Goal: Task Accomplishment & Management: Use online tool/utility

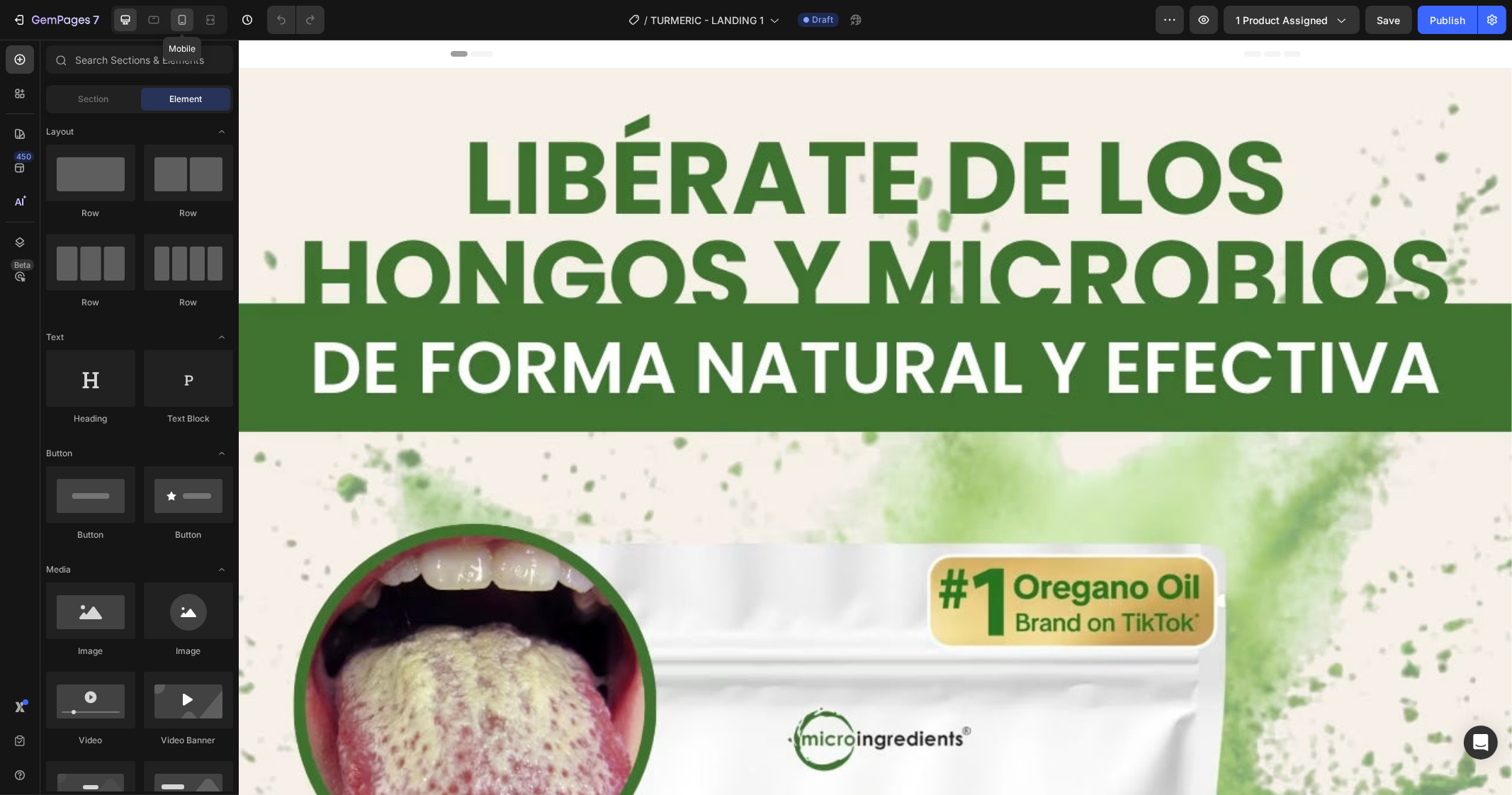
click at [175, 20] on icon at bounding box center [181, 20] width 14 height 14
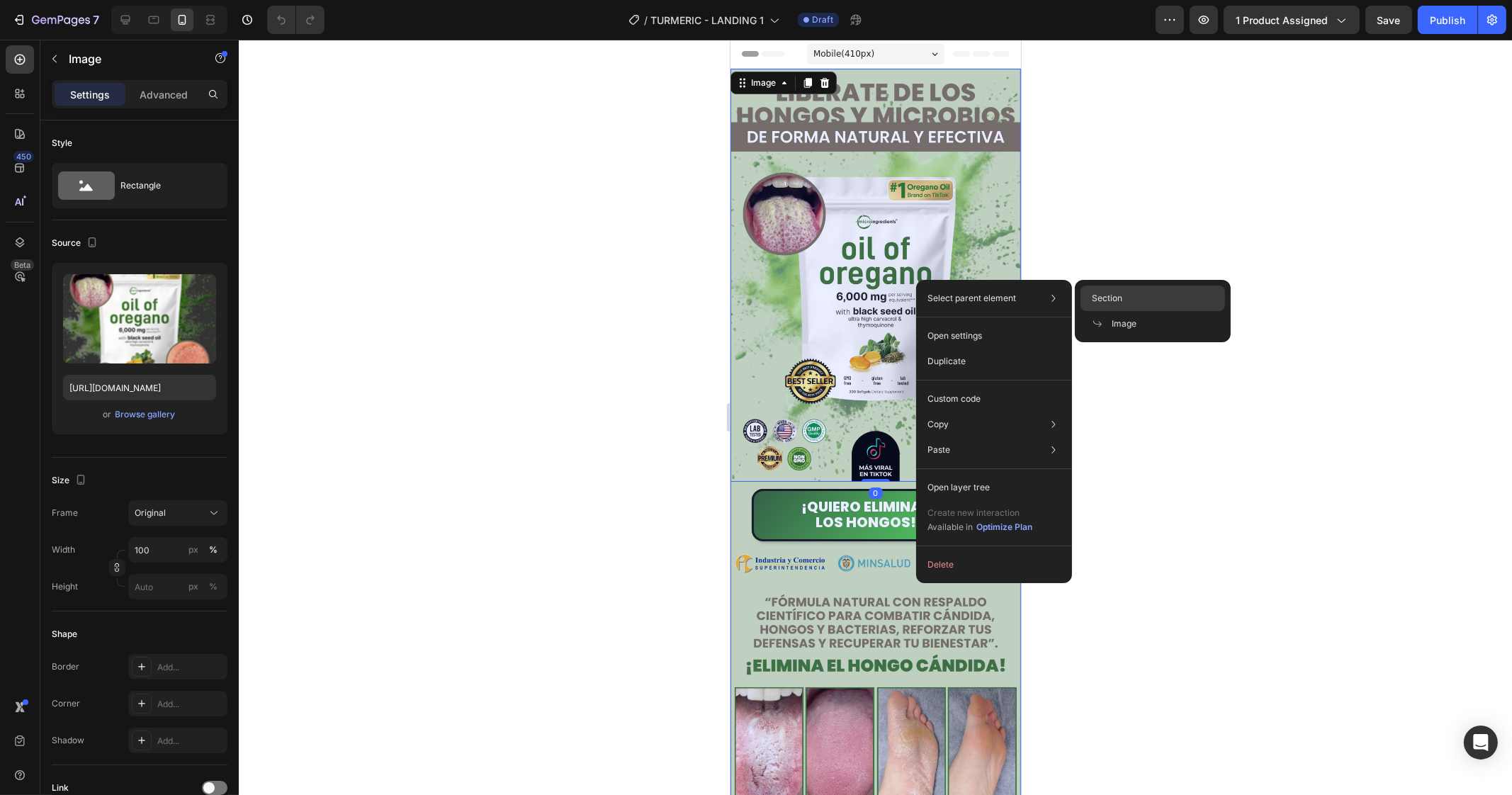
click at [1100, 299] on span "Section" at bounding box center [1106, 299] width 30 height 13
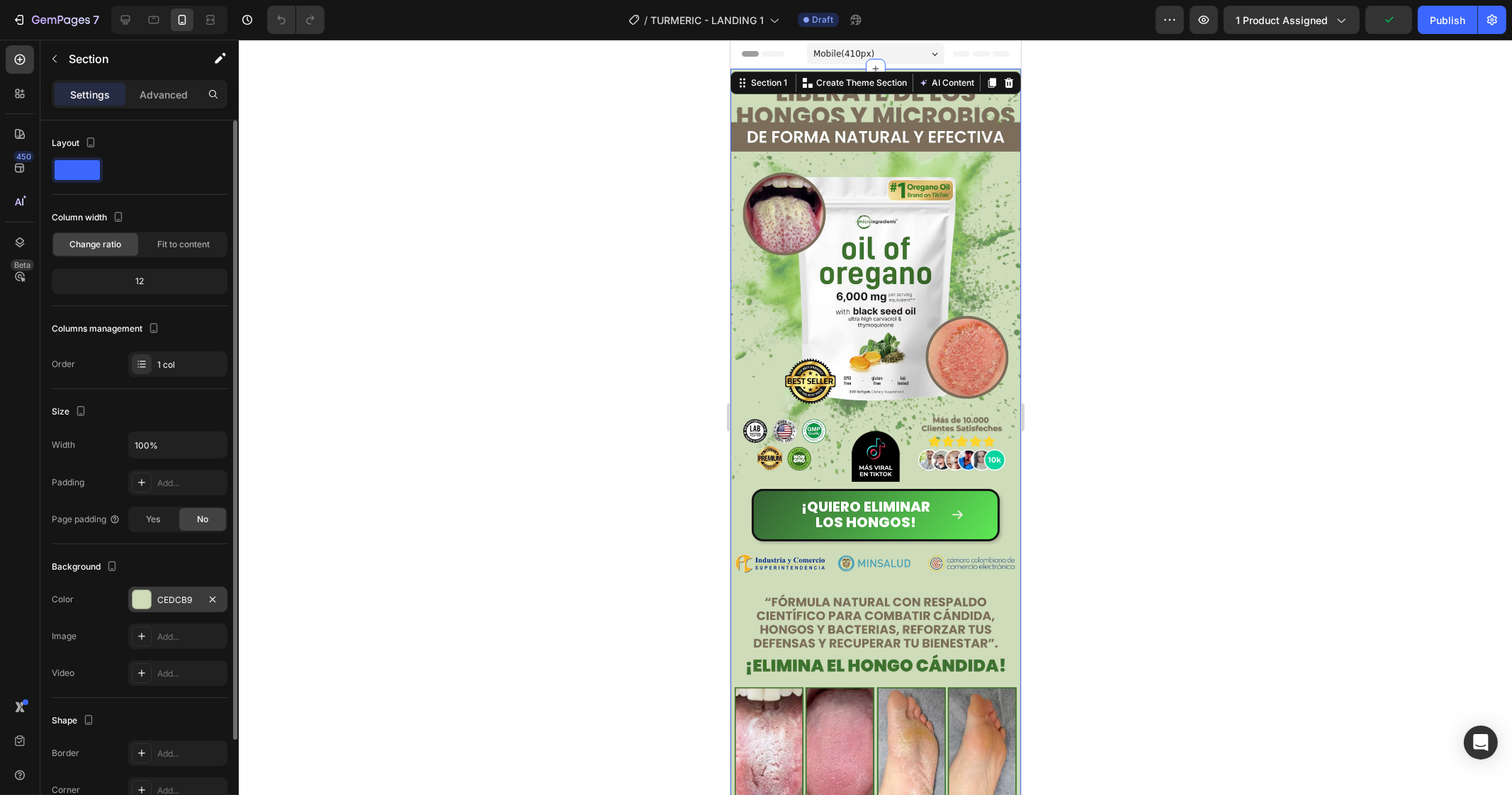
click at [166, 596] on div "CEDCB9" at bounding box center [177, 601] width 41 height 13
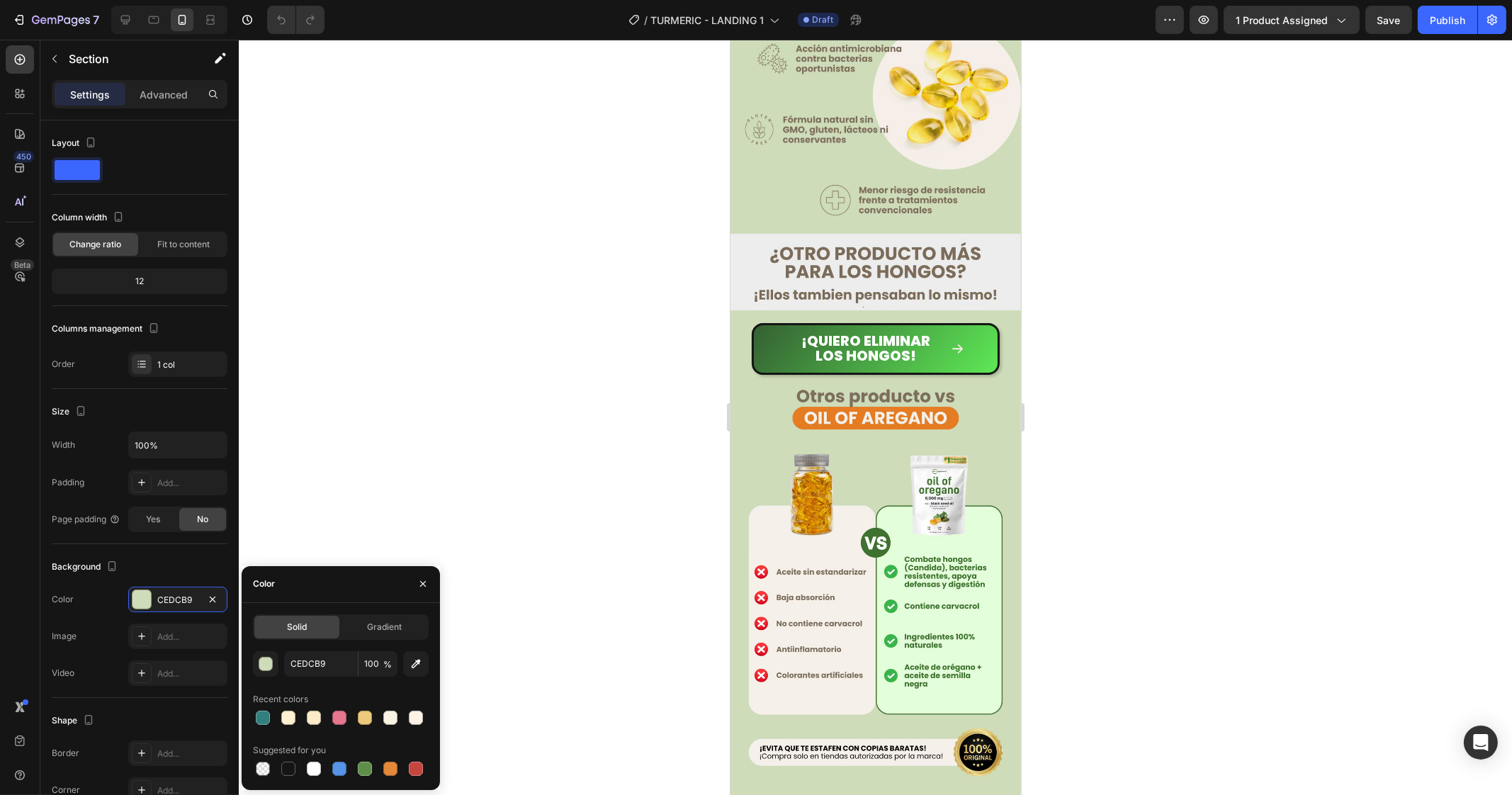
click at [1077, 442] on div at bounding box center [875, 417] width 1273 height 755
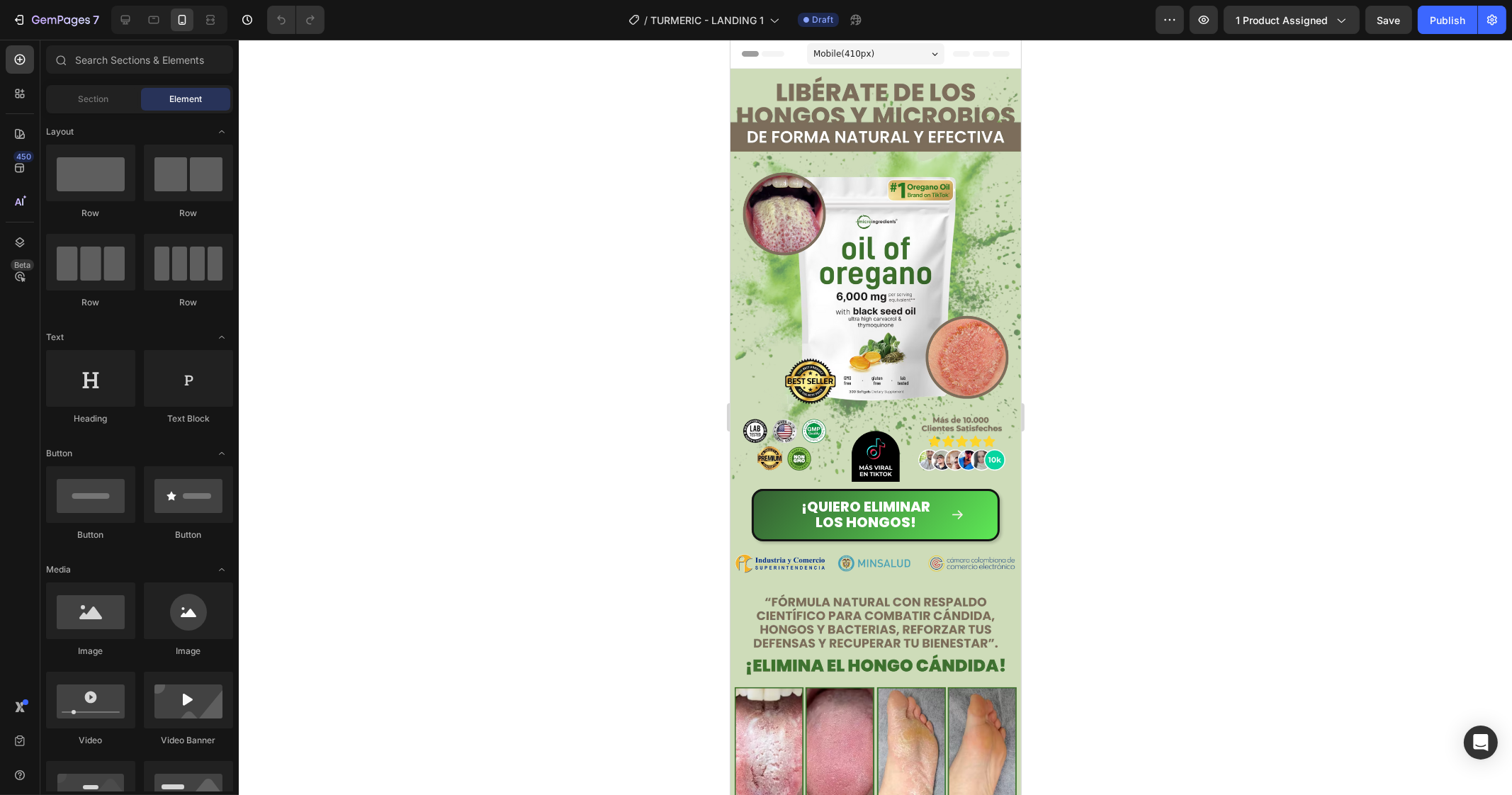
click at [869, 232] on img at bounding box center [874, 275] width 290 height 413
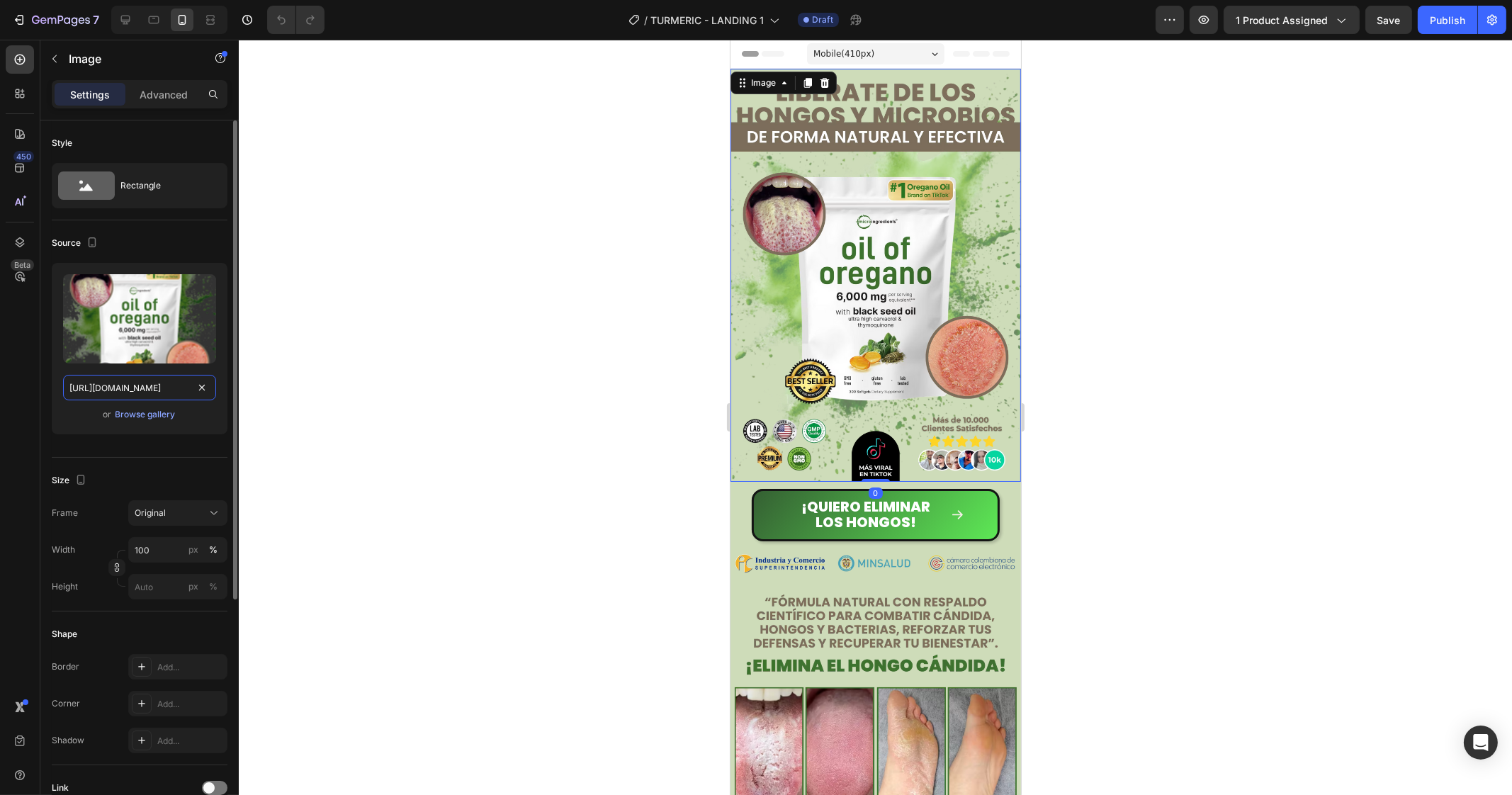
click at [112, 391] on input "[URL][DOMAIN_NAME]" at bounding box center [140, 387] width 153 height 25
paste input "_1.avif?v=1756344040"
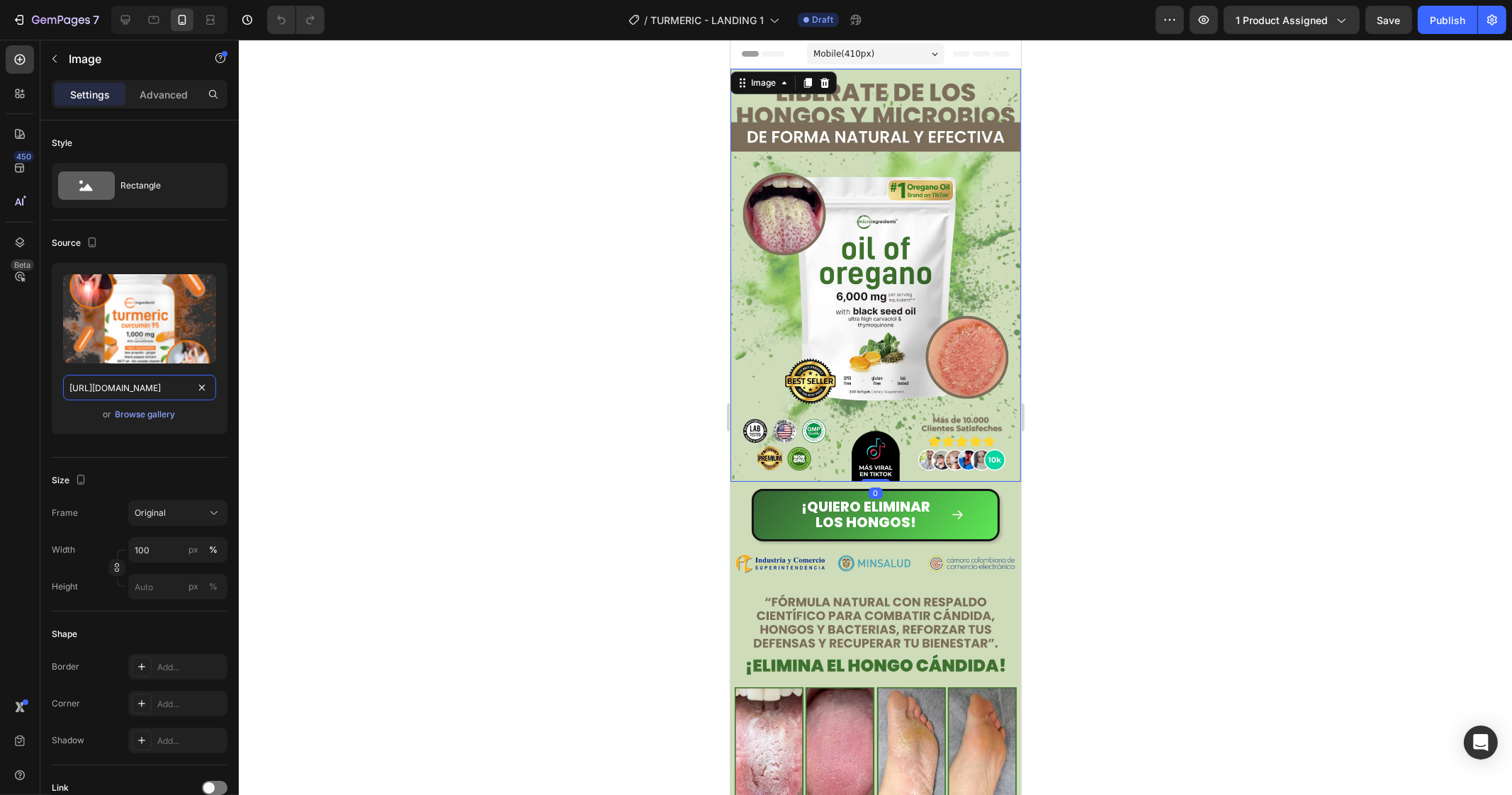
scroll to position [0, 195]
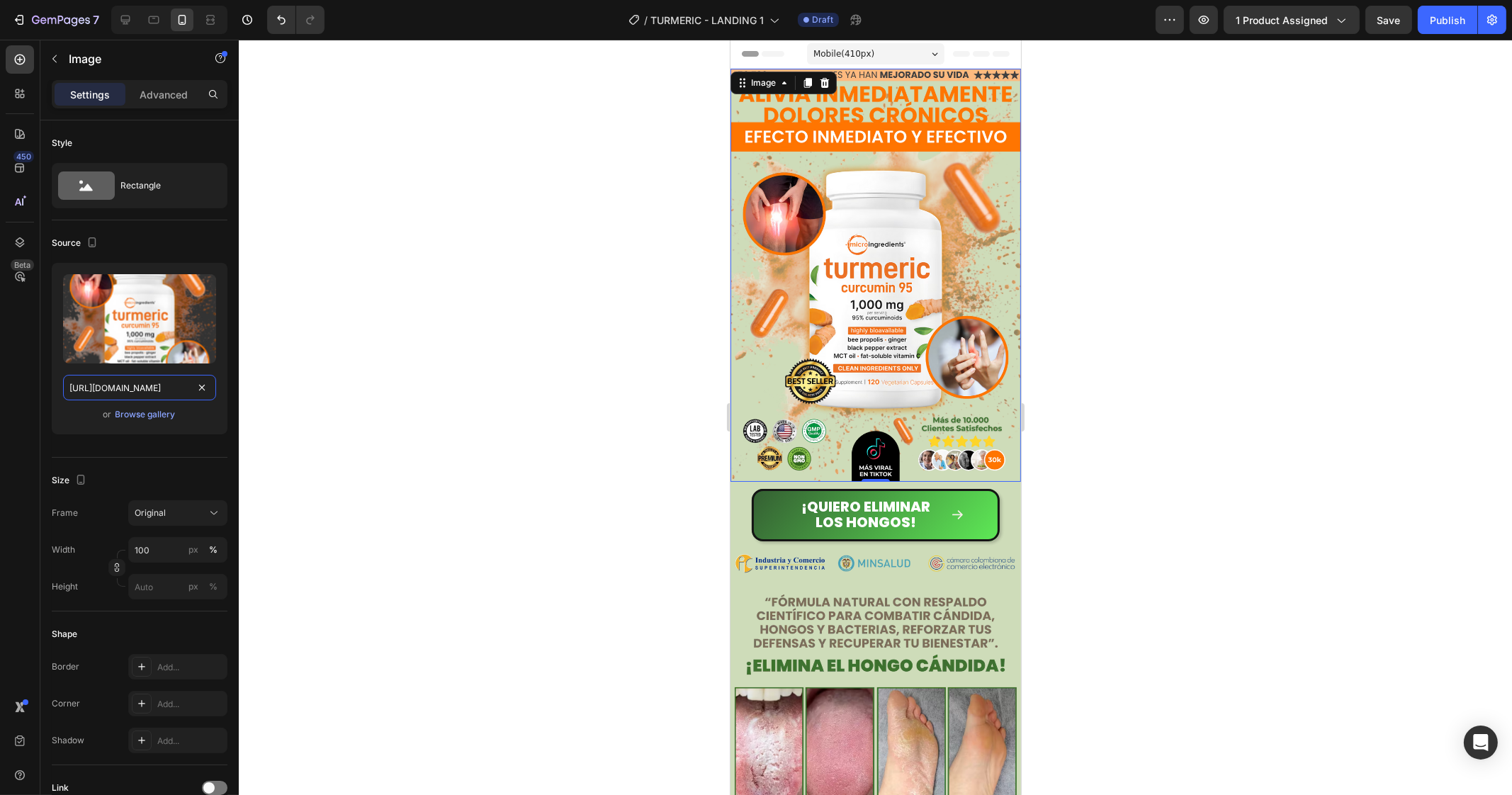
type input "[URL][DOMAIN_NAME]"
click at [597, 240] on div at bounding box center [875, 417] width 1273 height 755
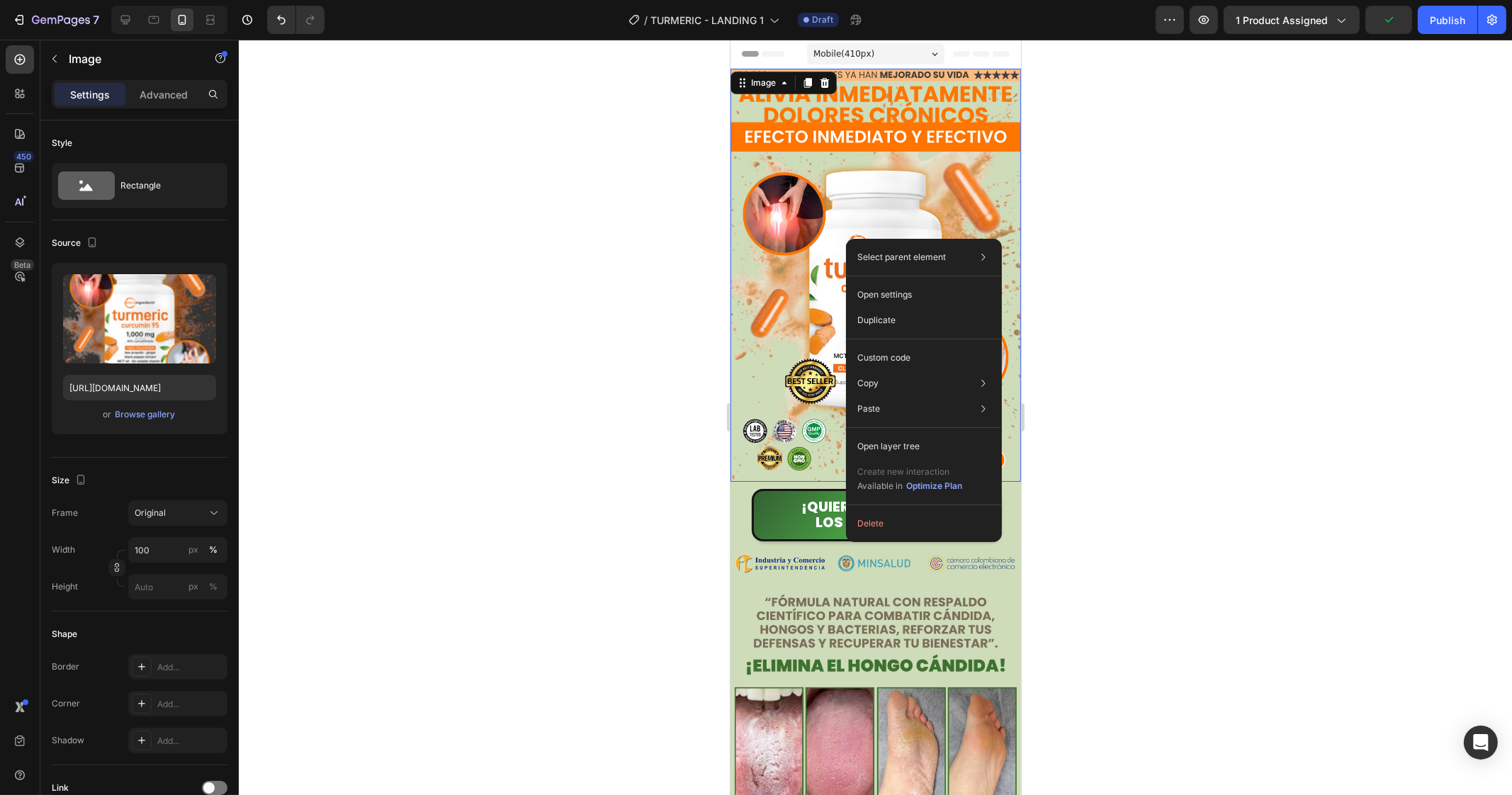
click at [493, 321] on div at bounding box center [875, 417] width 1273 height 755
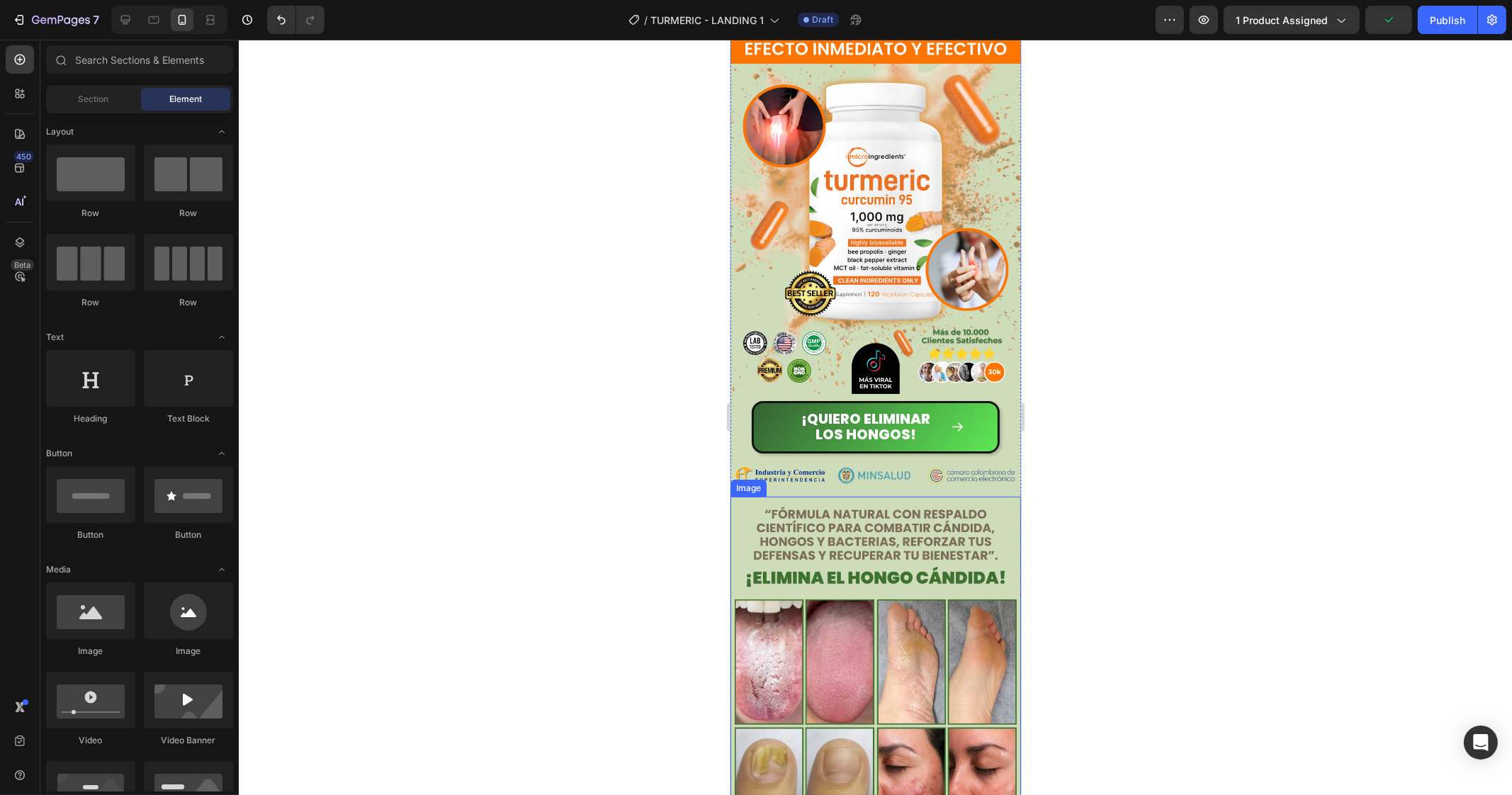
scroll to position [266, 0]
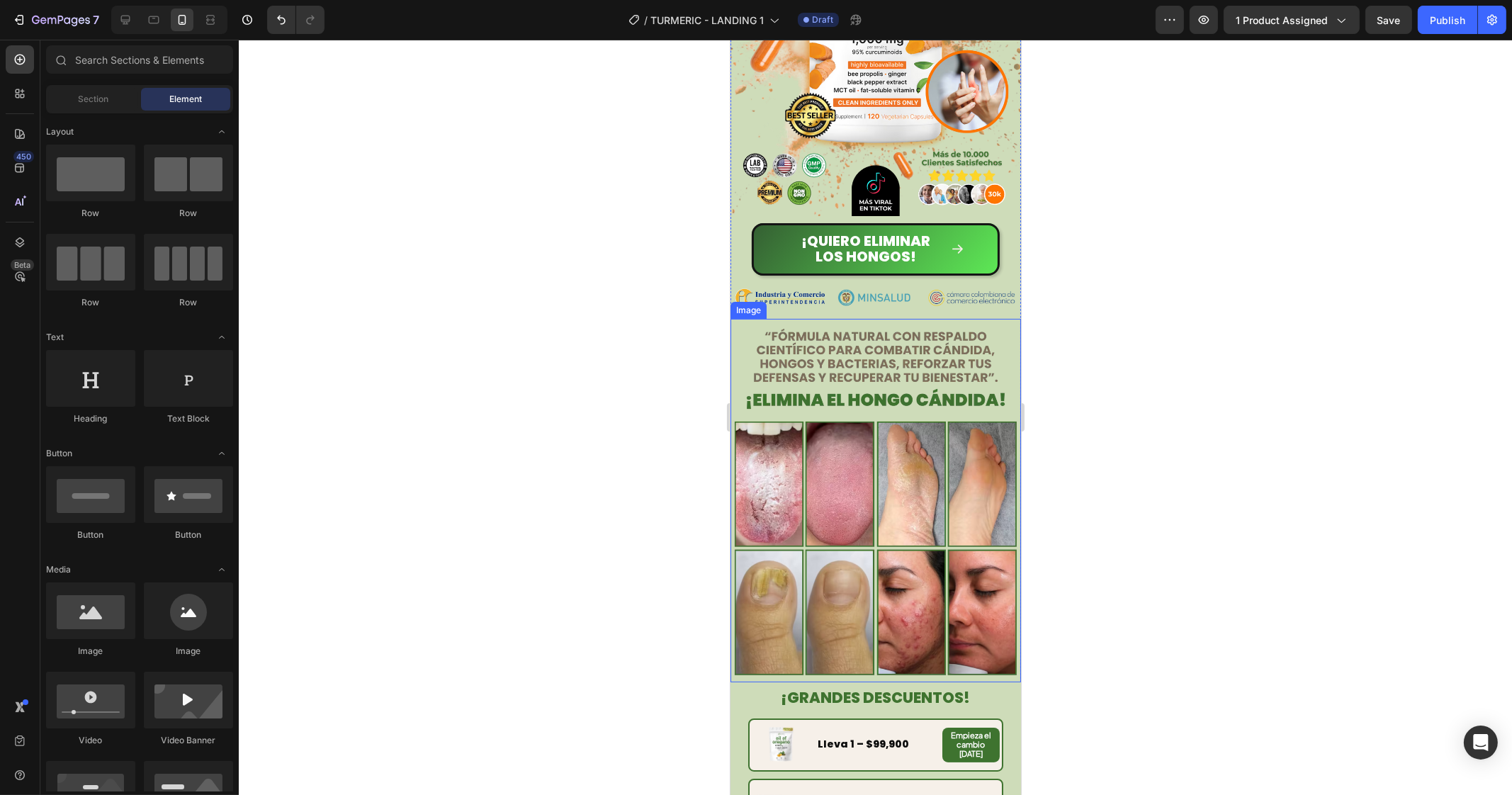
click at [830, 338] on img at bounding box center [874, 500] width 290 height 364
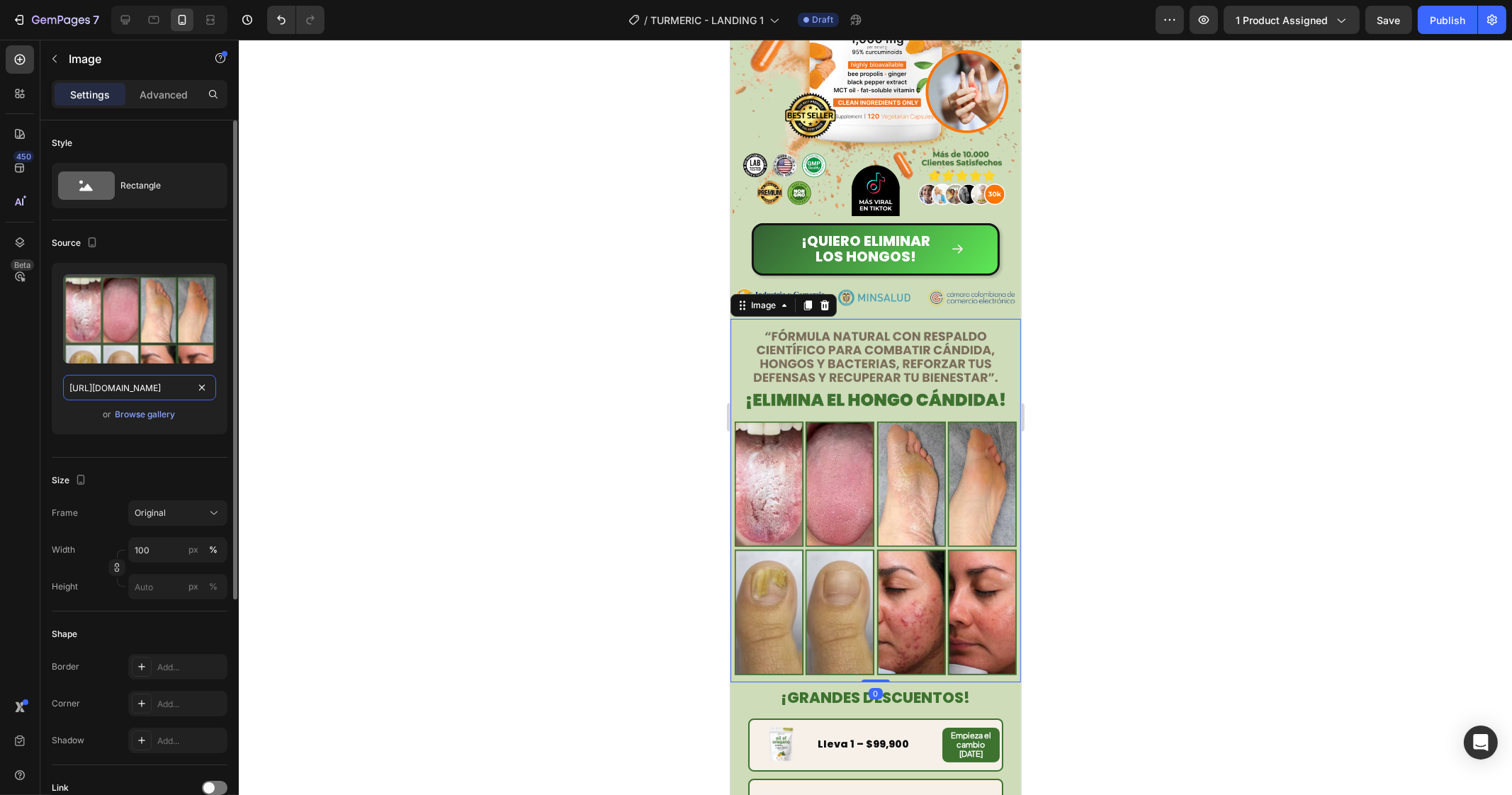
click at [86, 387] on input "[URL][DOMAIN_NAME]" at bounding box center [140, 387] width 153 height 25
paste input "2.avif?v=1756344040"
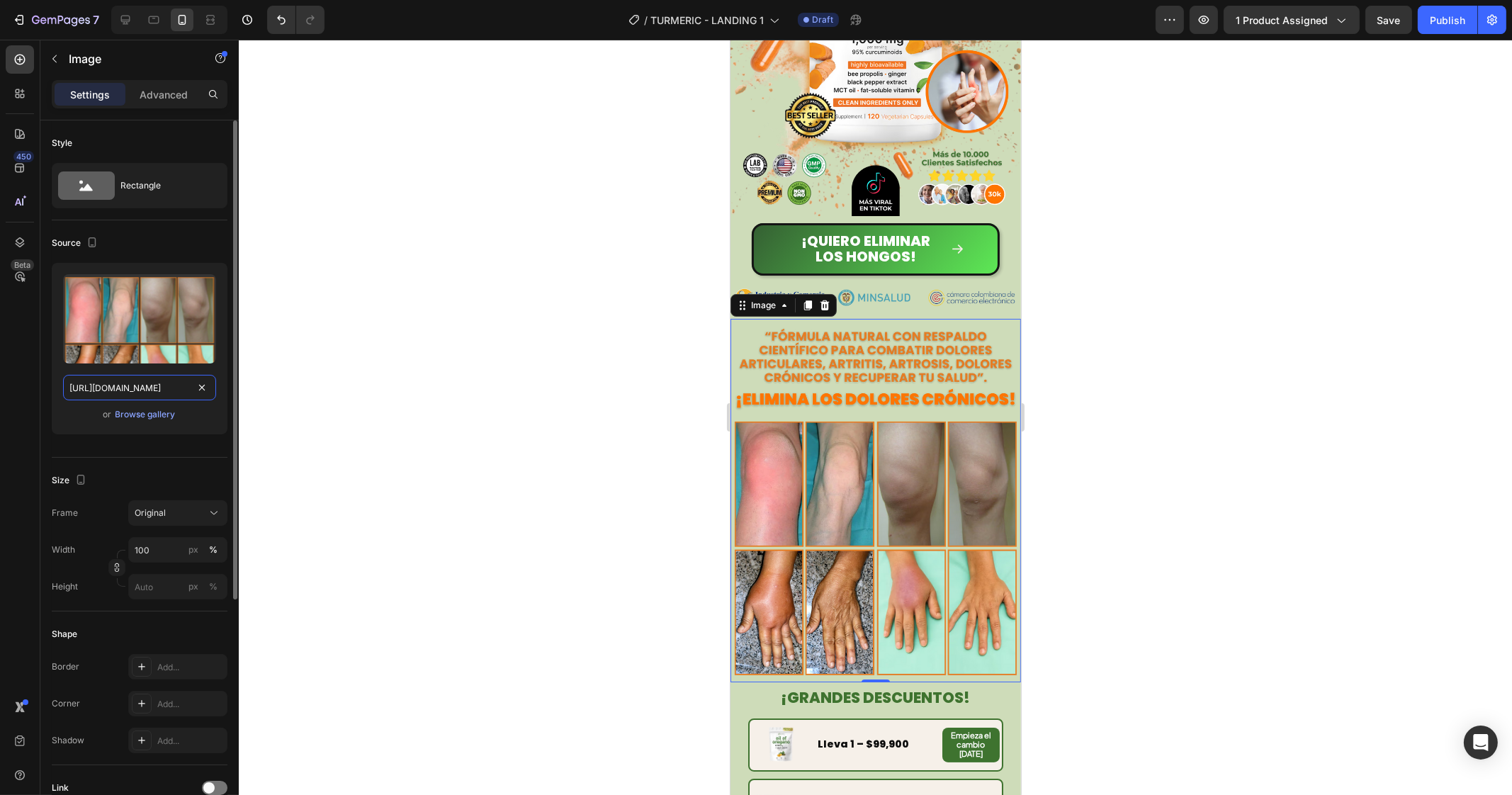
type input "[URL][DOMAIN_NAME]"
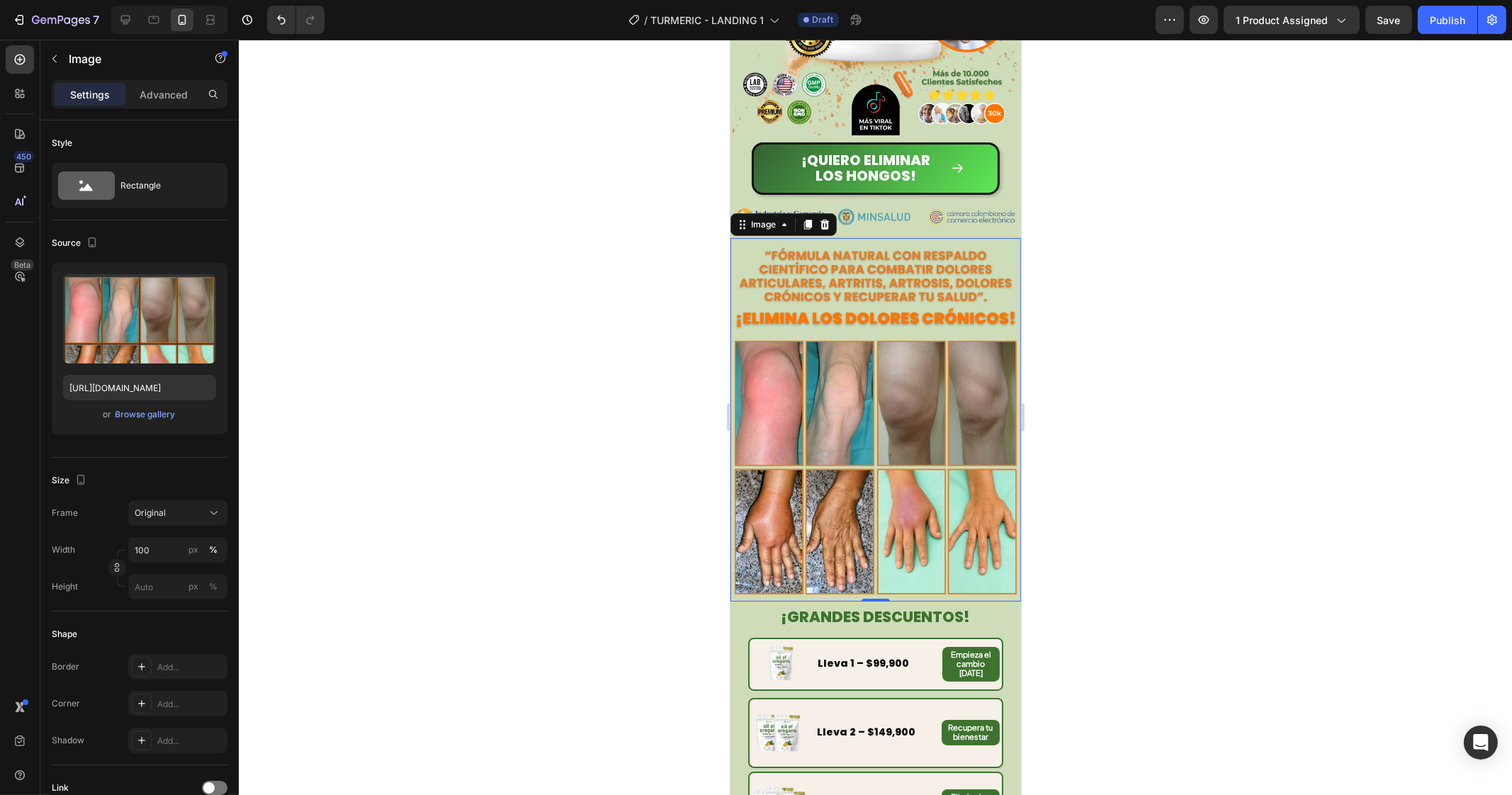
scroll to position [354, 0]
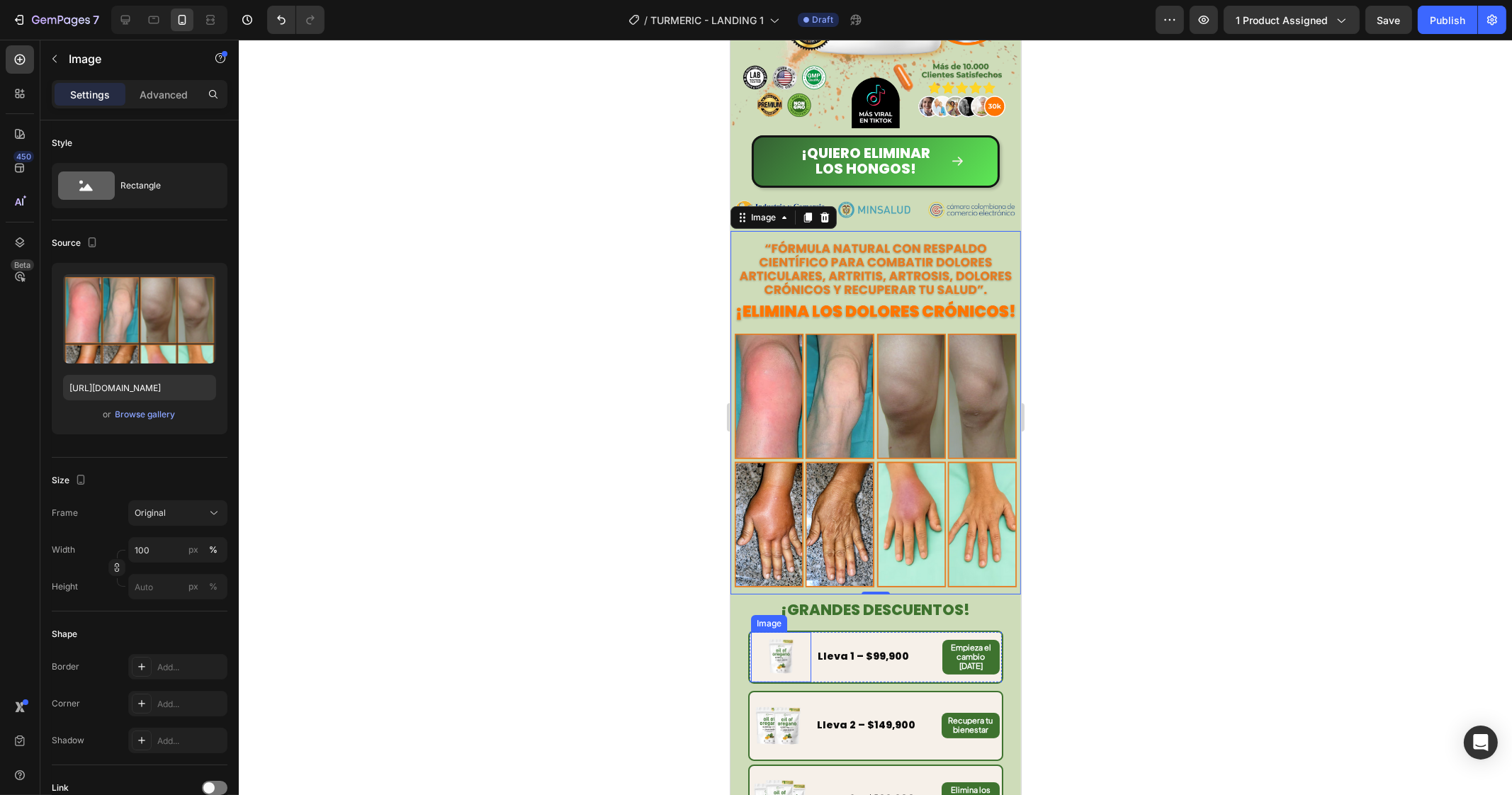
click at [793, 636] on img at bounding box center [781, 657] width 41 height 41
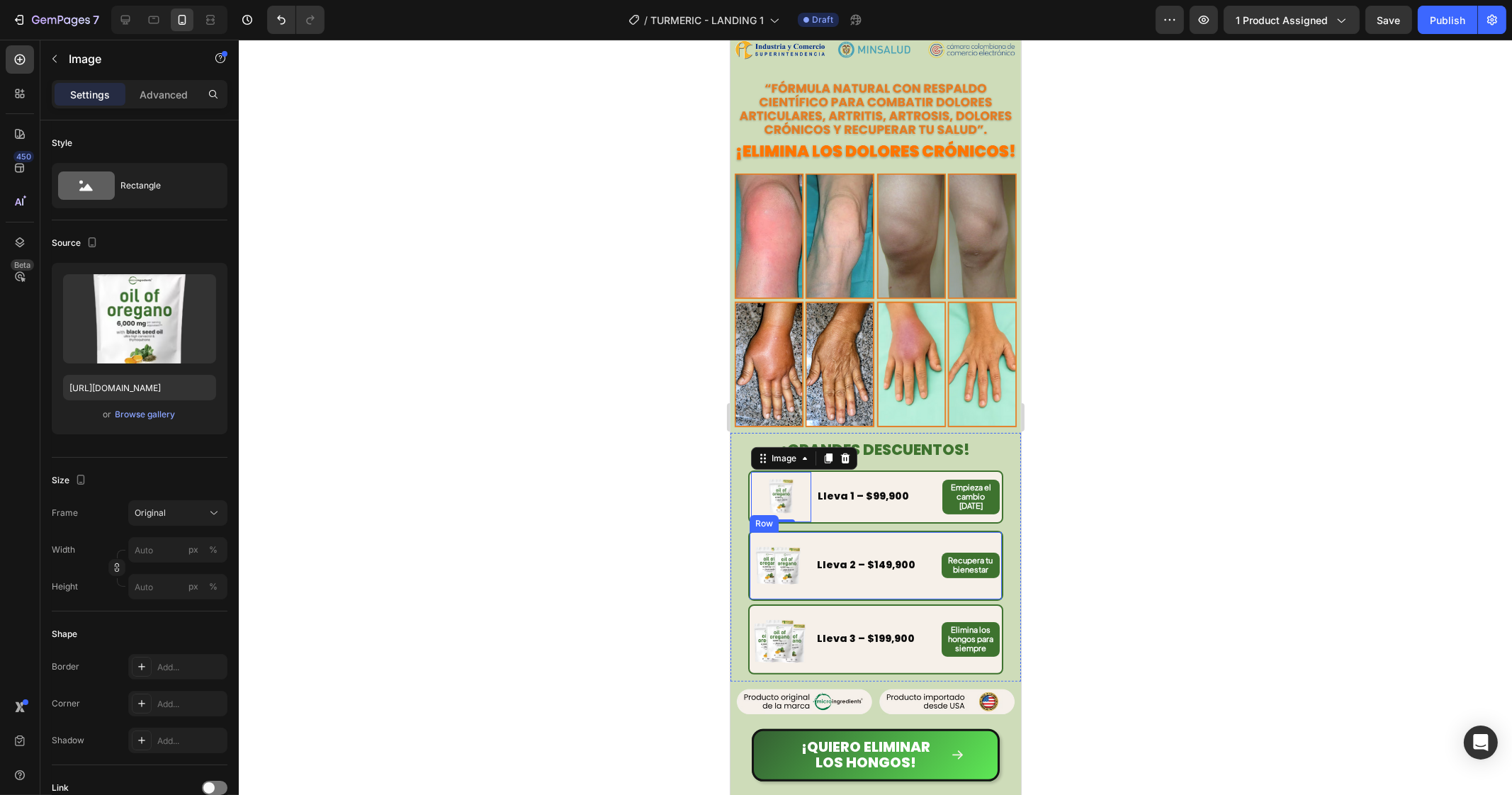
scroll to position [531, 0]
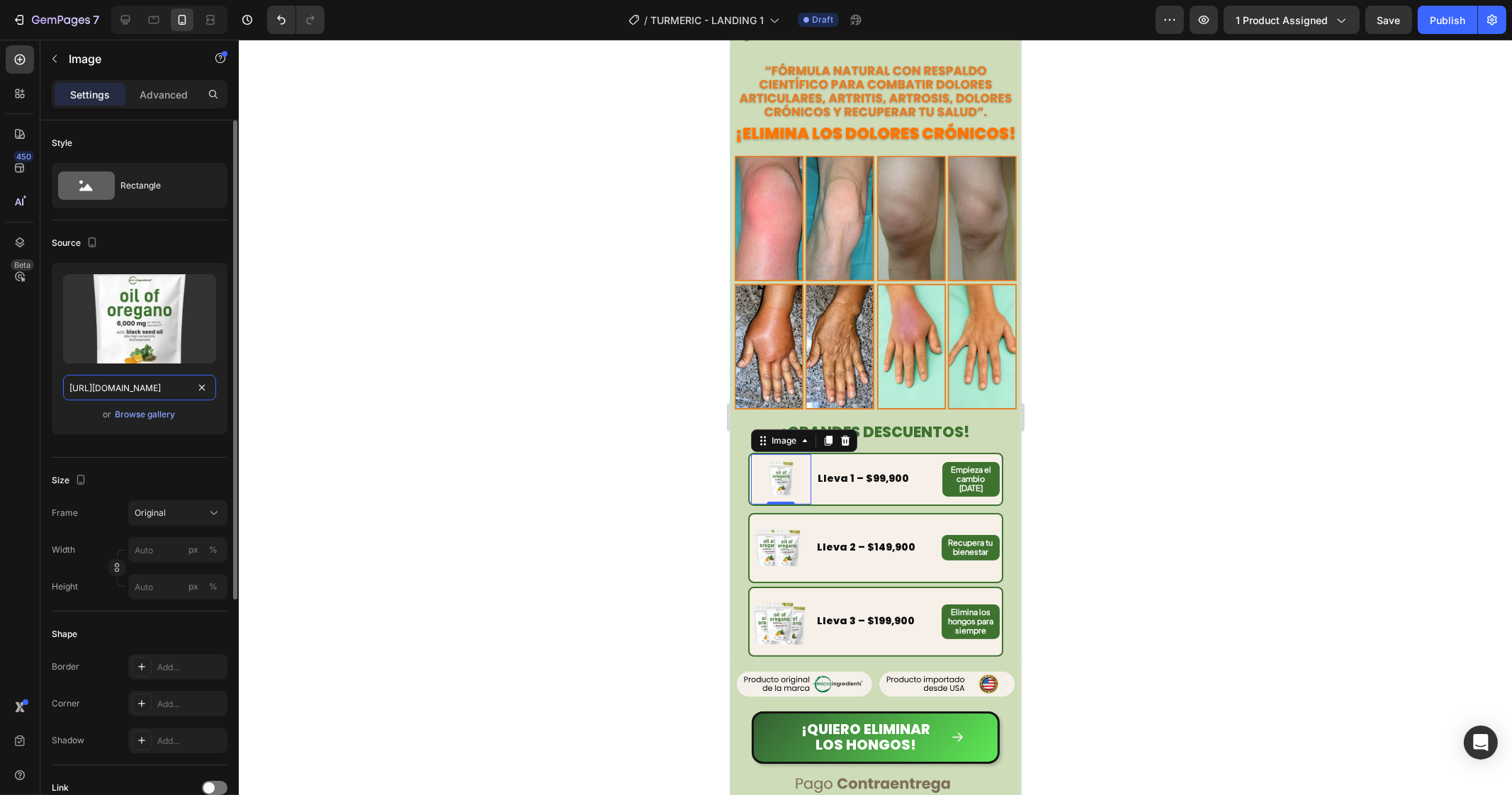
click at [104, 391] on input "[URL][DOMAIN_NAME]" at bounding box center [140, 387] width 153 height 25
paste input "944/8190/8017/files/13-ezgif.com-apng-to-avif-converter.avif?v=1756344039"
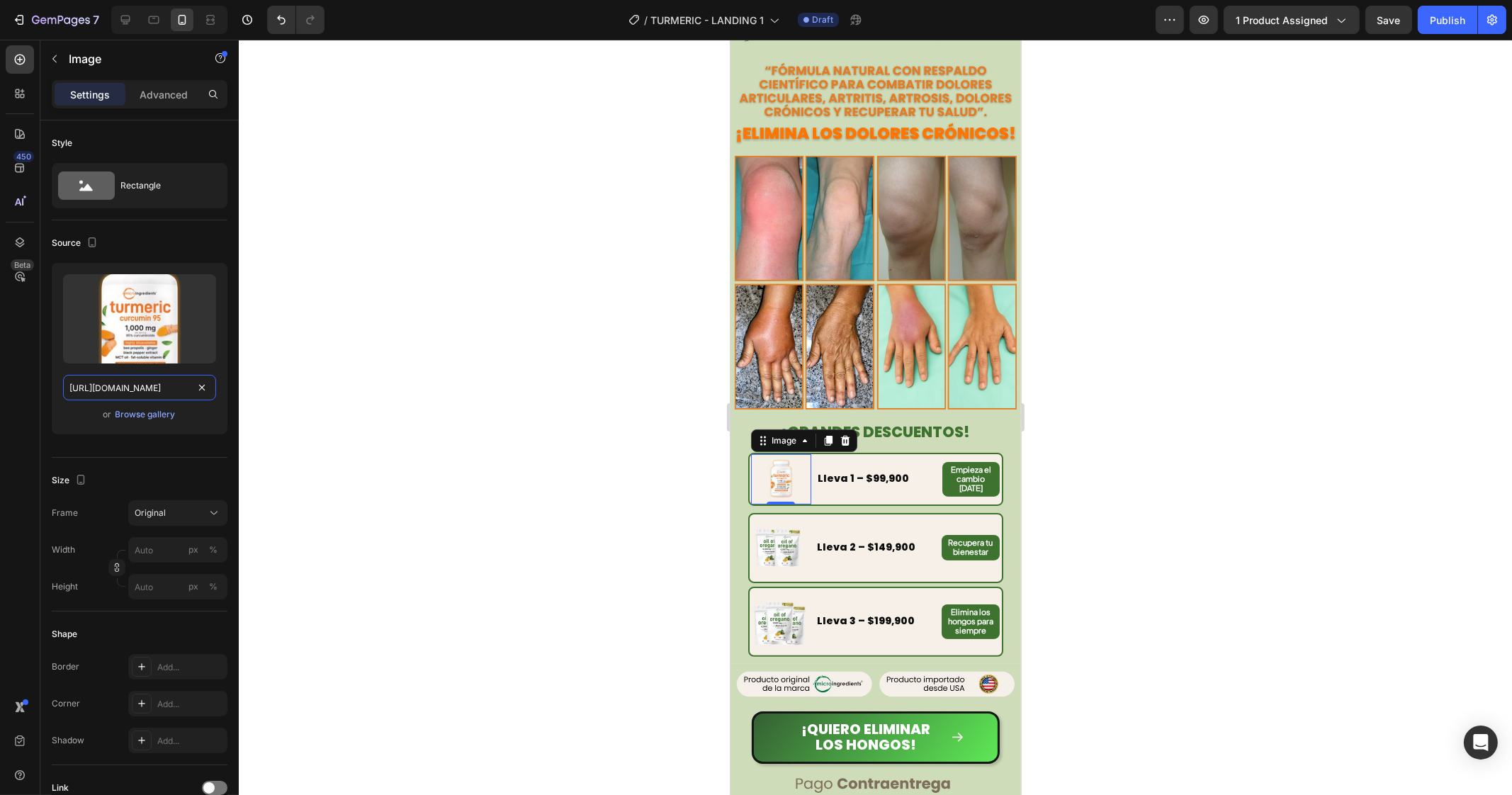
type input "[URL][DOMAIN_NAME]"
click at [475, 402] on div at bounding box center [875, 417] width 1273 height 755
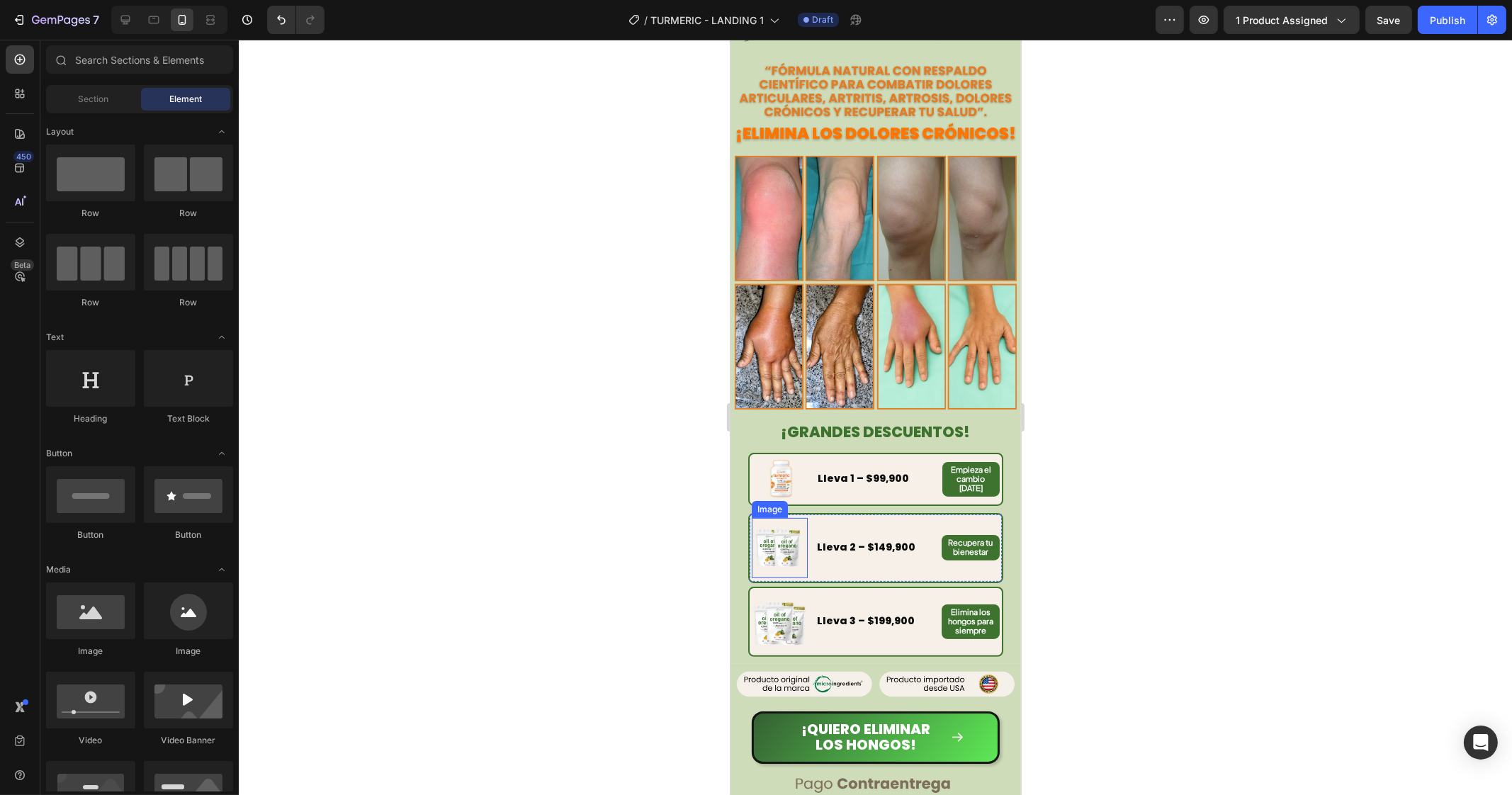
click at [781, 522] on img at bounding box center [778, 548] width 53 height 53
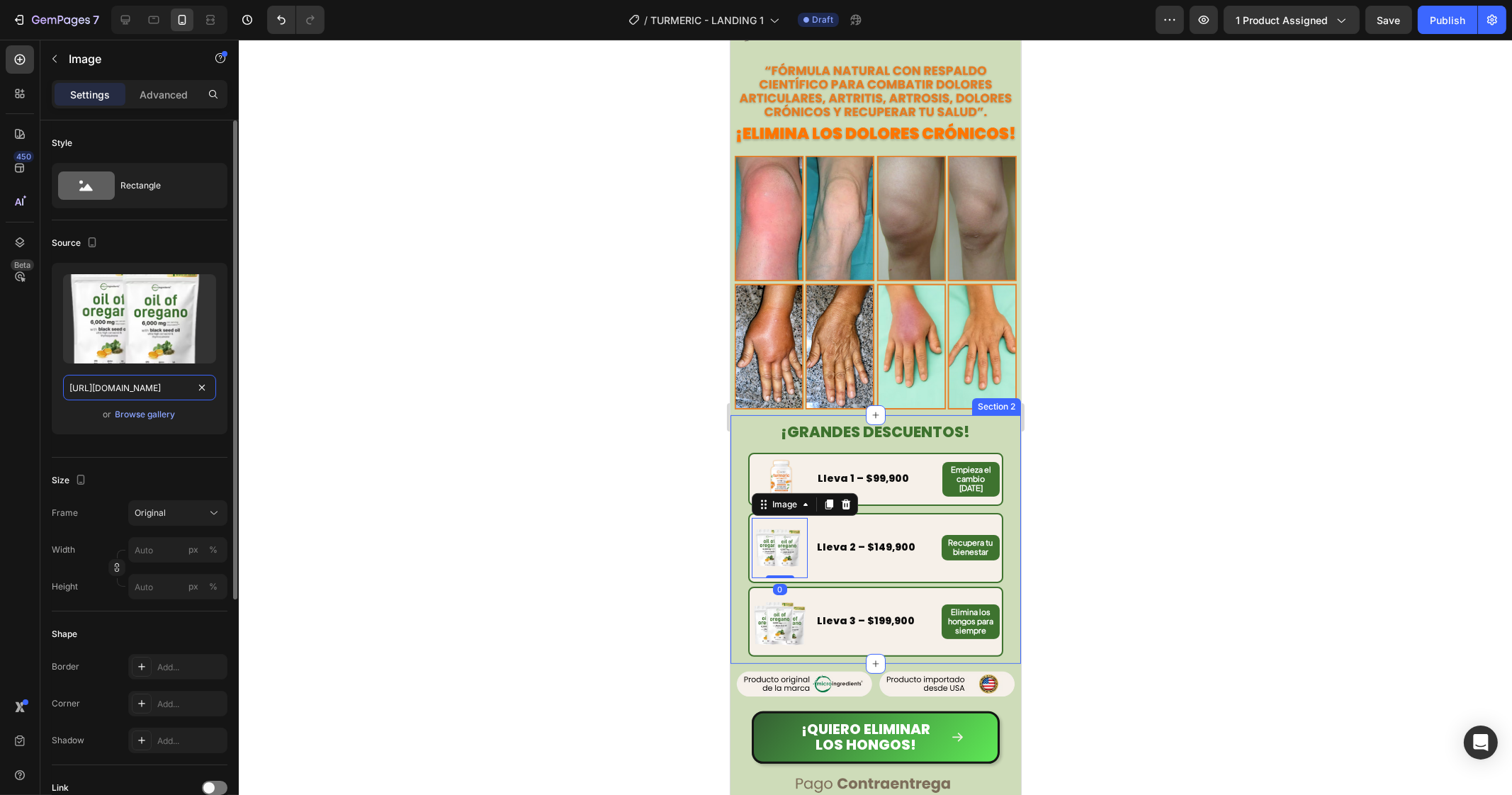
click at [96, 384] on input "[URL][DOMAIN_NAME]" at bounding box center [140, 387] width 153 height 25
paste input "944/8190/8017/files/14-ezgif.com-apng-to-avif-converter.avif?v=175634403"
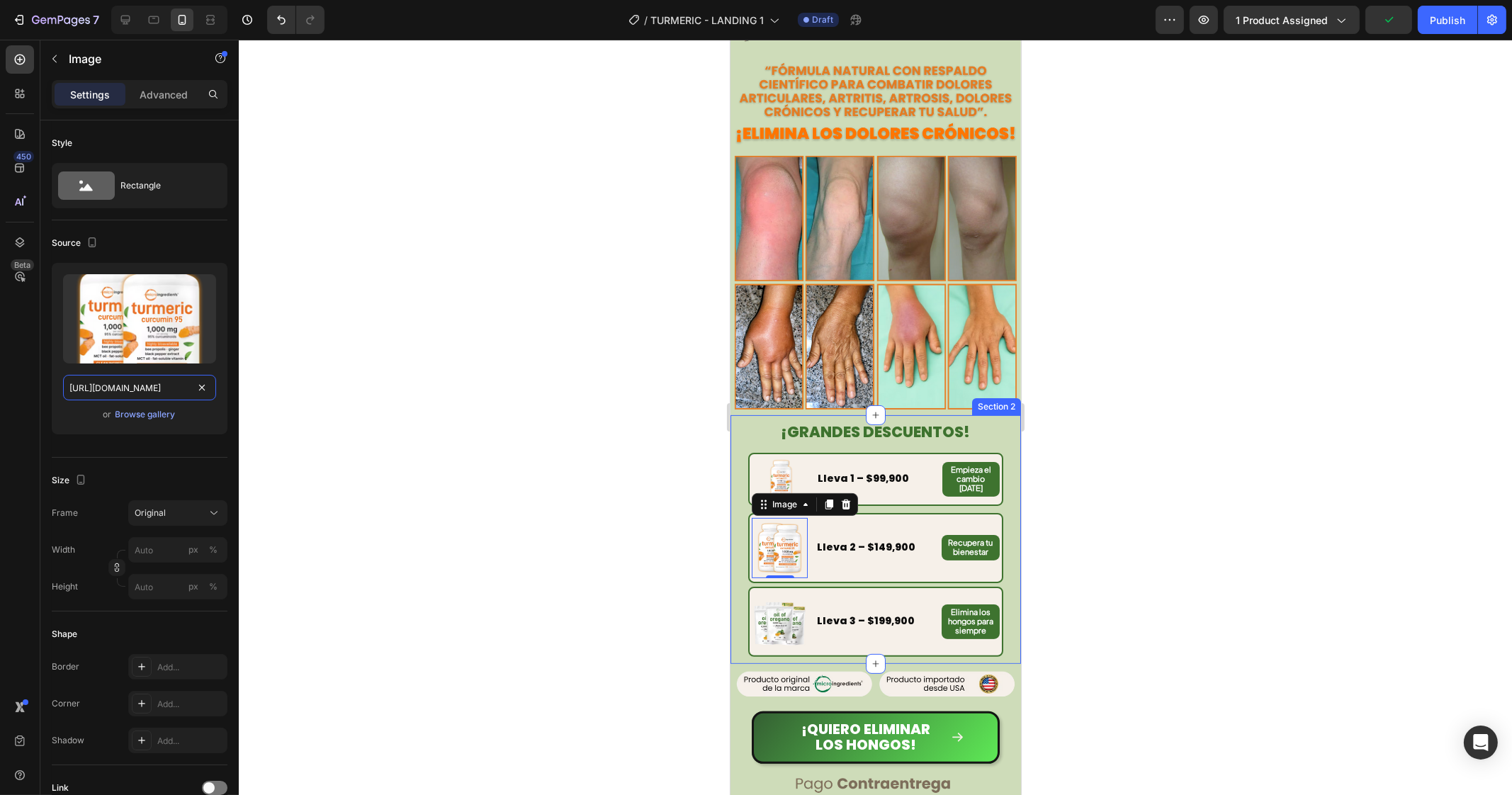
type input "[URL][DOMAIN_NAME]"
click at [332, 250] on div at bounding box center [875, 417] width 1273 height 755
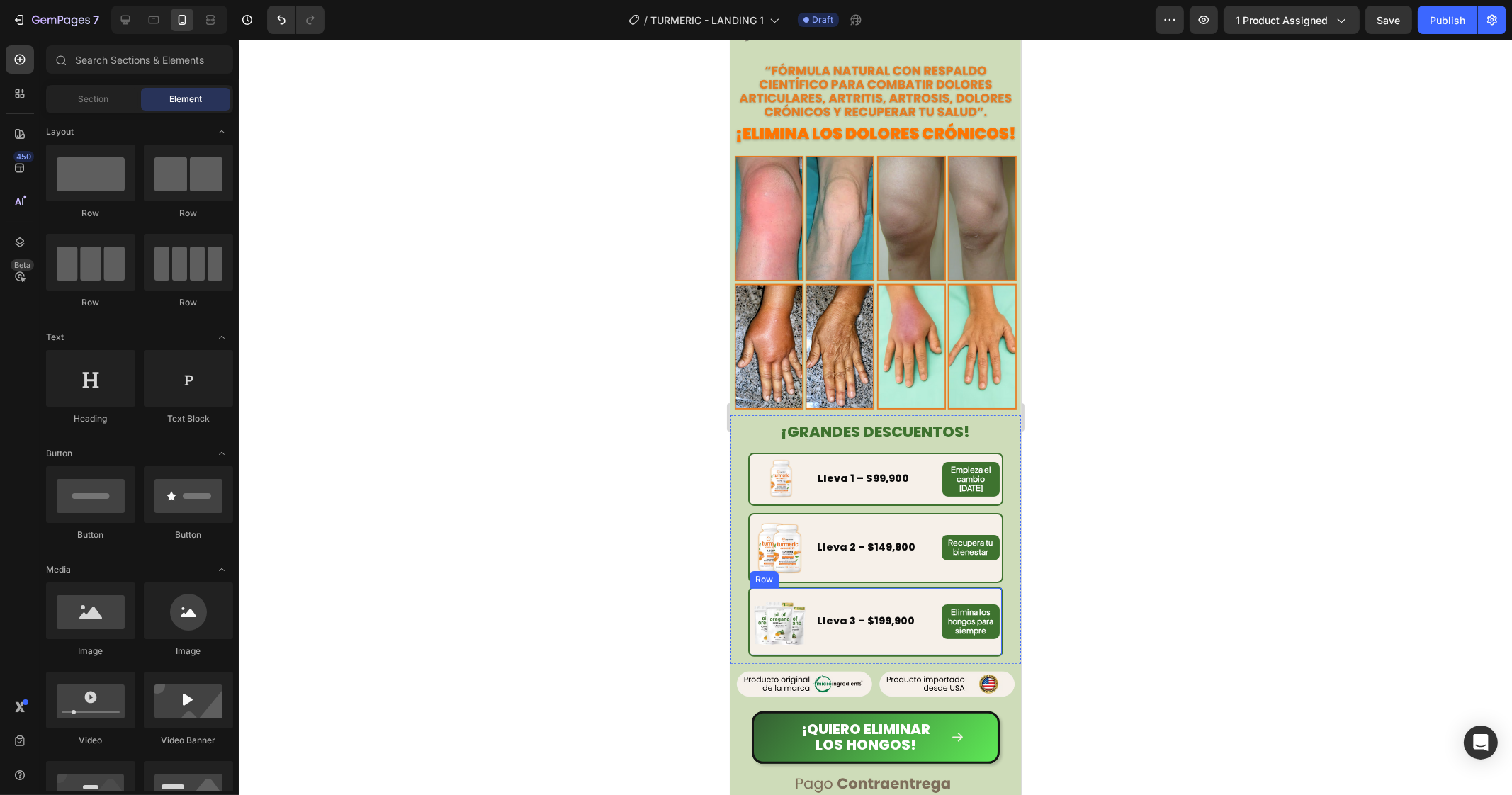
click at [777, 594] on img at bounding box center [778, 622] width 56 height 56
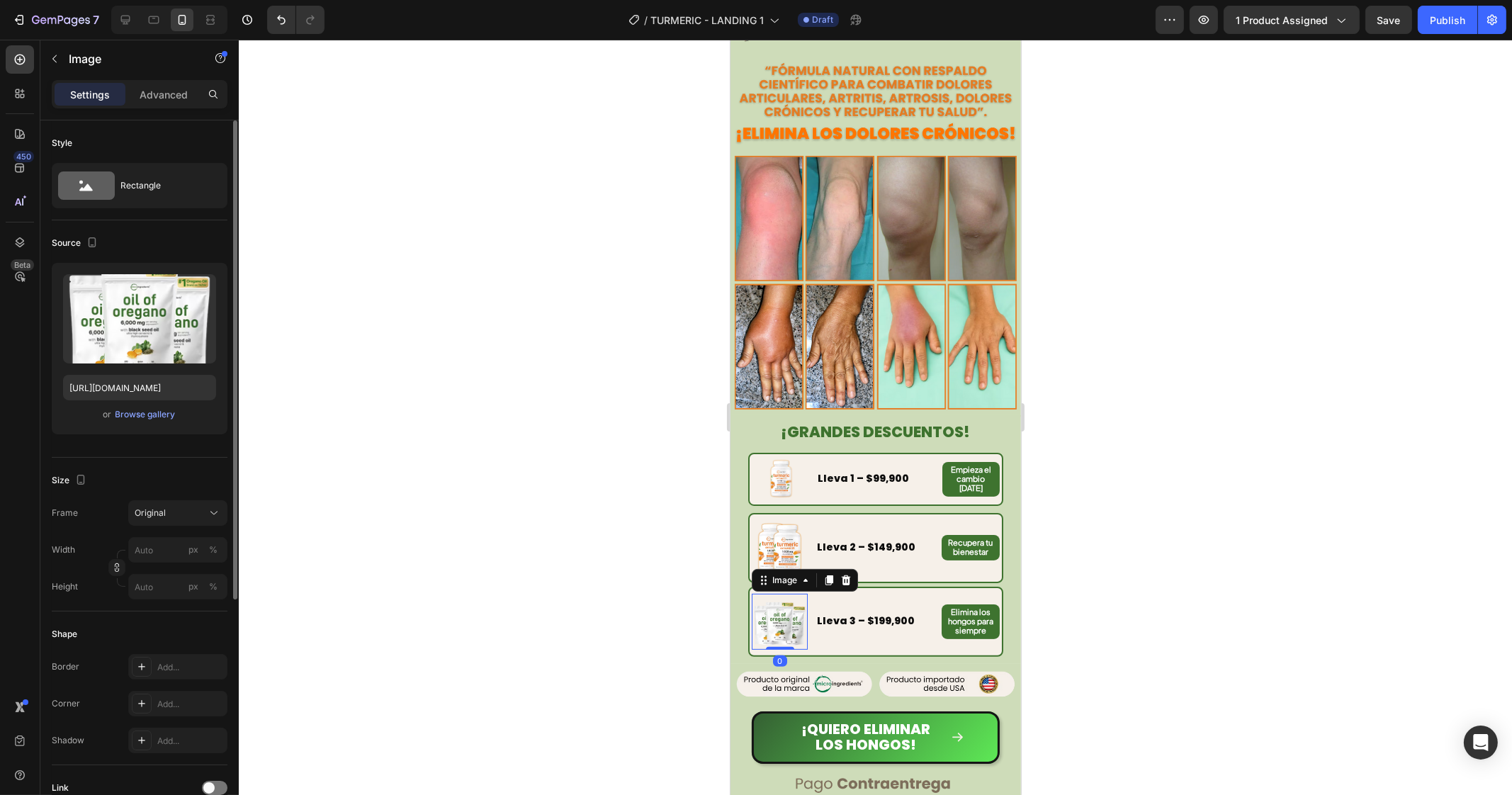
click at [134, 404] on div "Upload Image [URL][DOMAIN_NAME] or Browse gallery" at bounding box center [140, 348] width 176 height 172
click at [134, 391] on input "[URL][DOMAIN_NAME]" at bounding box center [140, 387] width 153 height 25
paste input "944/8190/8017/files/15-ezgif.com-apng-to-avif-converter.avif?v=175634403"
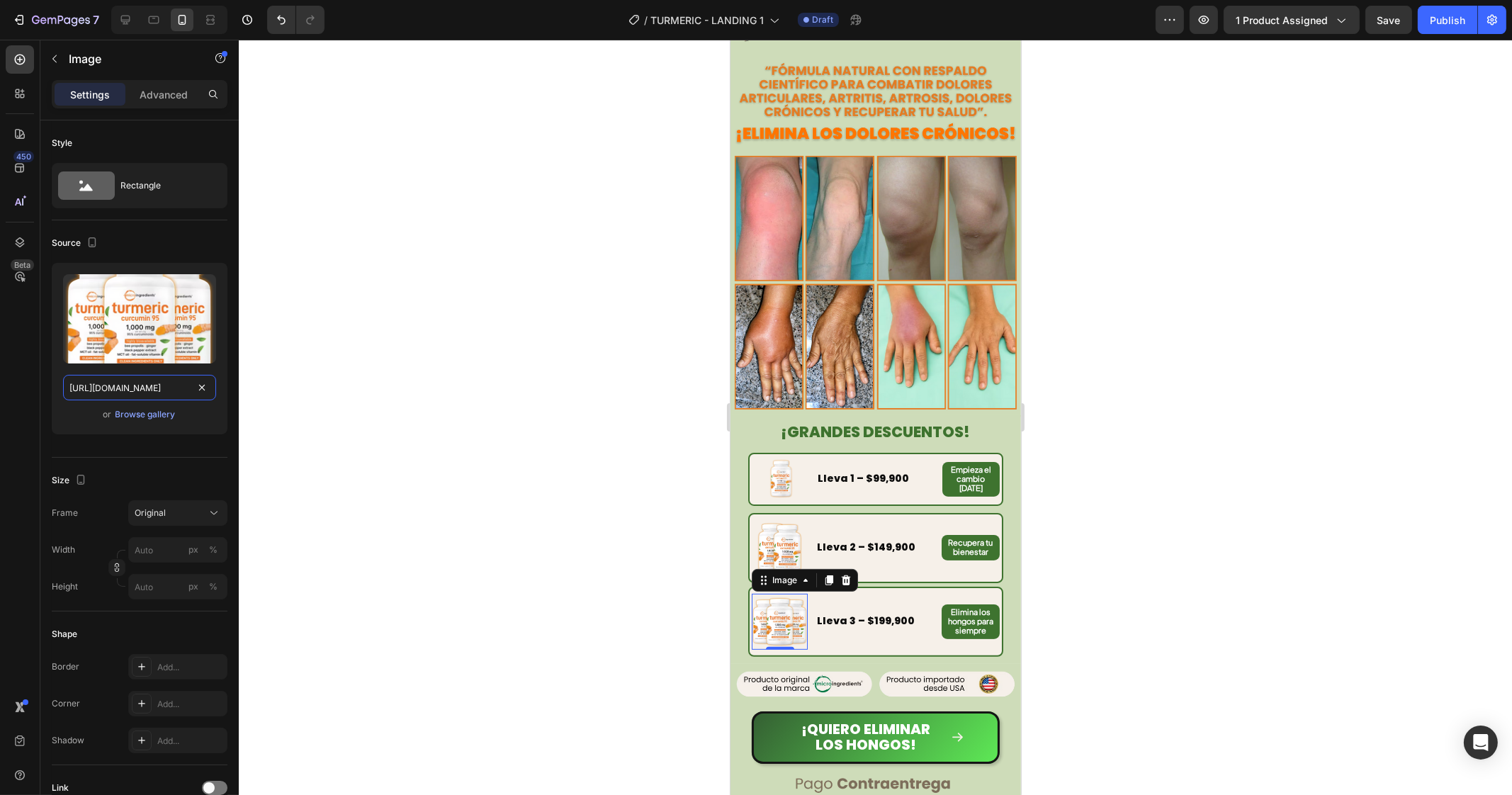
type input "[URL][DOMAIN_NAME]"
click at [464, 408] on div at bounding box center [875, 417] width 1273 height 755
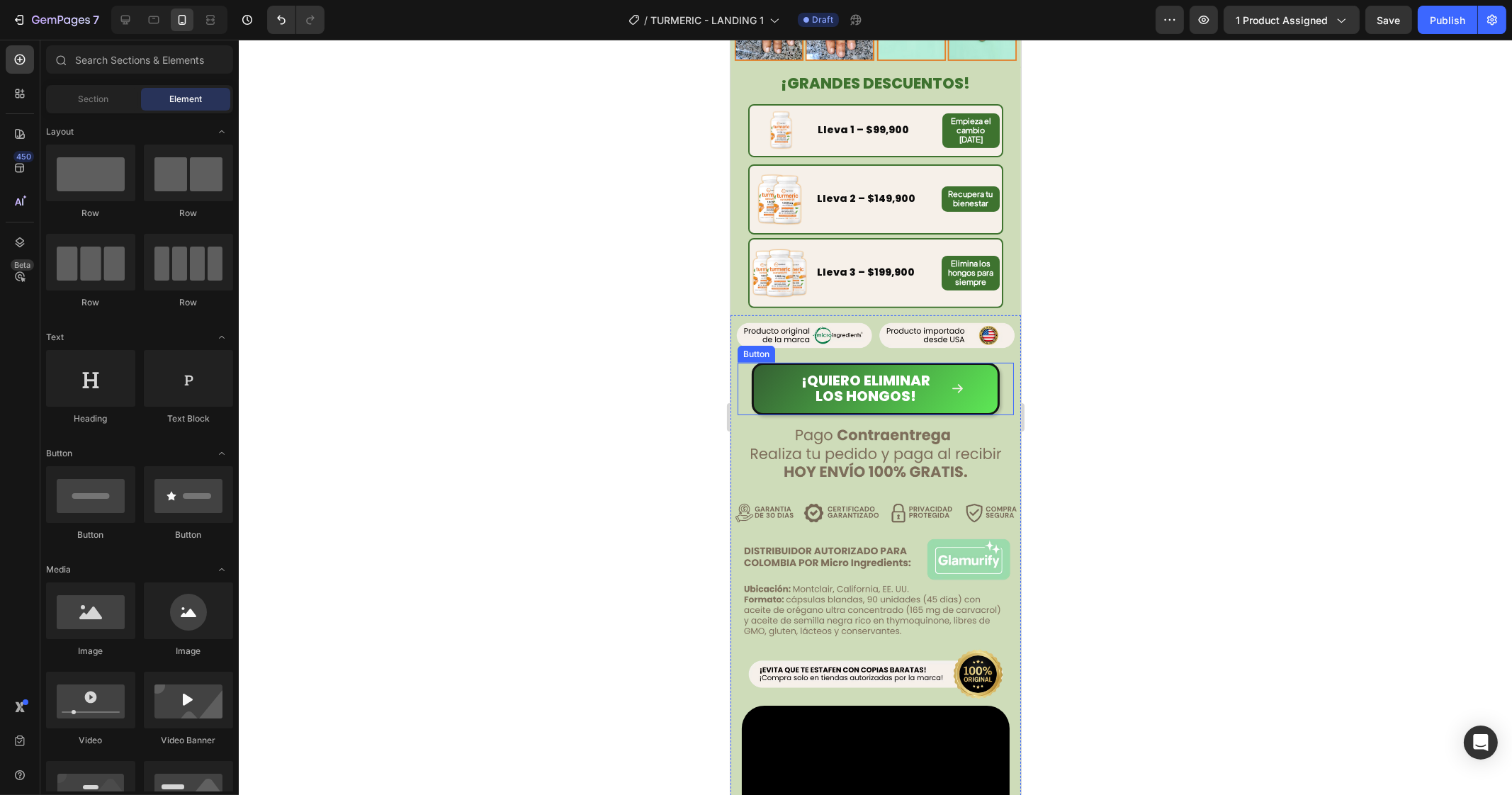
scroll to position [886, 0]
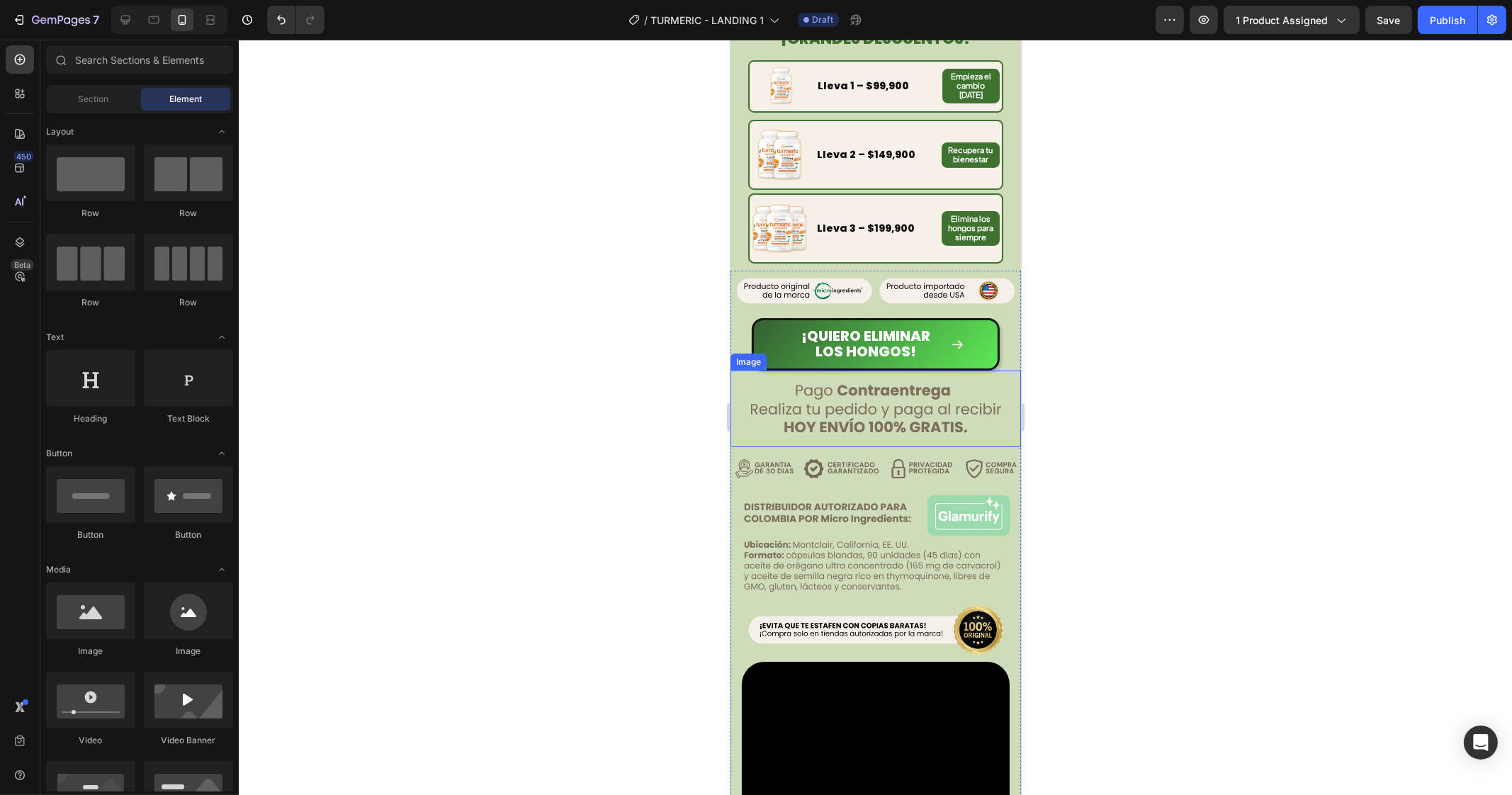
click at [843, 393] on img at bounding box center [874, 408] width 290 height 76
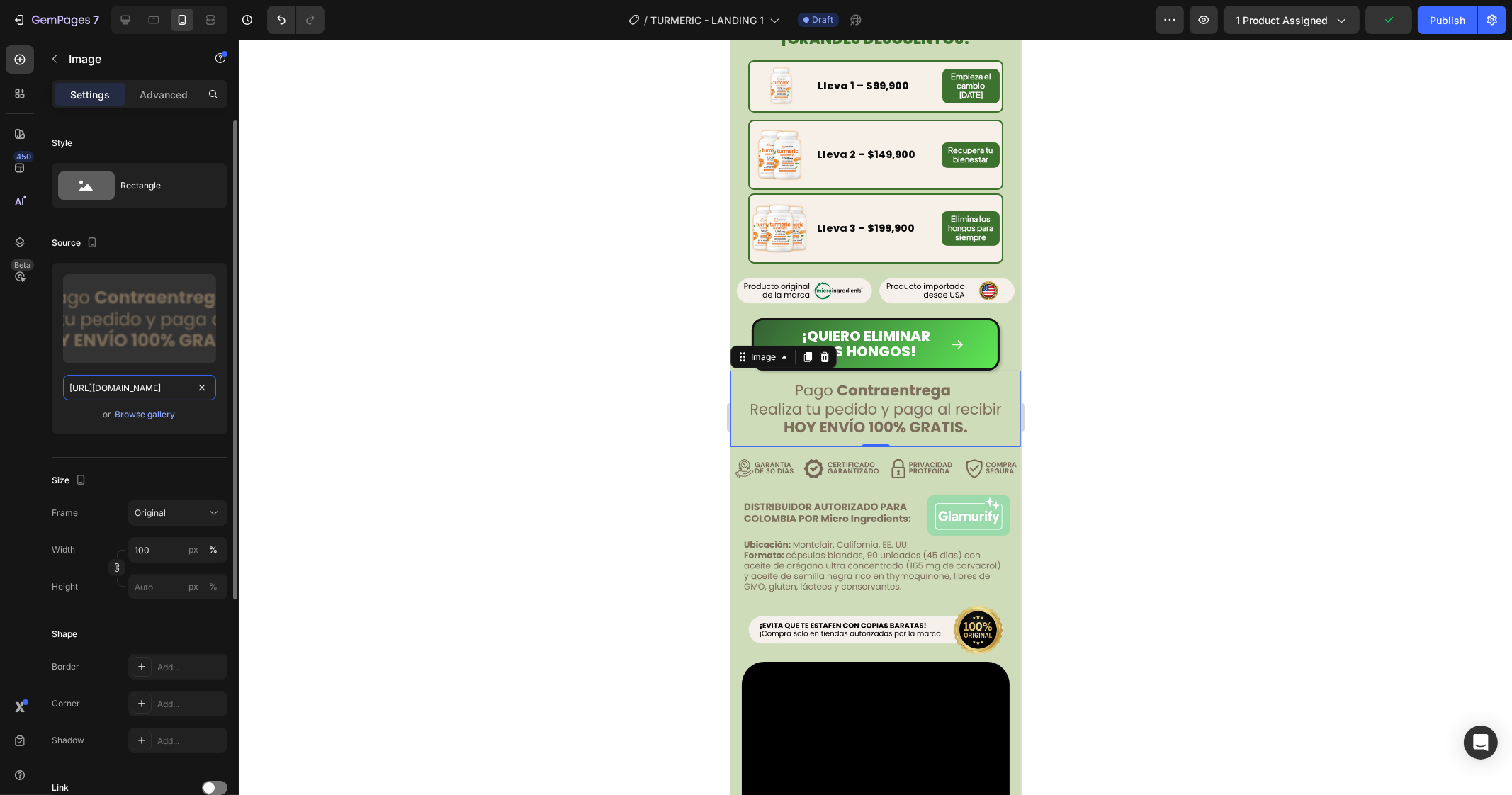
click at [162, 384] on input "[URL][DOMAIN_NAME]" at bounding box center [140, 387] width 153 height 25
paste input "4.avif?v=1756344039"
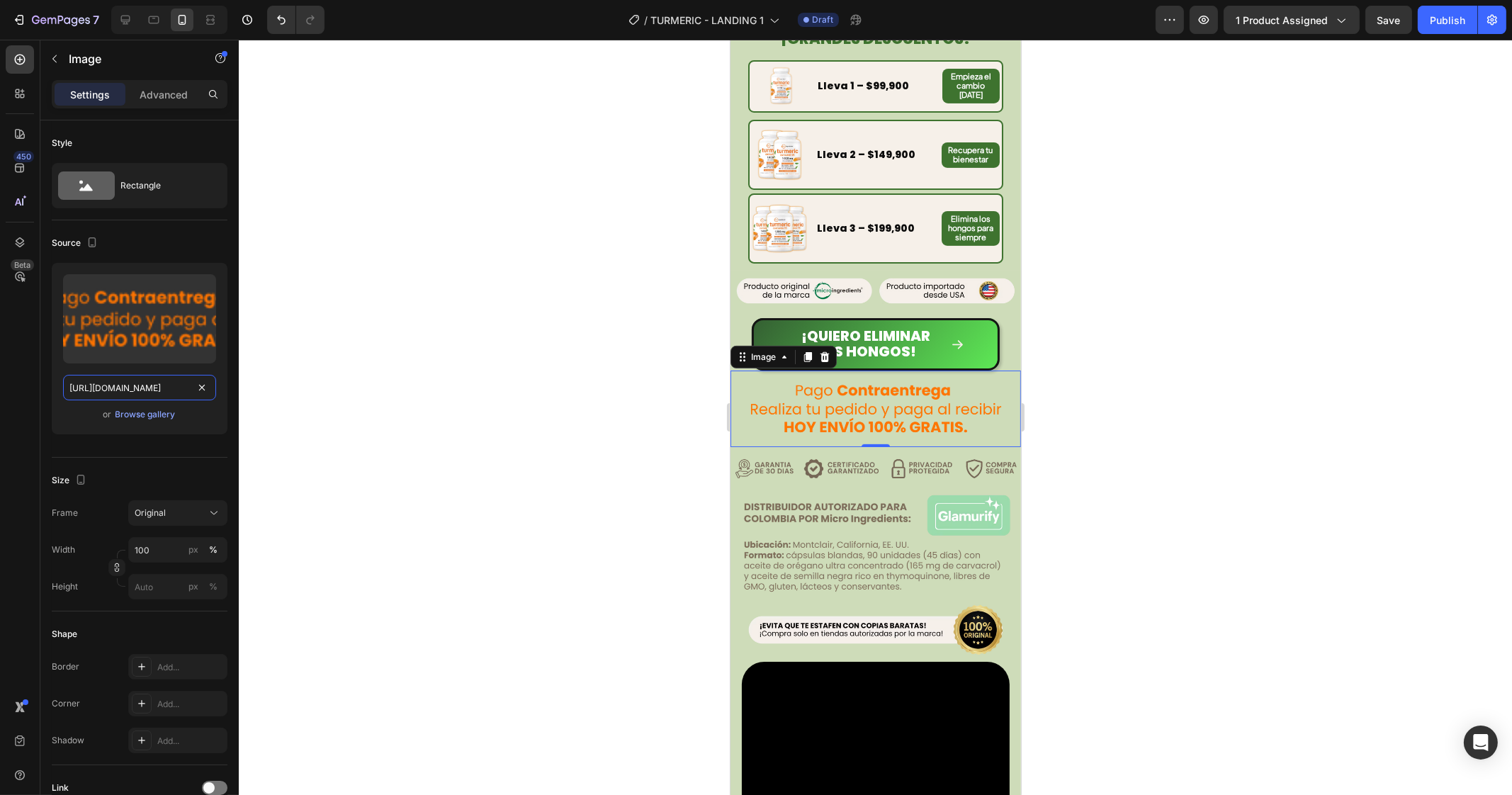
type input "[URL][DOMAIN_NAME]"
click at [843, 448] on img at bounding box center [874, 469] width 290 height 43
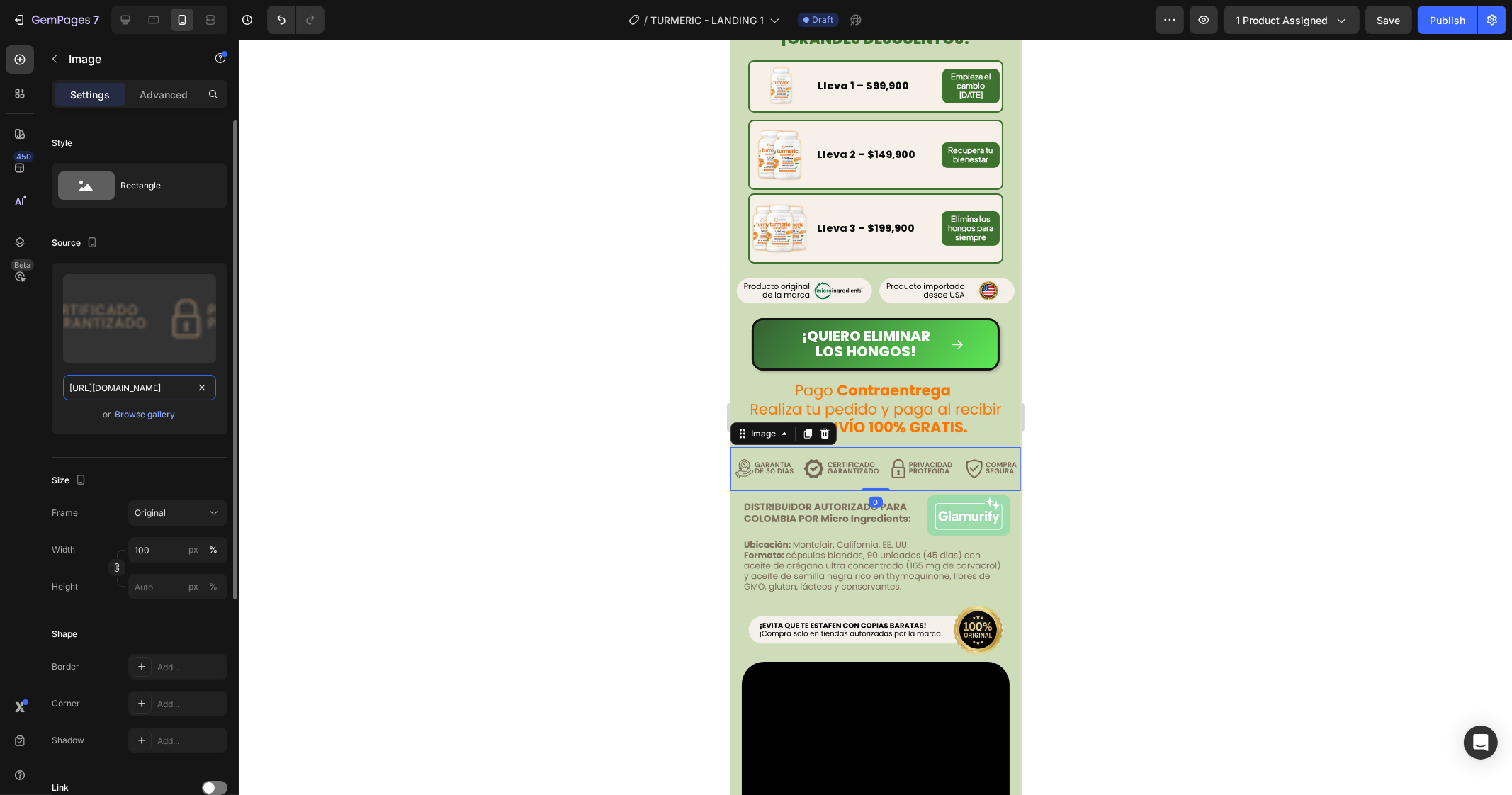
click at [89, 384] on input "[URL][DOMAIN_NAME]" at bounding box center [140, 387] width 153 height 25
paste input "7_1.avif?v=1756344220"
type input "[URL][DOMAIN_NAME]"
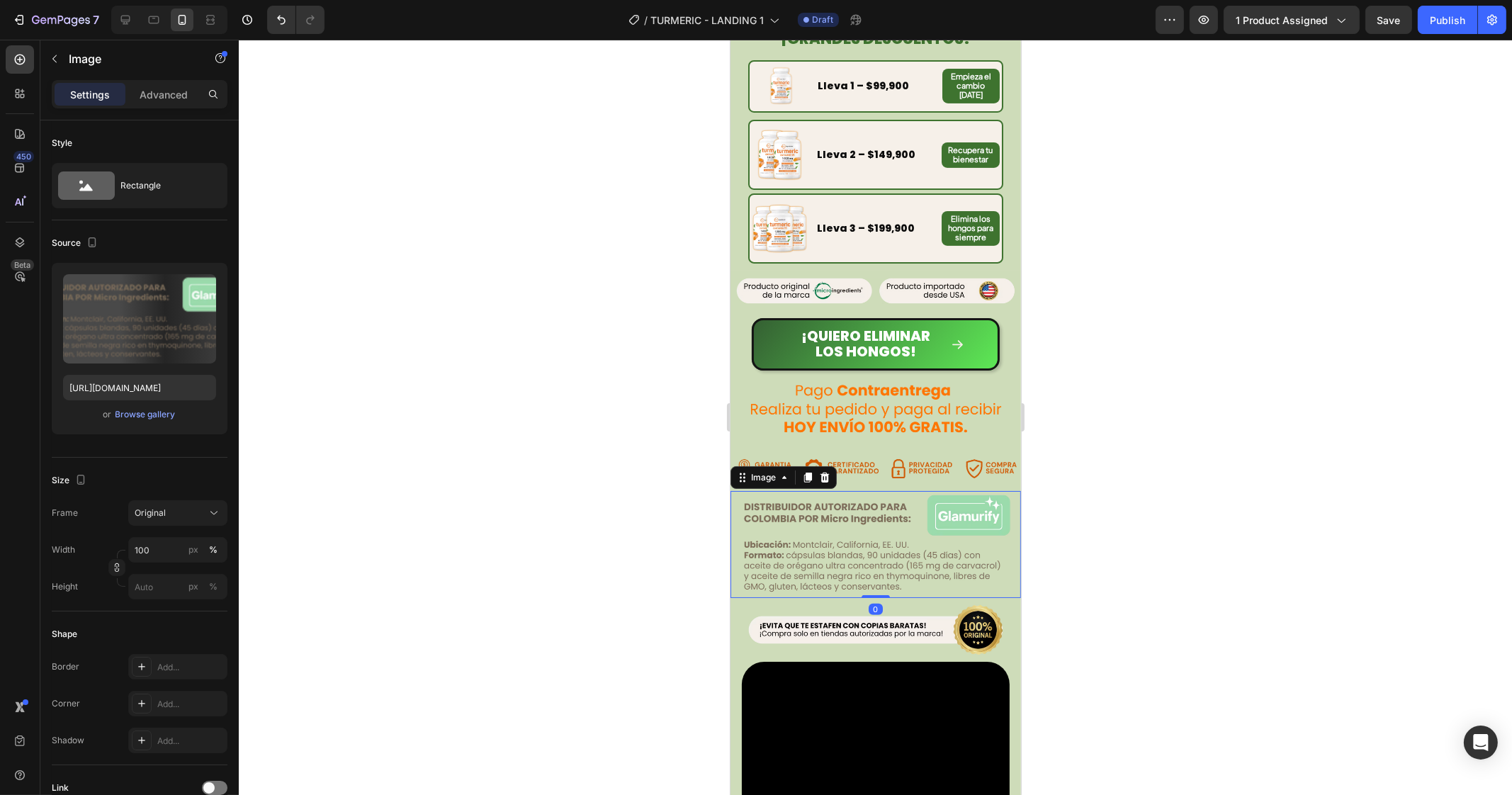
click at [807, 505] on img at bounding box center [874, 545] width 290 height 107
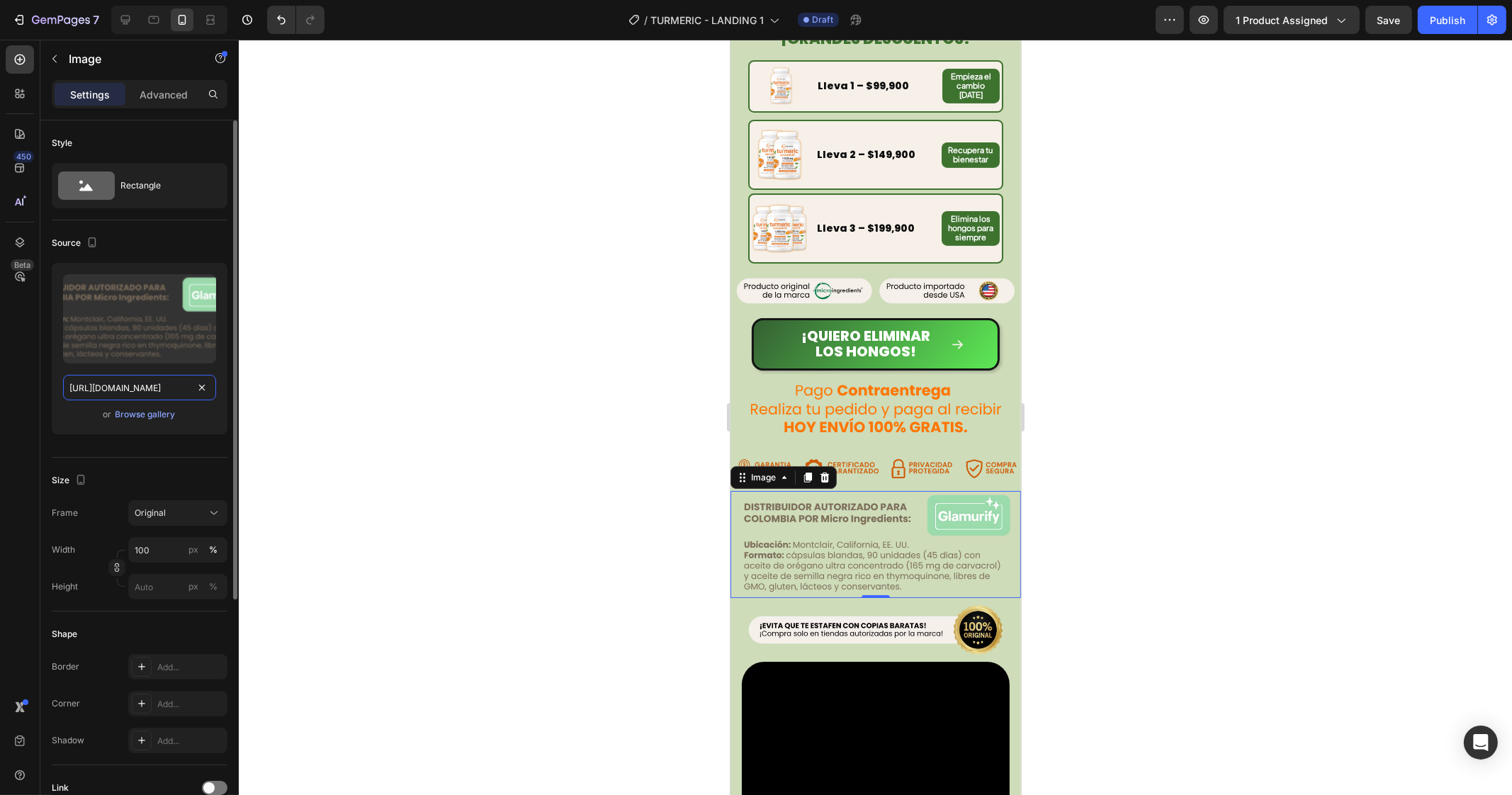
click at [140, 390] on input "[URL][DOMAIN_NAME]" at bounding box center [140, 387] width 153 height 25
paste input "5.avif?v=1756344039"
type input "[URL][DOMAIN_NAME]"
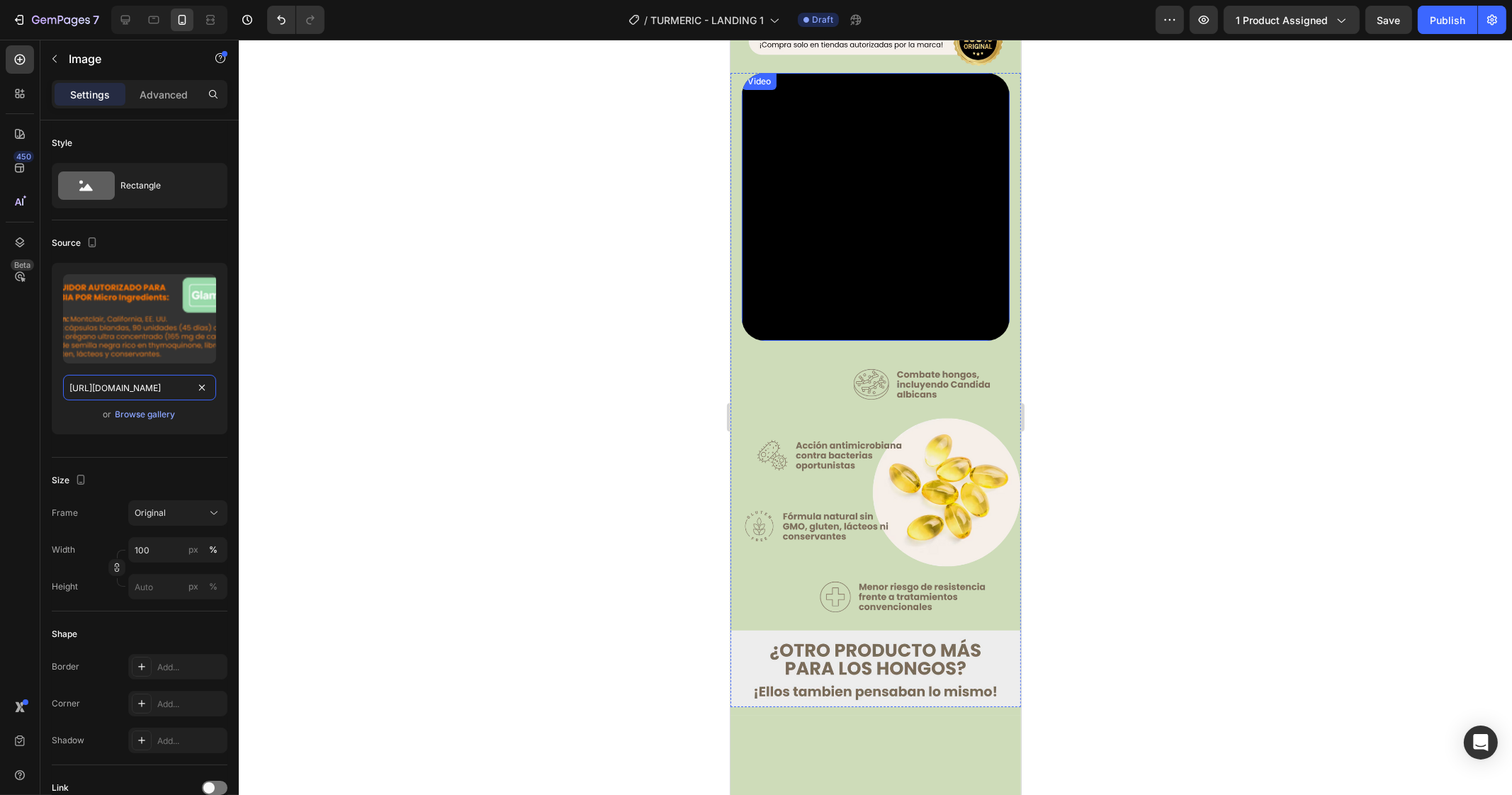
scroll to position [1506, 0]
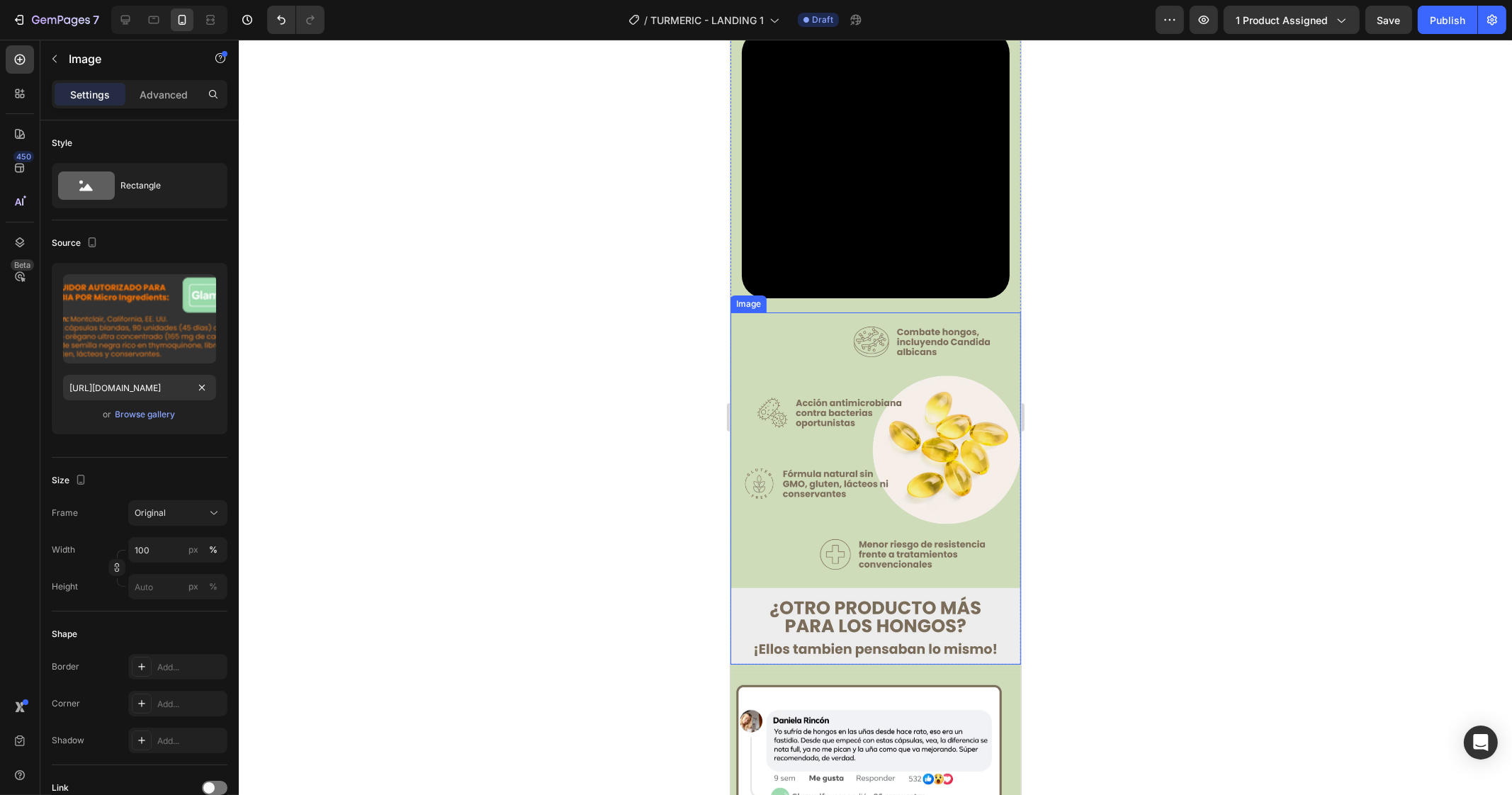
click at [875, 413] on img at bounding box center [874, 488] width 290 height 352
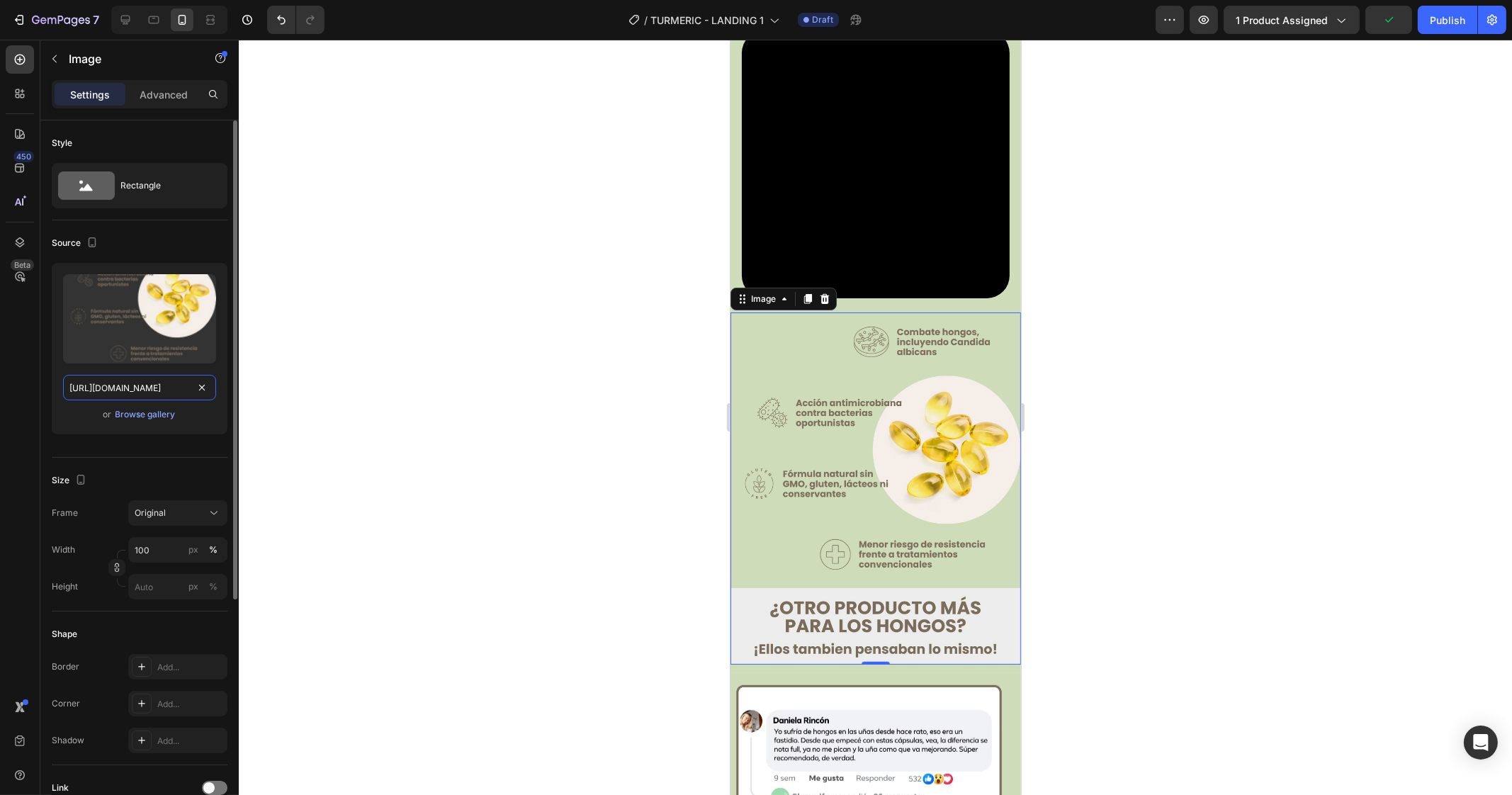
click at [139, 378] on input "[URL][DOMAIN_NAME]" at bounding box center [140, 387] width 153 height 25
paste input "3_1.avif?v=1756344040"
type input "[URL][DOMAIN_NAME]"
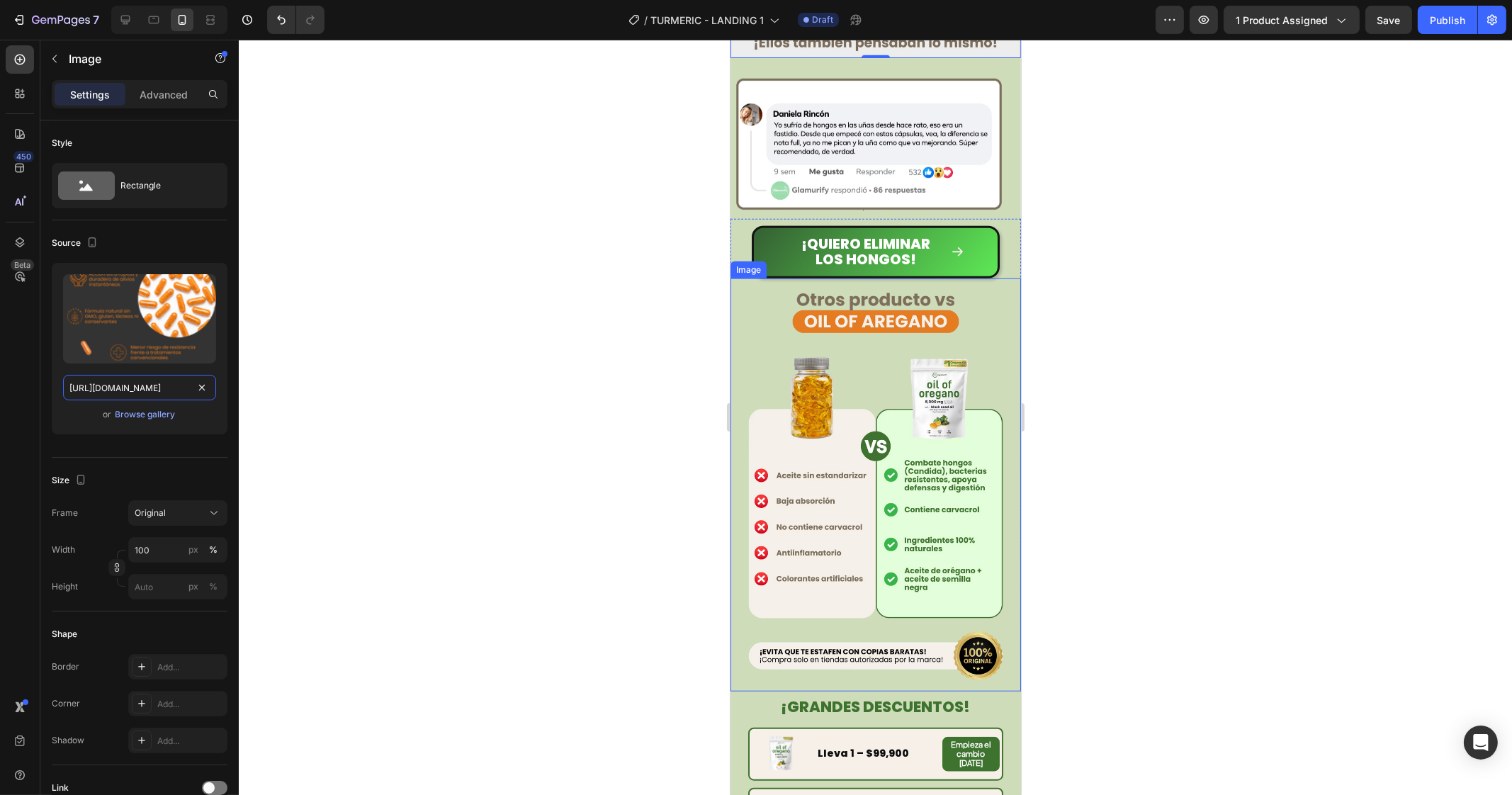
scroll to position [2126, 0]
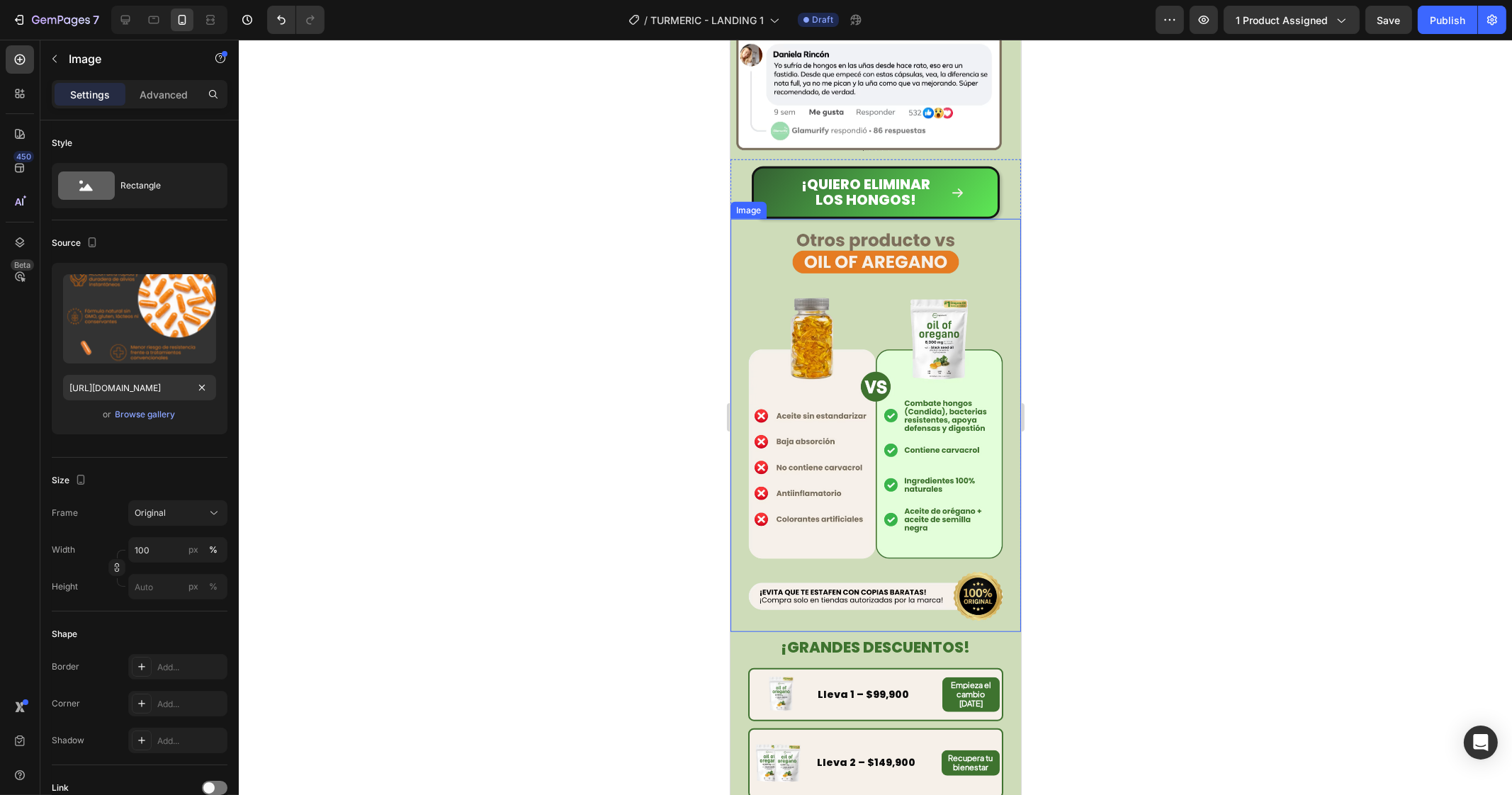
click at [859, 343] on img at bounding box center [874, 426] width 290 height 413
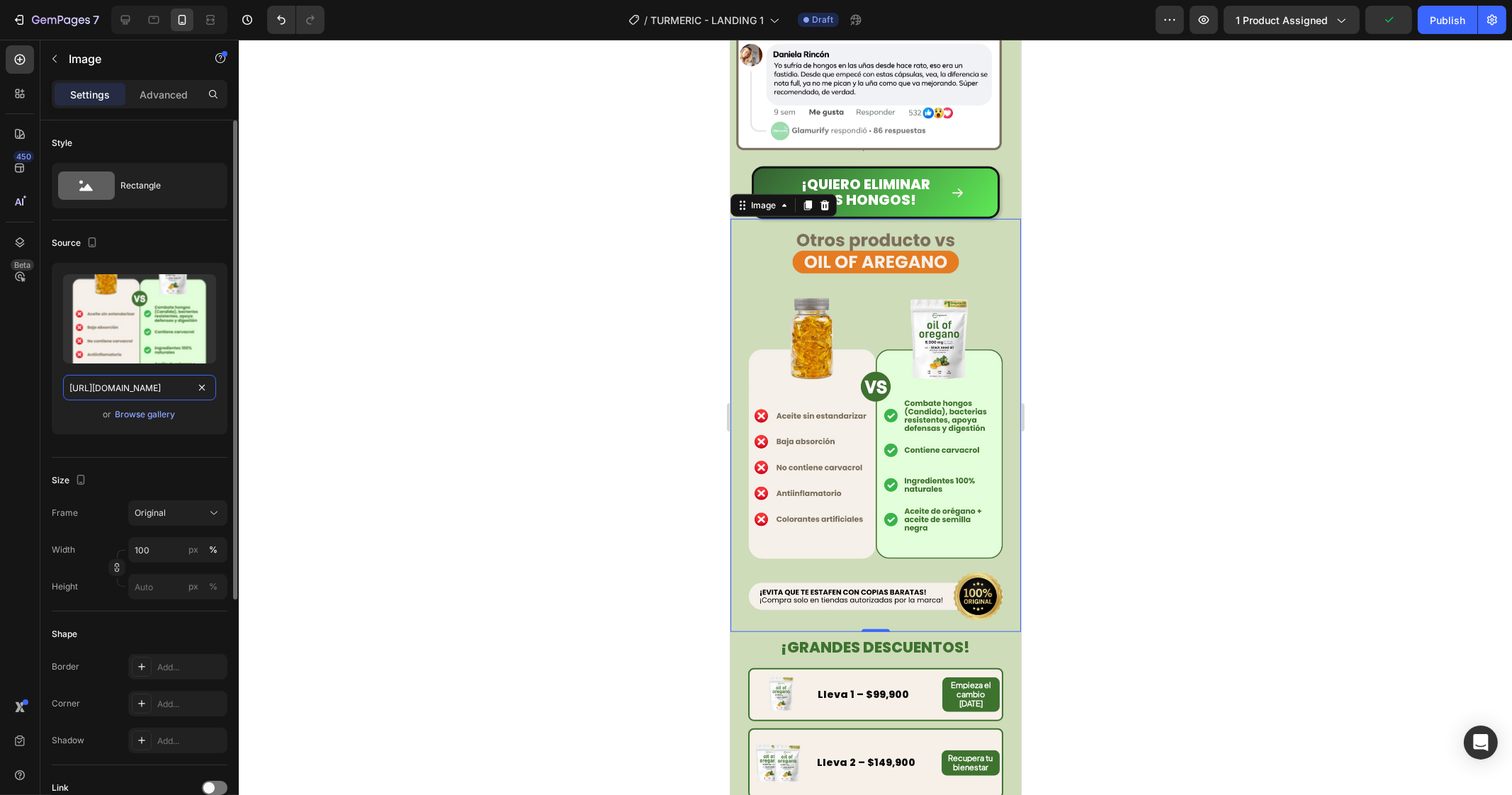
click at [155, 391] on input "[URL][DOMAIN_NAME]" at bounding box center [140, 387] width 153 height 25
paste input "9_1.avif?v=1756344039"
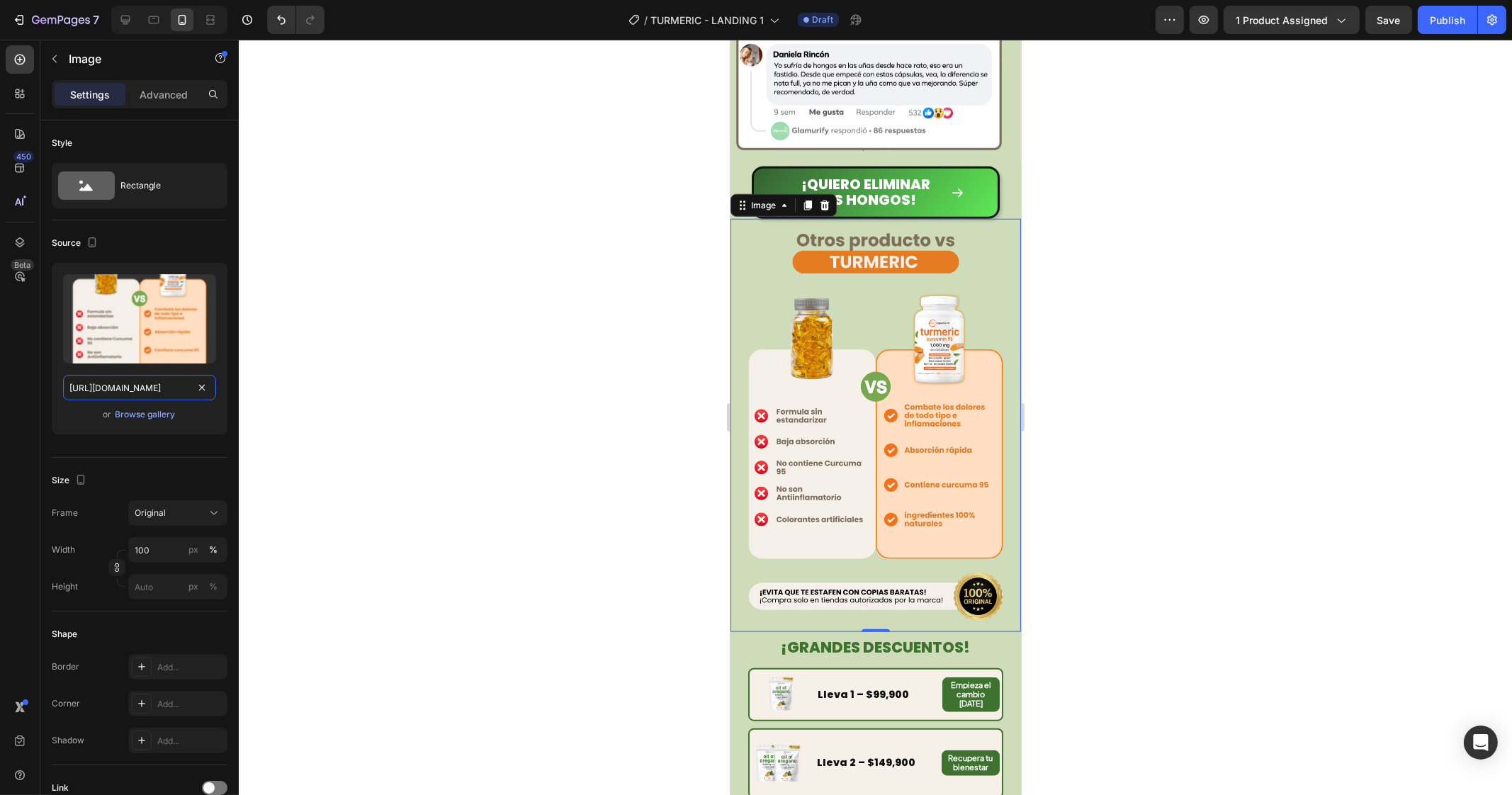
type input "[URL][DOMAIN_NAME]"
drag, startPoint x: 588, startPoint y: 396, endPoint x: 607, endPoint y: 392, distance: 19.4
click at [595, 396] on div at bounding box center [875, 417] width 1273 height 755
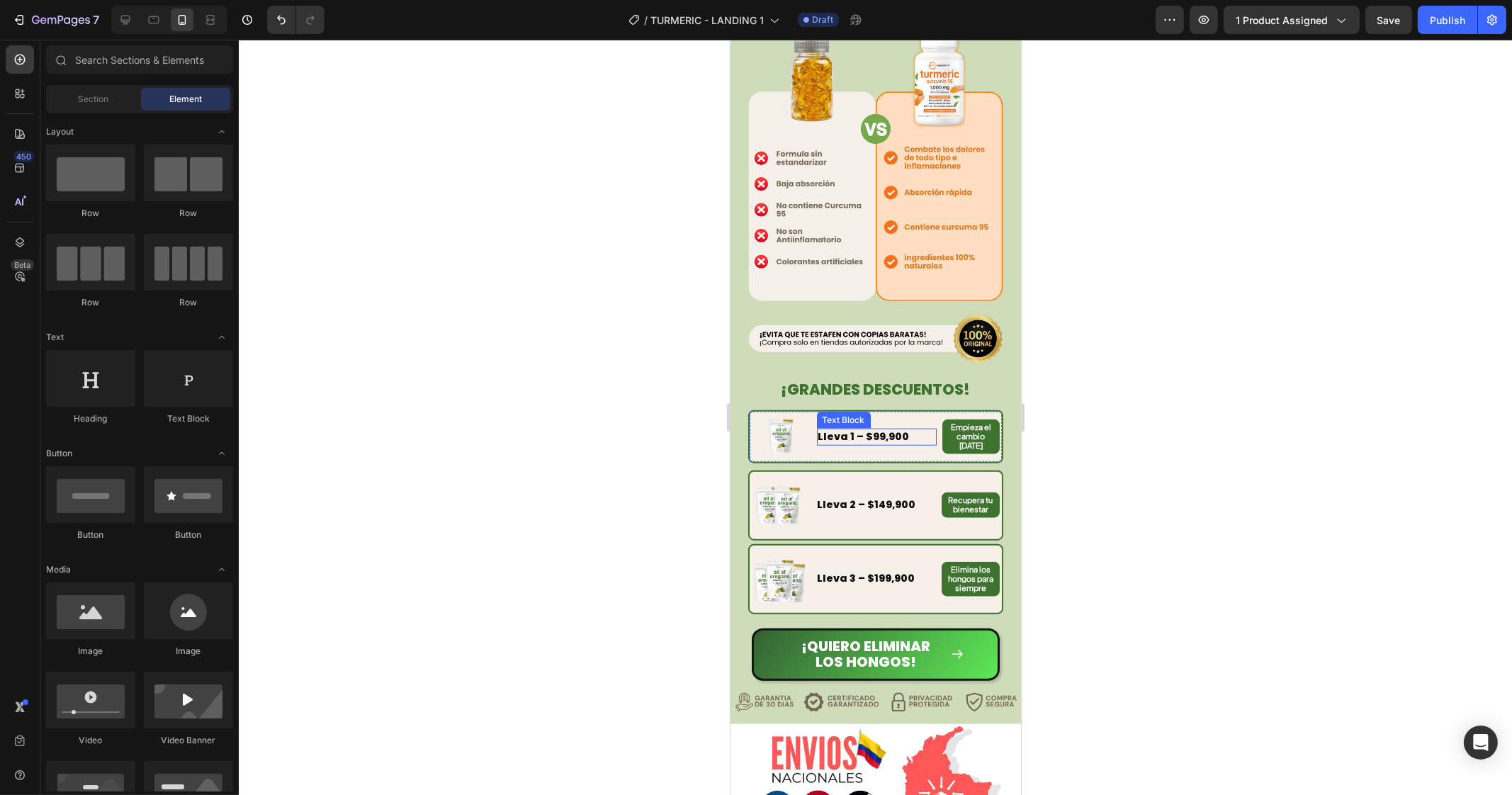
scroll to position [2392, 0]
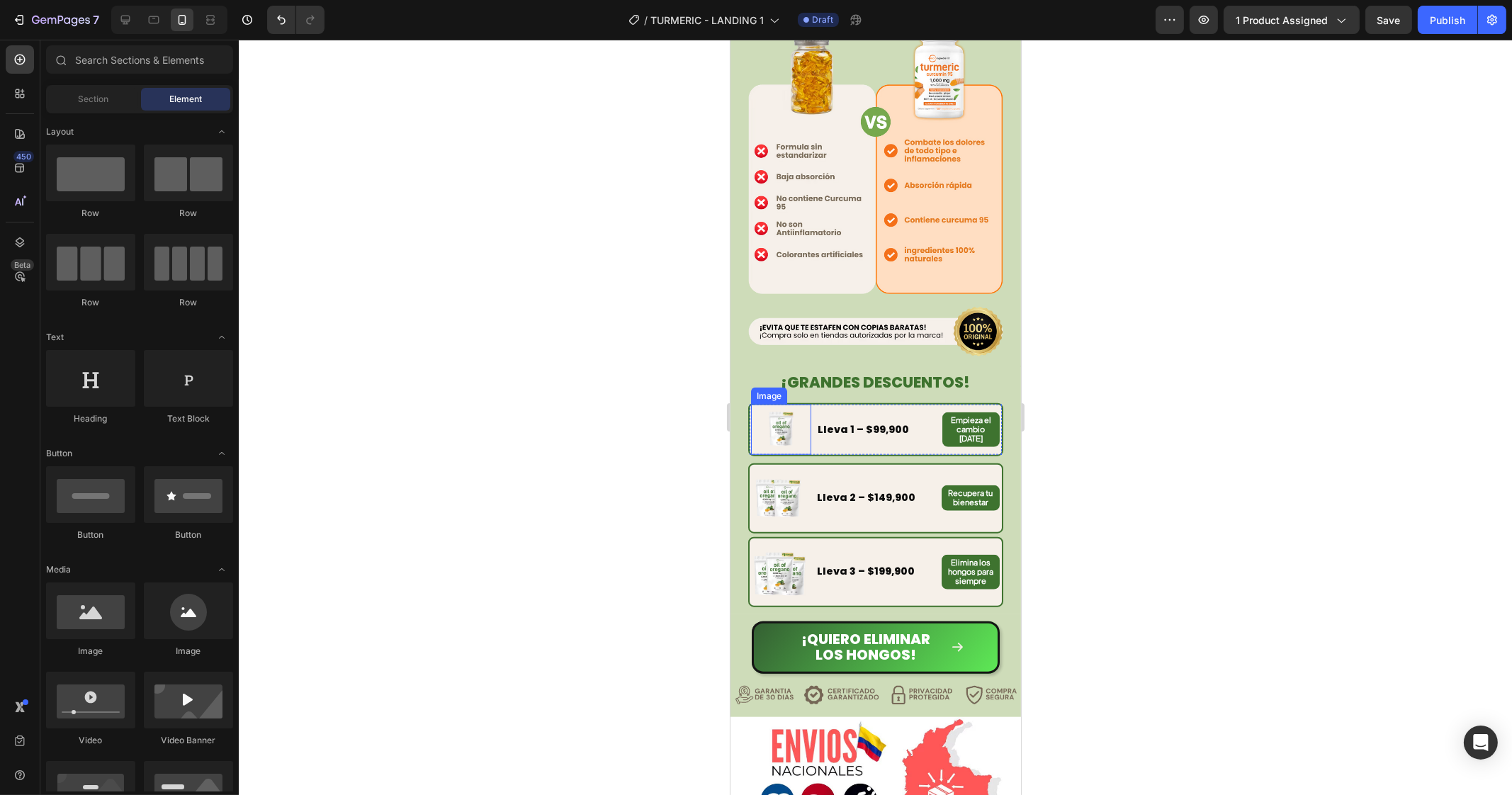
click at [777, 409] on img at bounding box center [781, 430] width 41 height 41
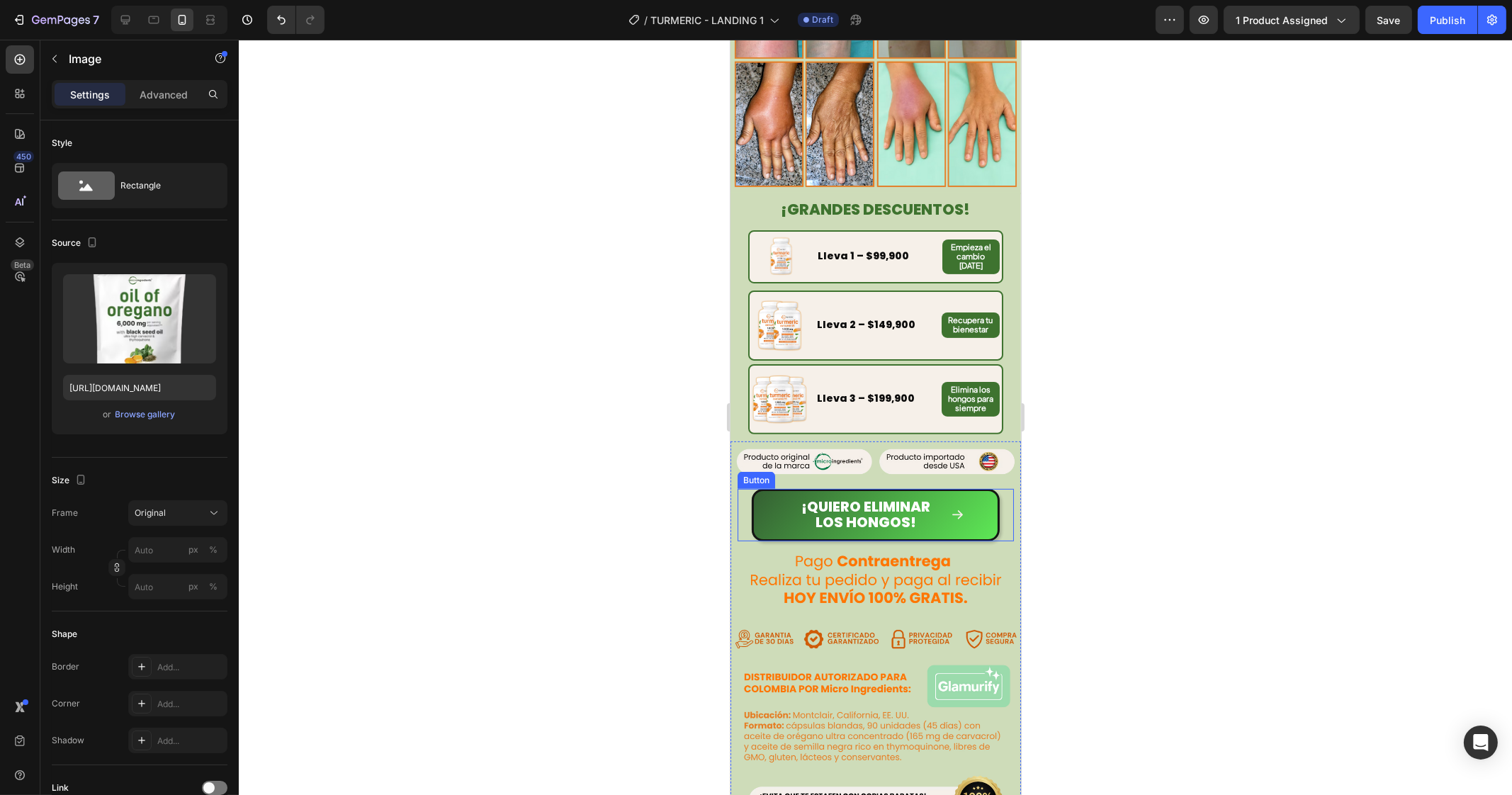
scroll to position [602, 0]
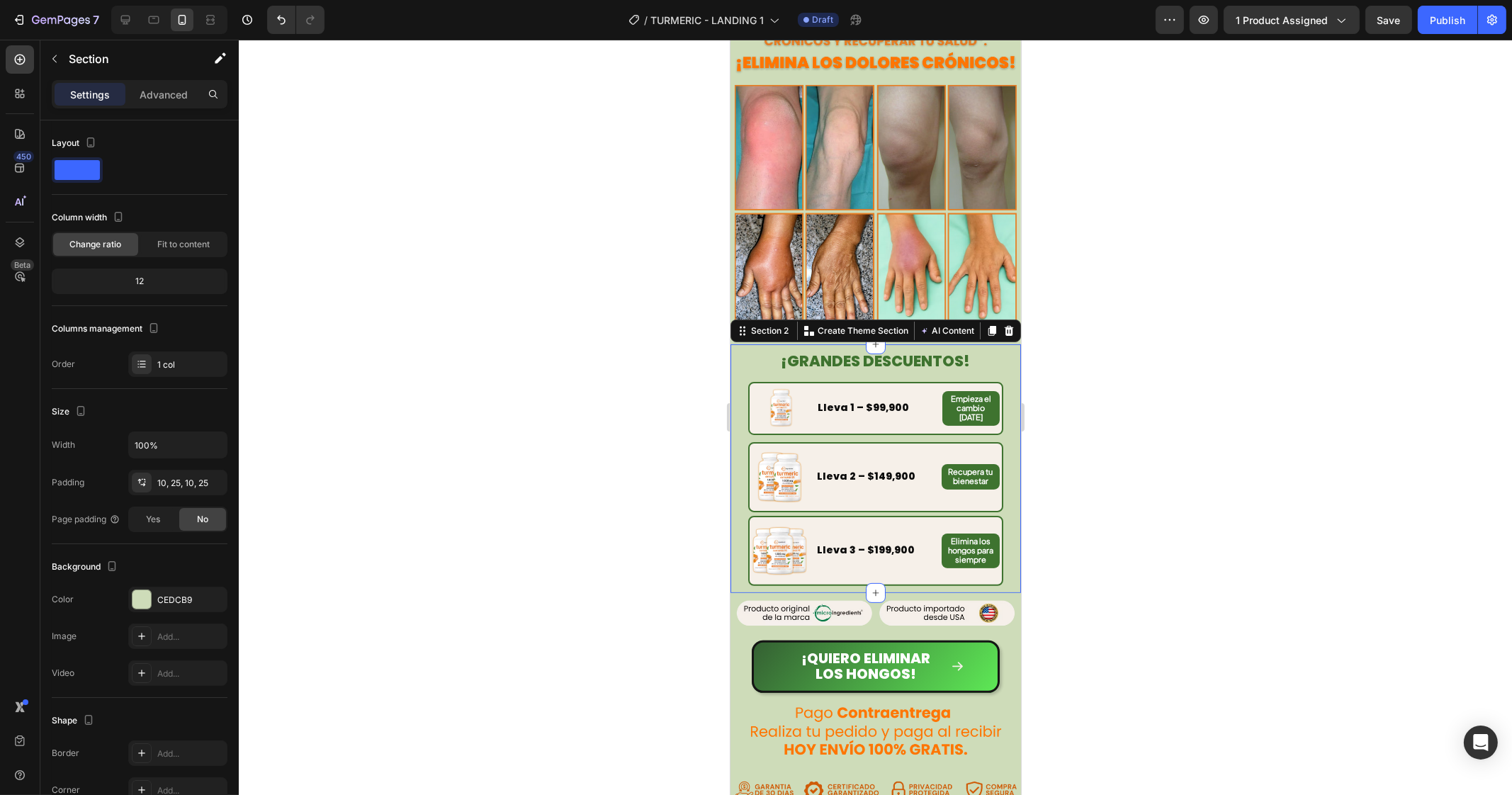
click at [1001, 376] on div "¡GRANDES DESCUENTOS! Heading Image Lleva 1 – $99,900 Text Block Empieza el camb…" at bounding box center [874, 469] width 290 height 249
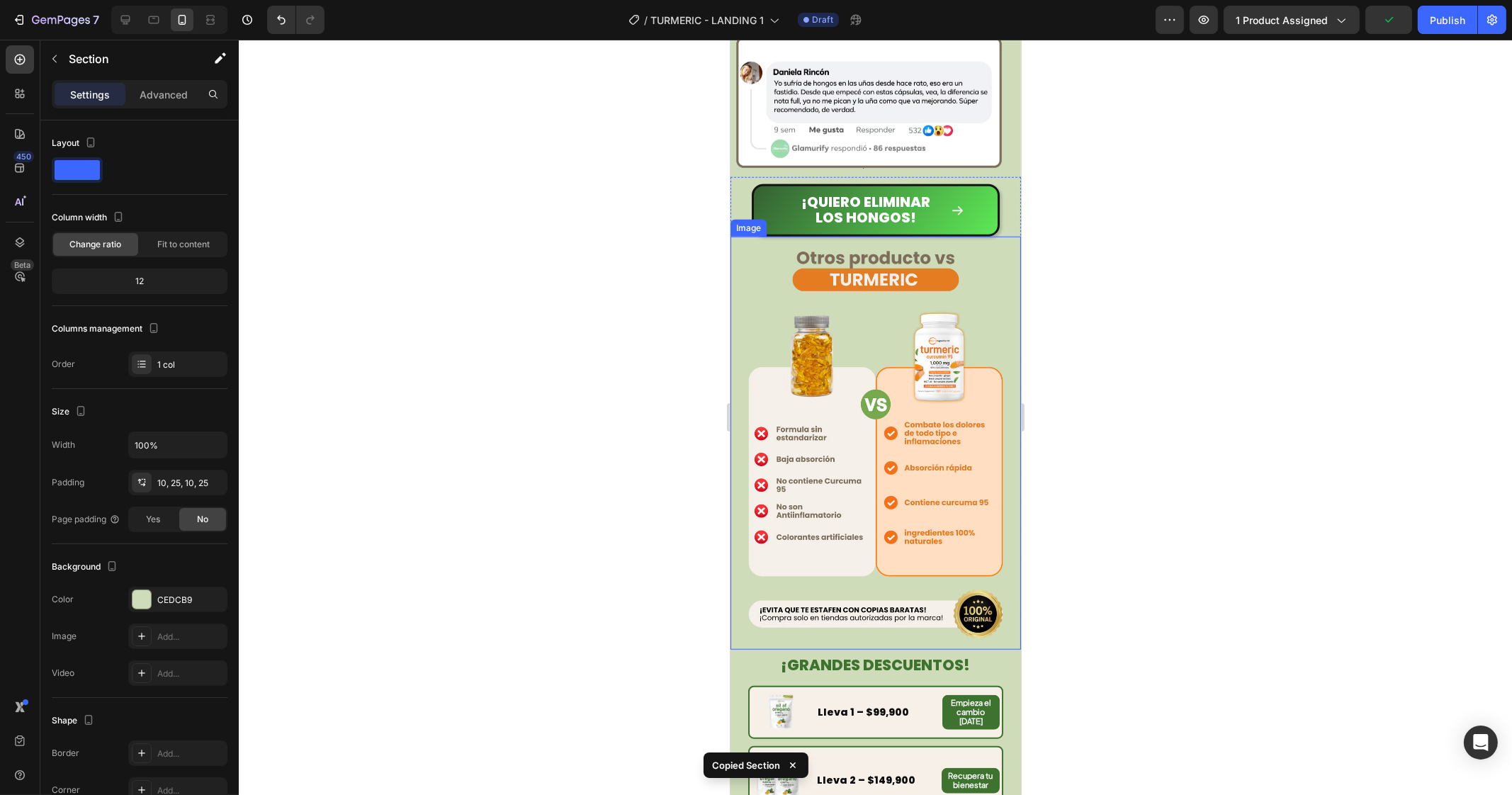
scroll to position [2462, 0]
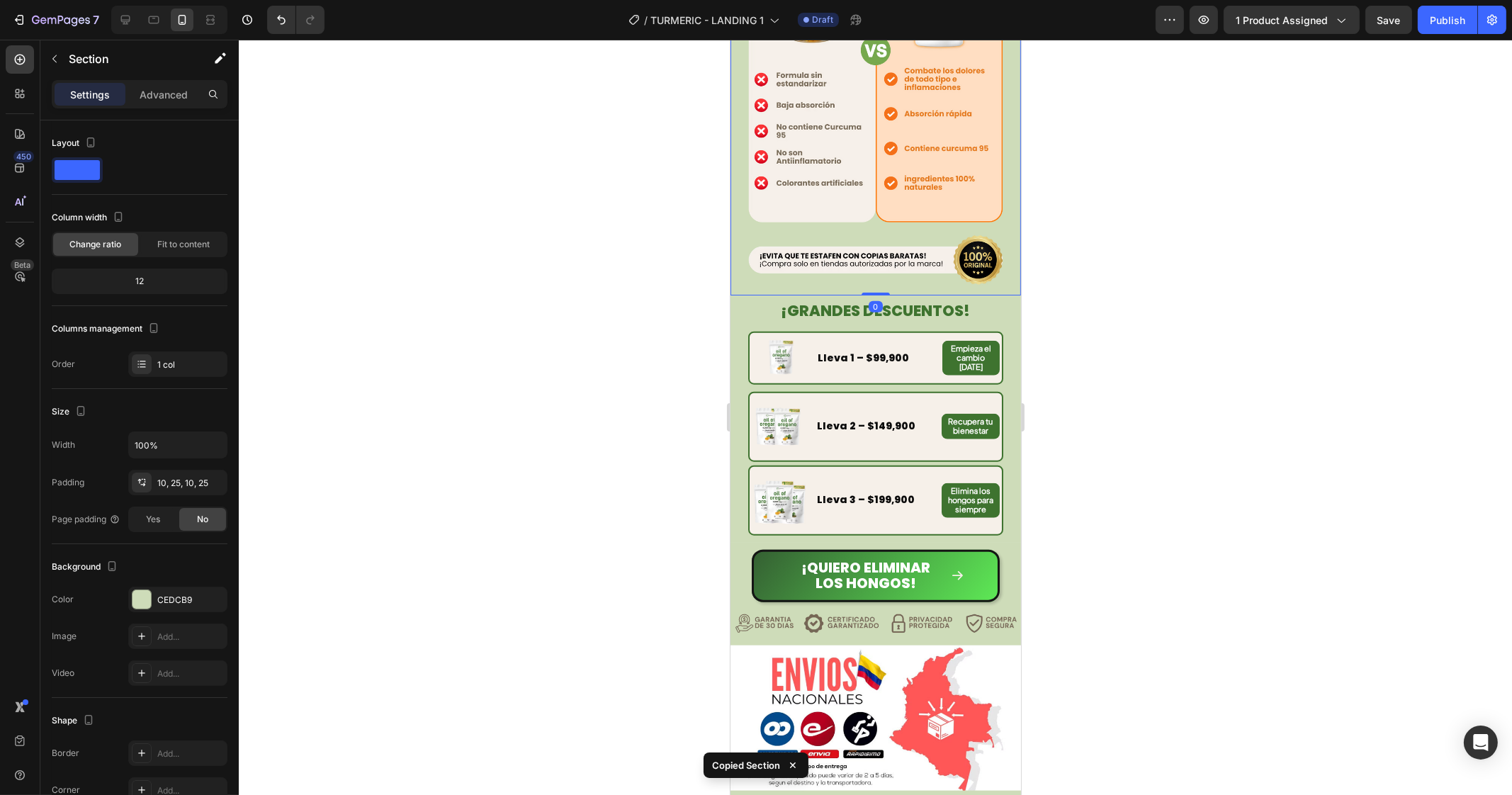
click at [993, 258] on img at bounding box center [874, 89] width 290 height 413
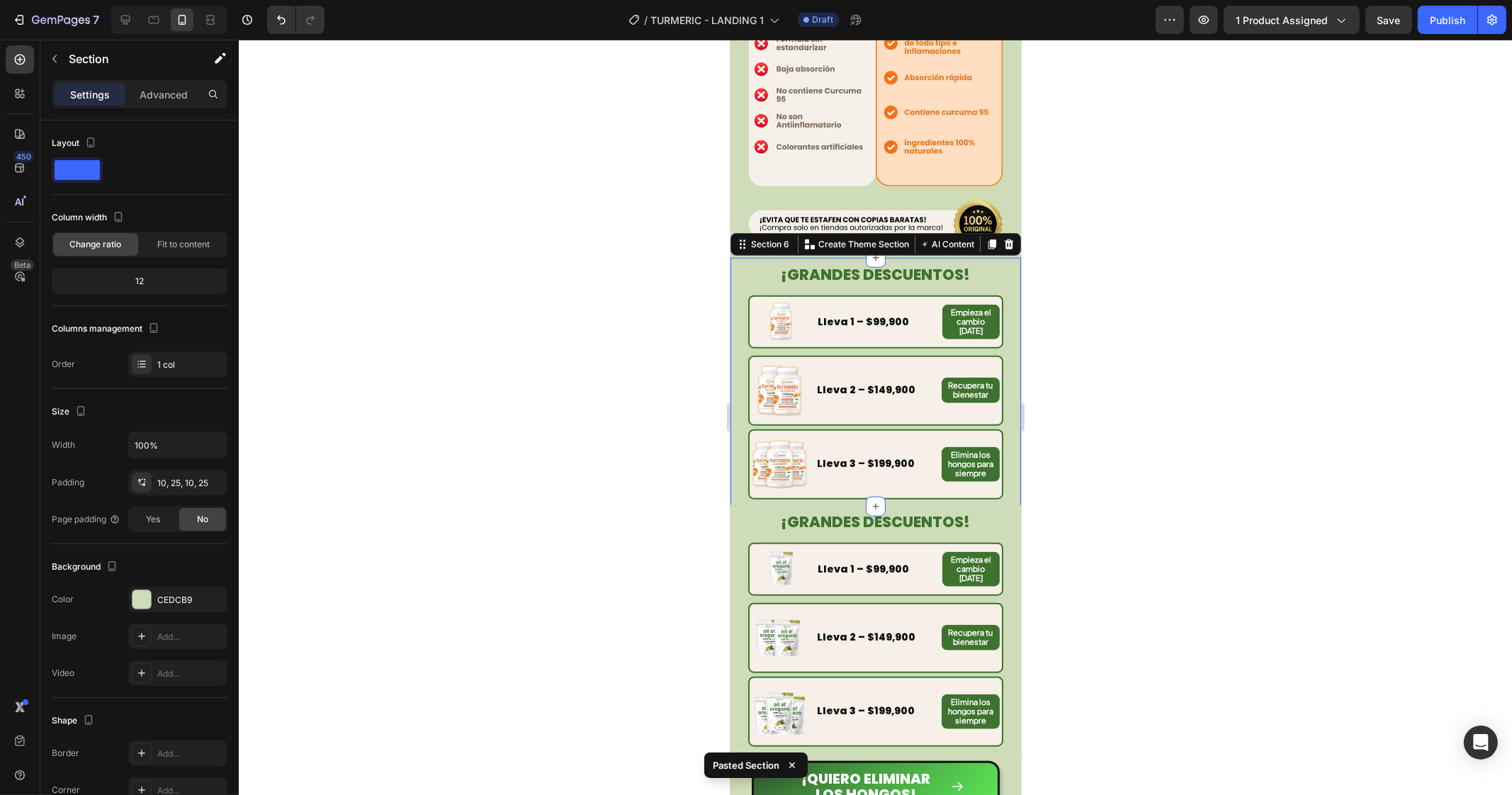
scroll to position [2551, 0]
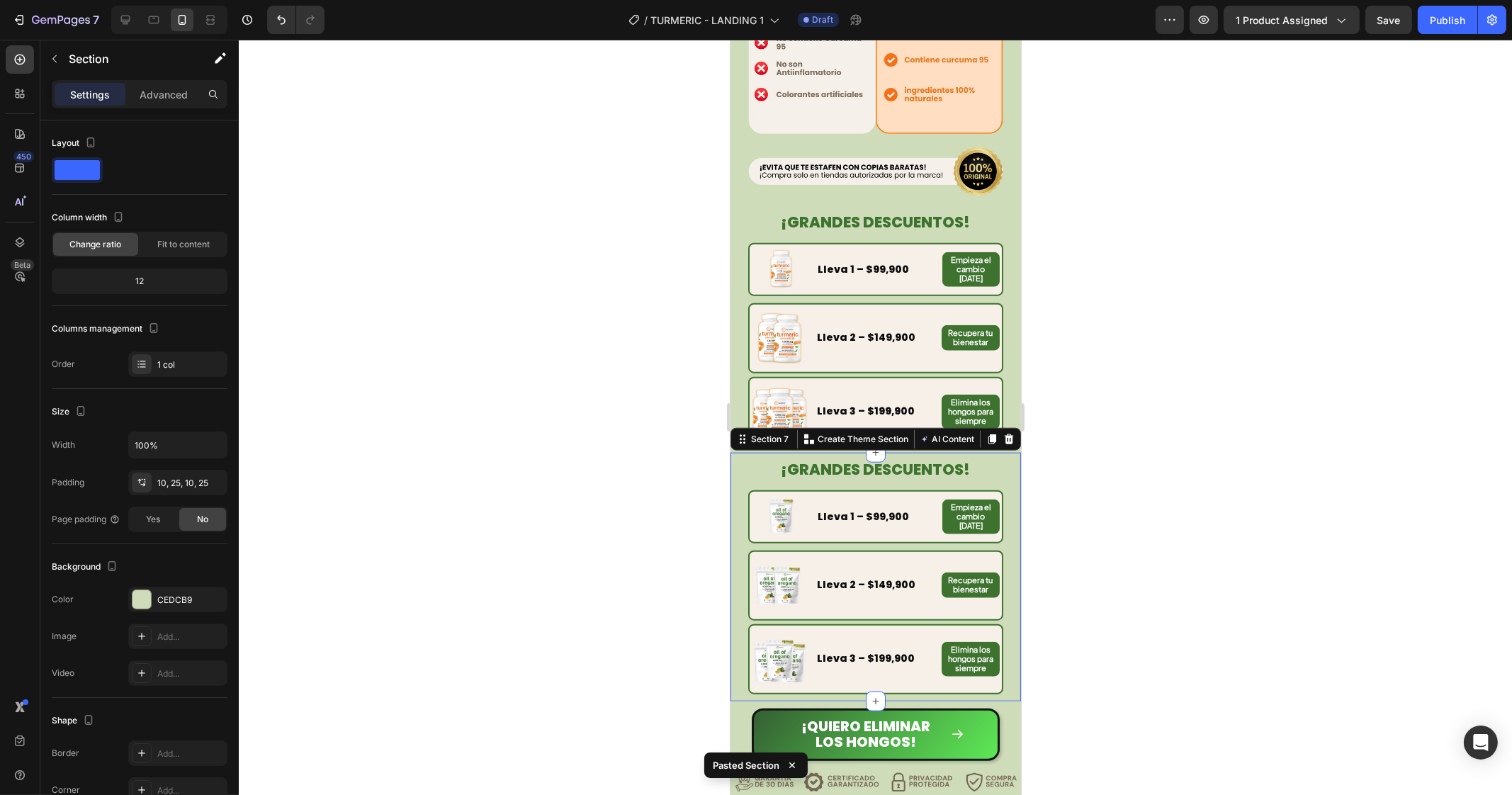
click at [996, 453] on div "¡GRANDES DESCUENTOS! Heading Image Lleva 1 – $99,900 Text Block Empieza el camb…" at bounding box center [874, 578] width 290 height 249
click at [1004, 435] on icon at bounding box center [1008, 439] width 9 height 10
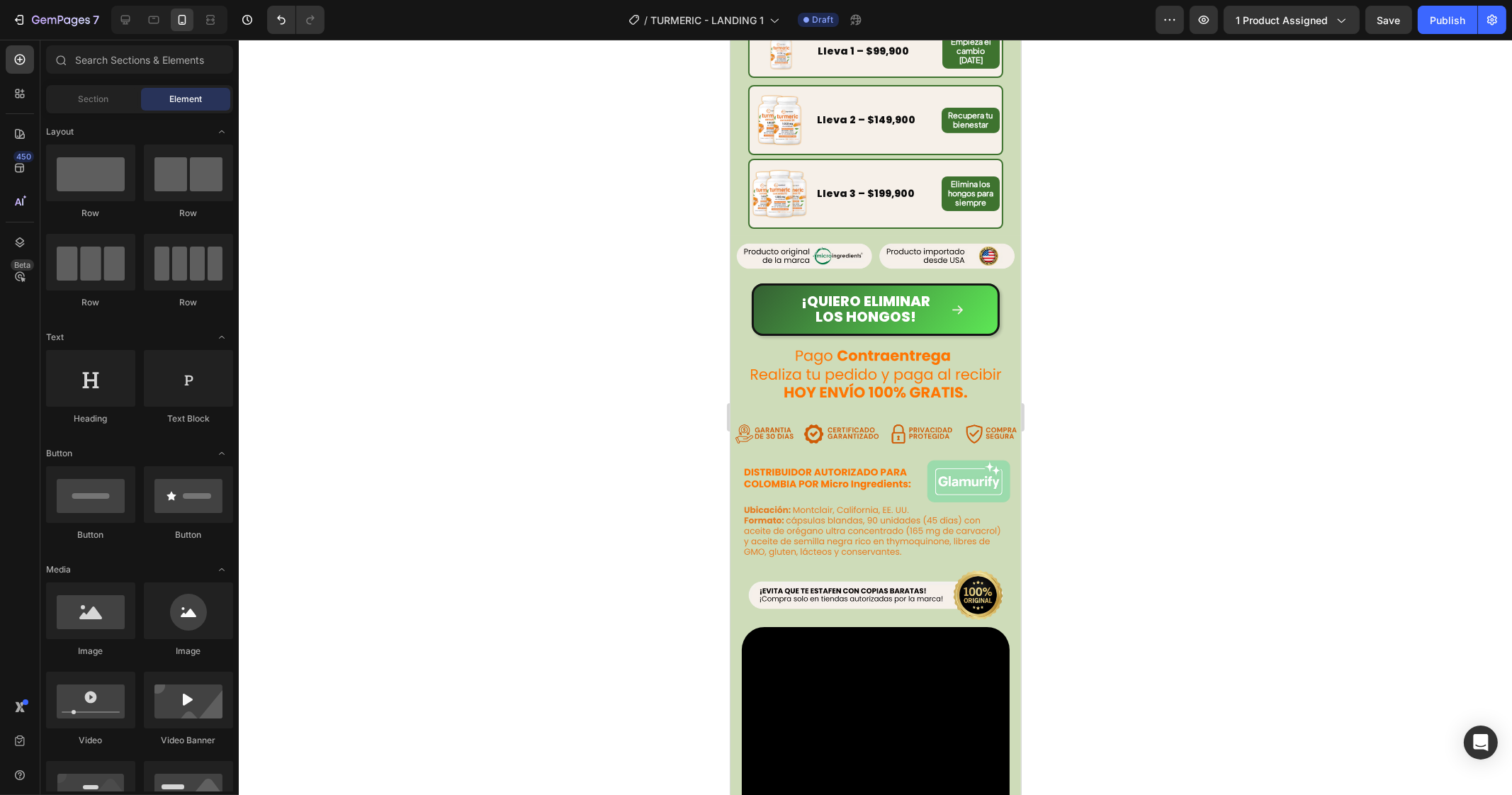
scroll to position [970, 0]
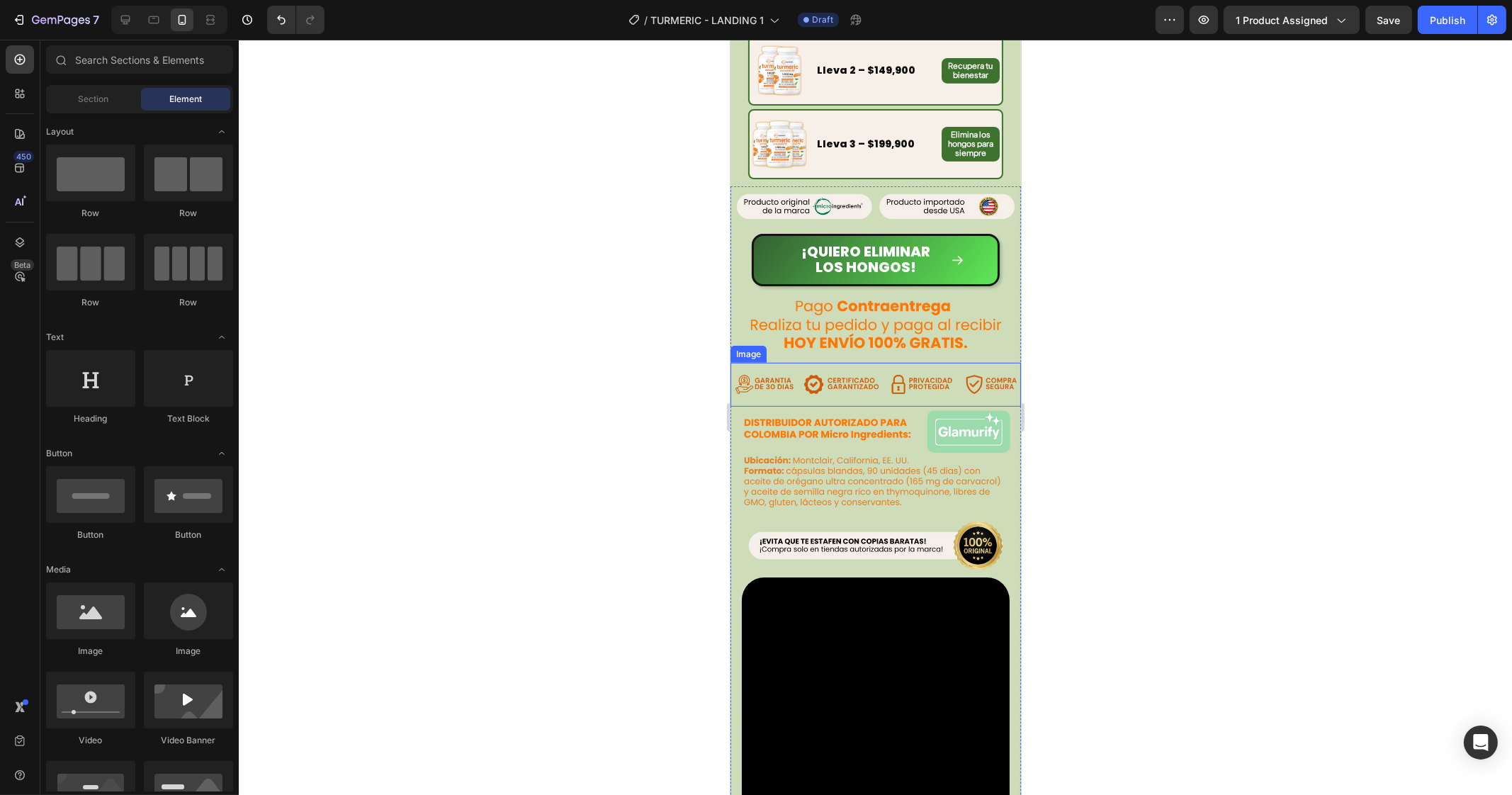
click at [918, 363] on img at bounding box center [874, 384] width 290 height 43
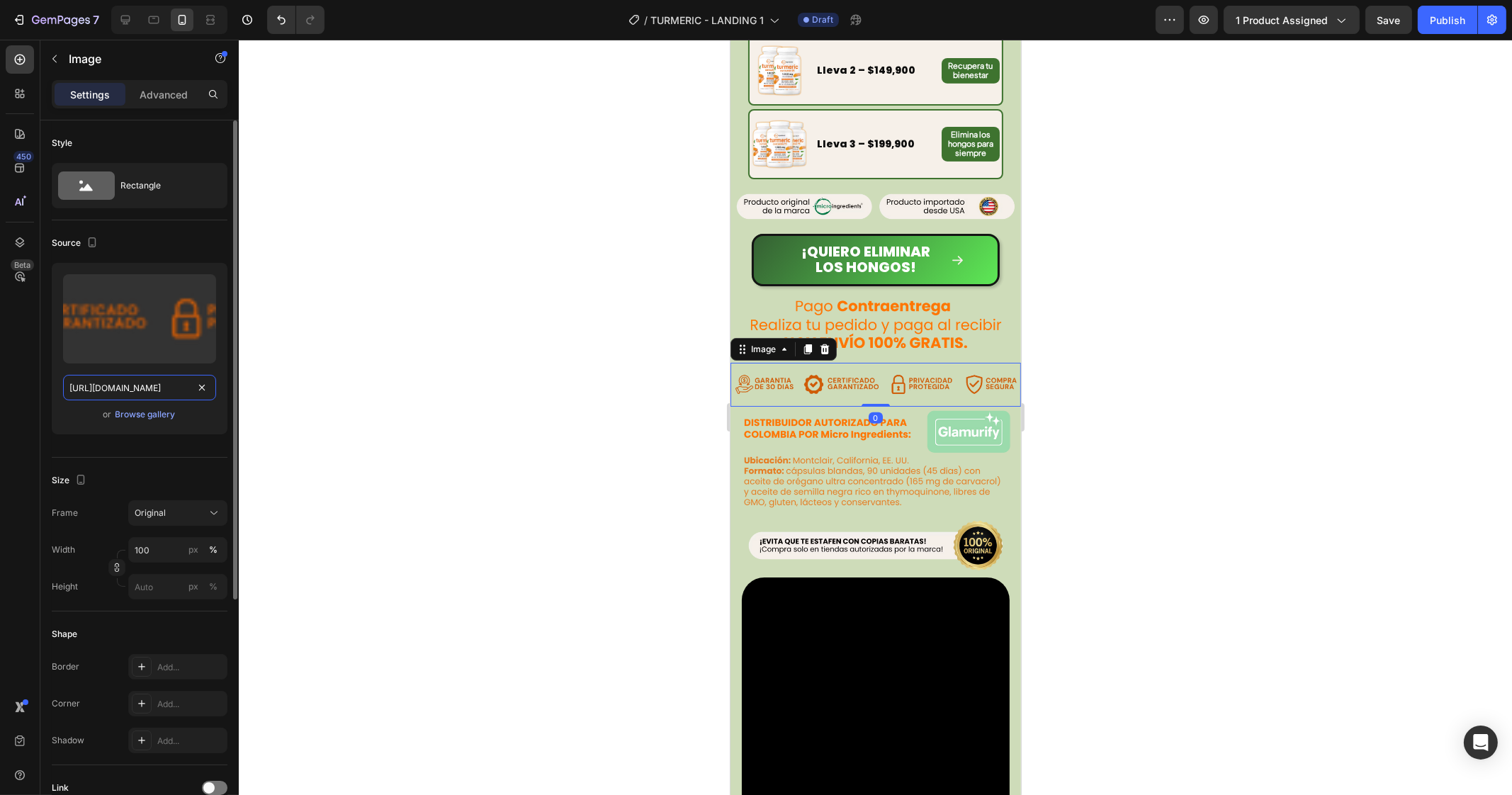
click at [132, 377] on input "[URL][DOMAIN_NAME]" at bounding box center [140, 387] width 153 height 25
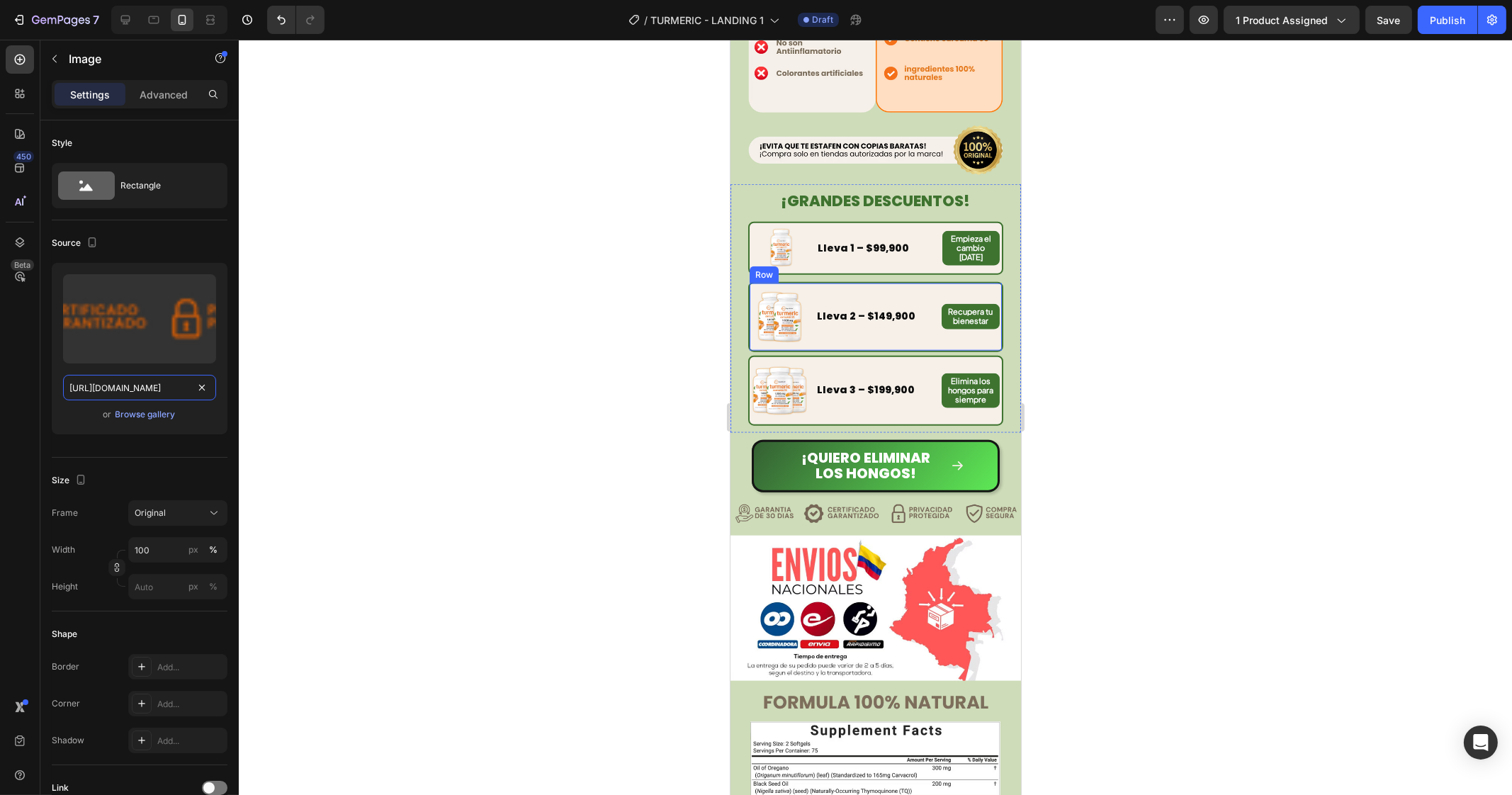
scroll to position [2654, 0]
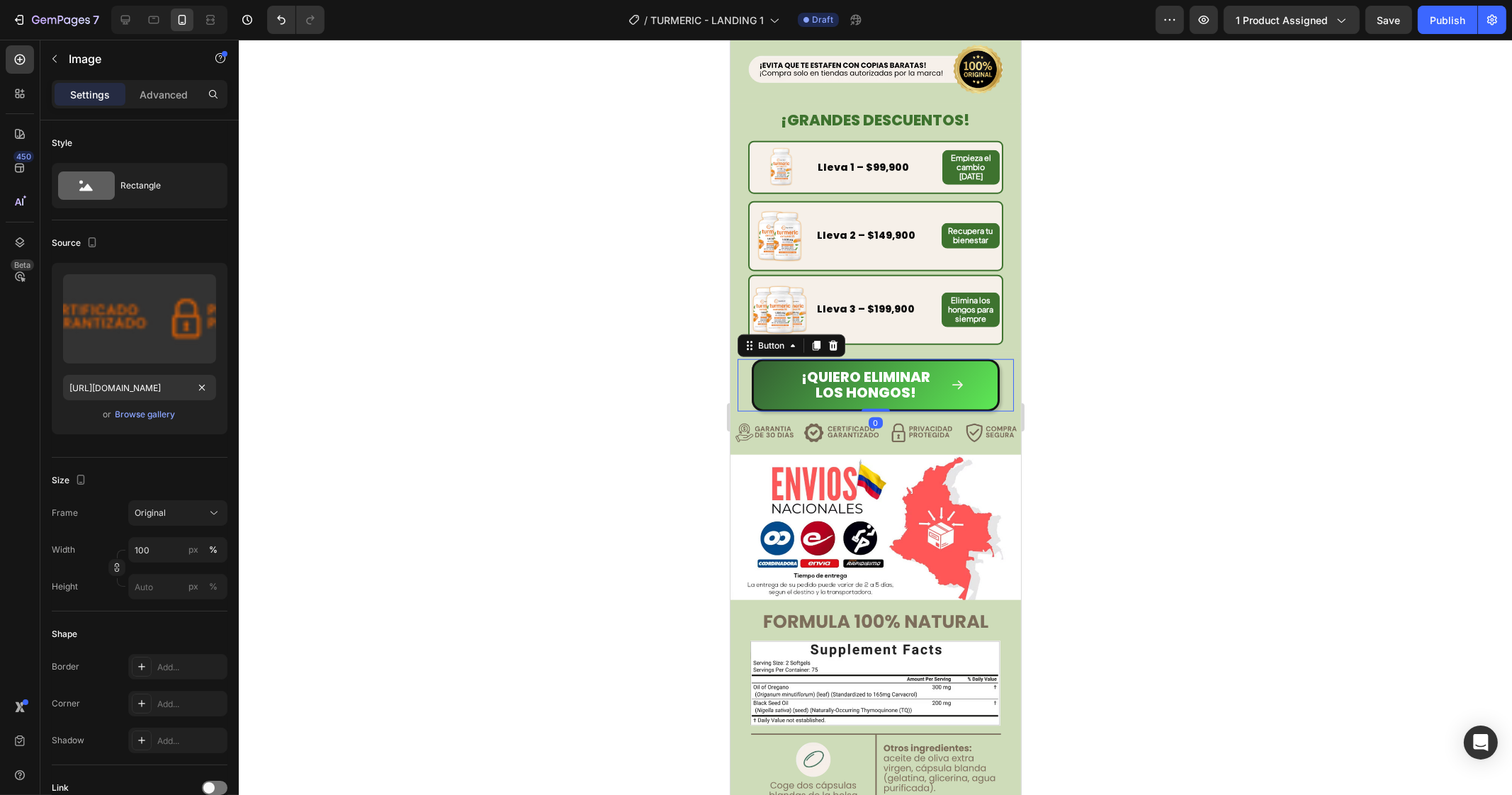
click at [999, 365] on div "¡Quiero ELIMINAR LOS HONGOS! Button 0" at bounding box center [875, 386] width 277 height 52
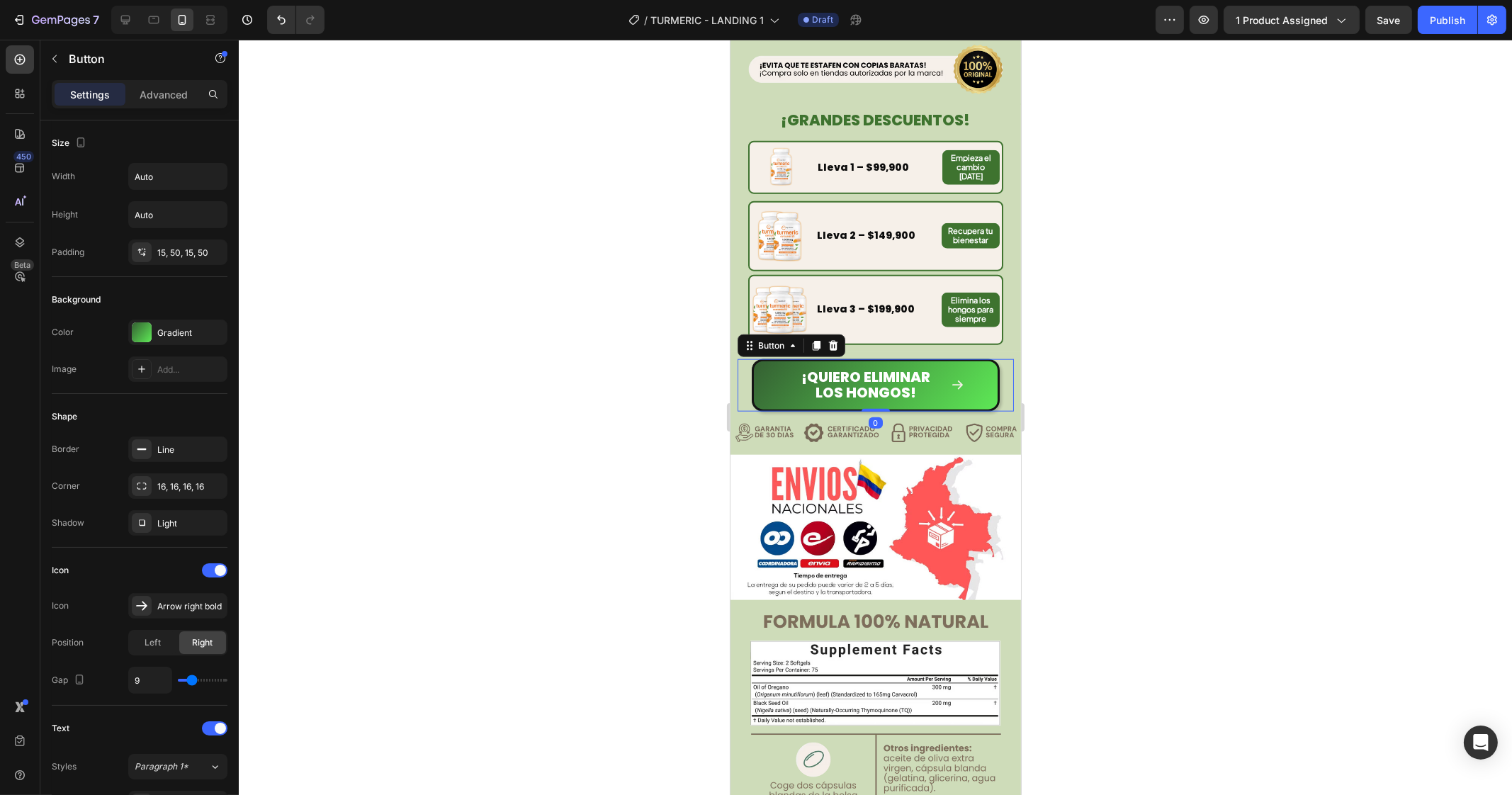
click at [991, 365] on div "¡Quiero ELIMINAR LOS HONGOS! Button 0" at bounding box center [875, 386] width 277 height 52
click at [1000, 357] on div "¡Quiero ELIMINAR LOS HONGOS! Button 0" at bounding box center [874, 382] width 290 height 59
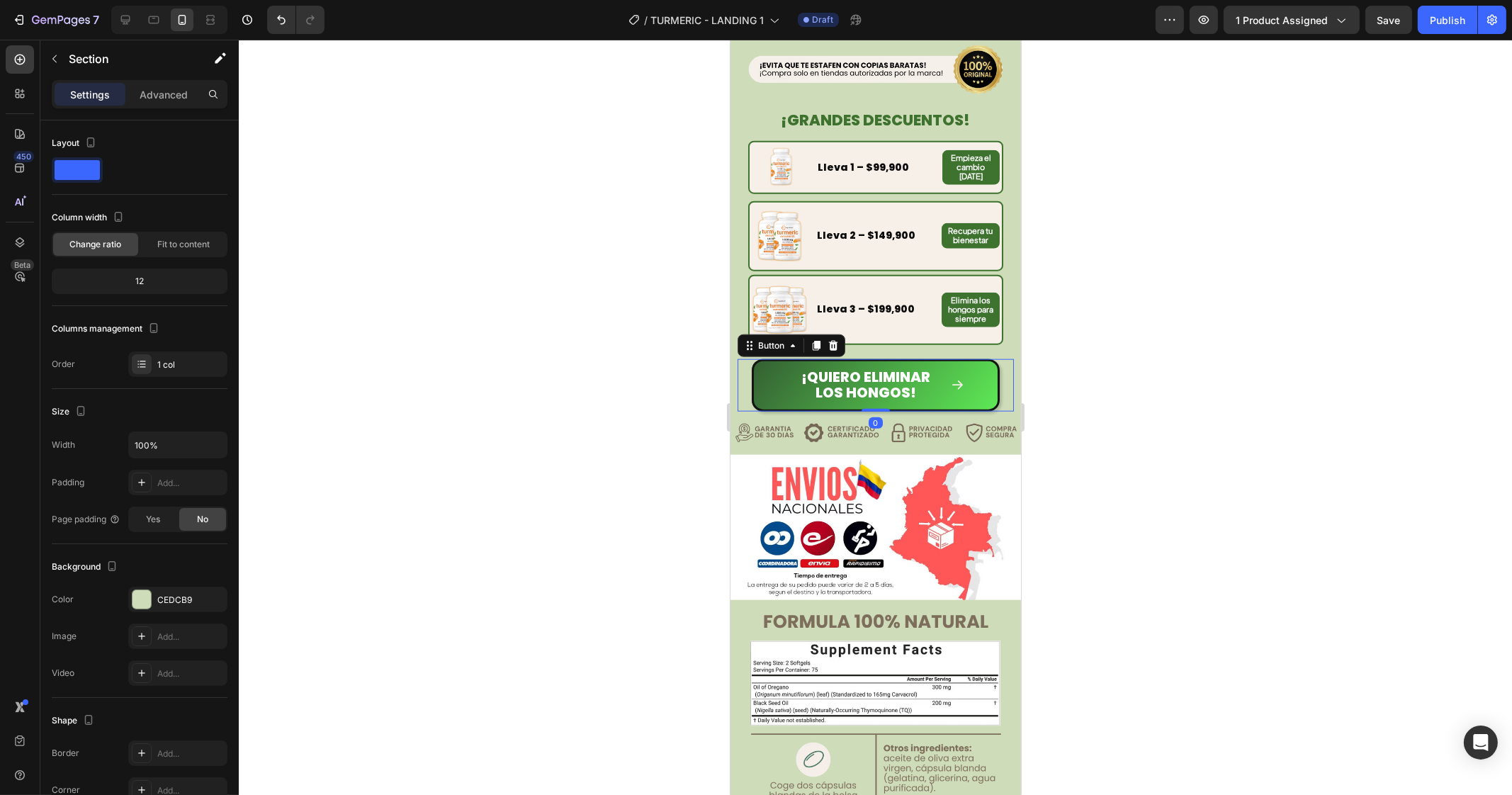
click at [988, 363] on div "¡Quiero ELIMINAR LOS HONGOS! Button 0" at bounding box center [875, 386] width 277 height 52
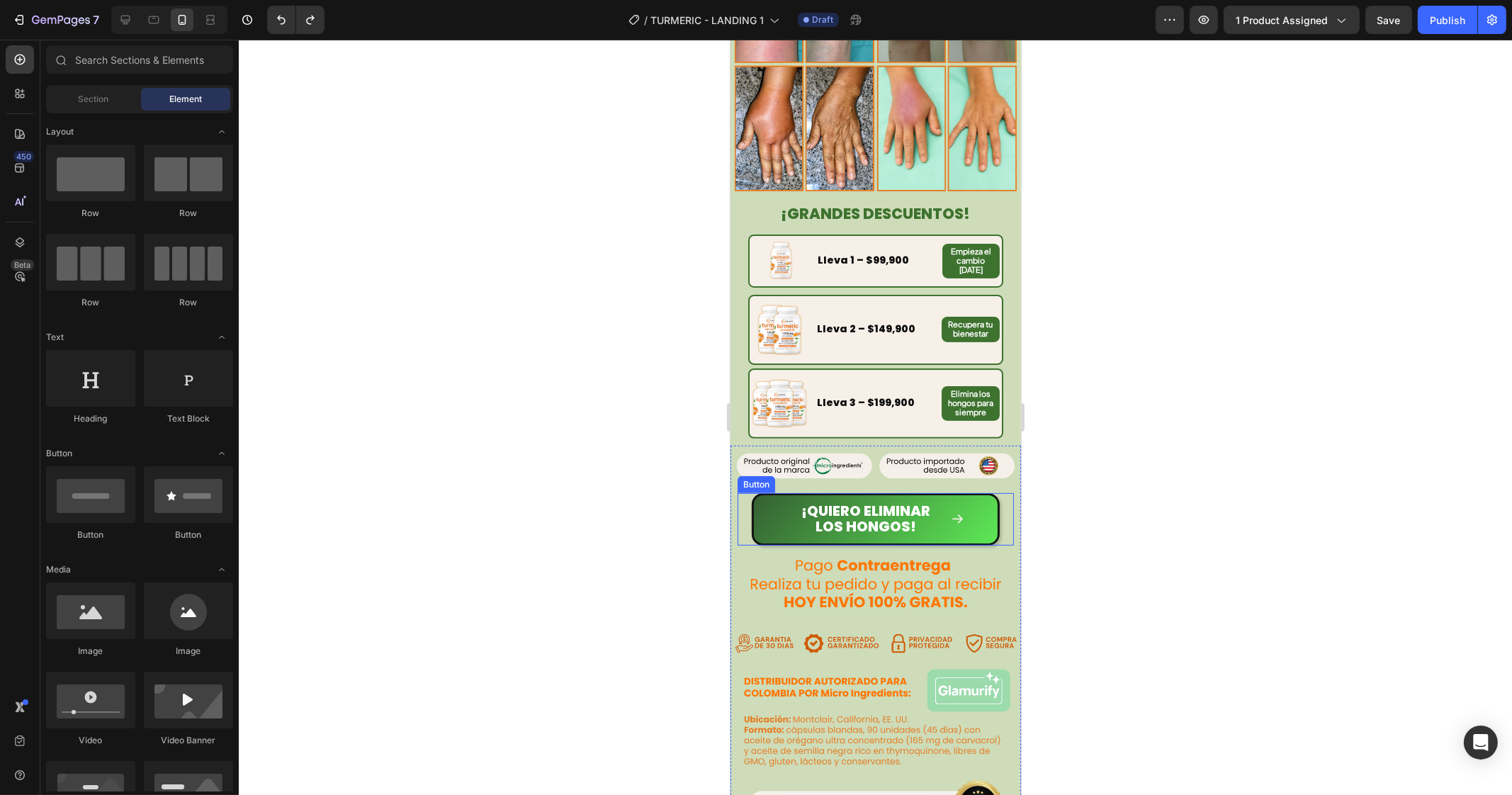
scroll to position [705, 0]
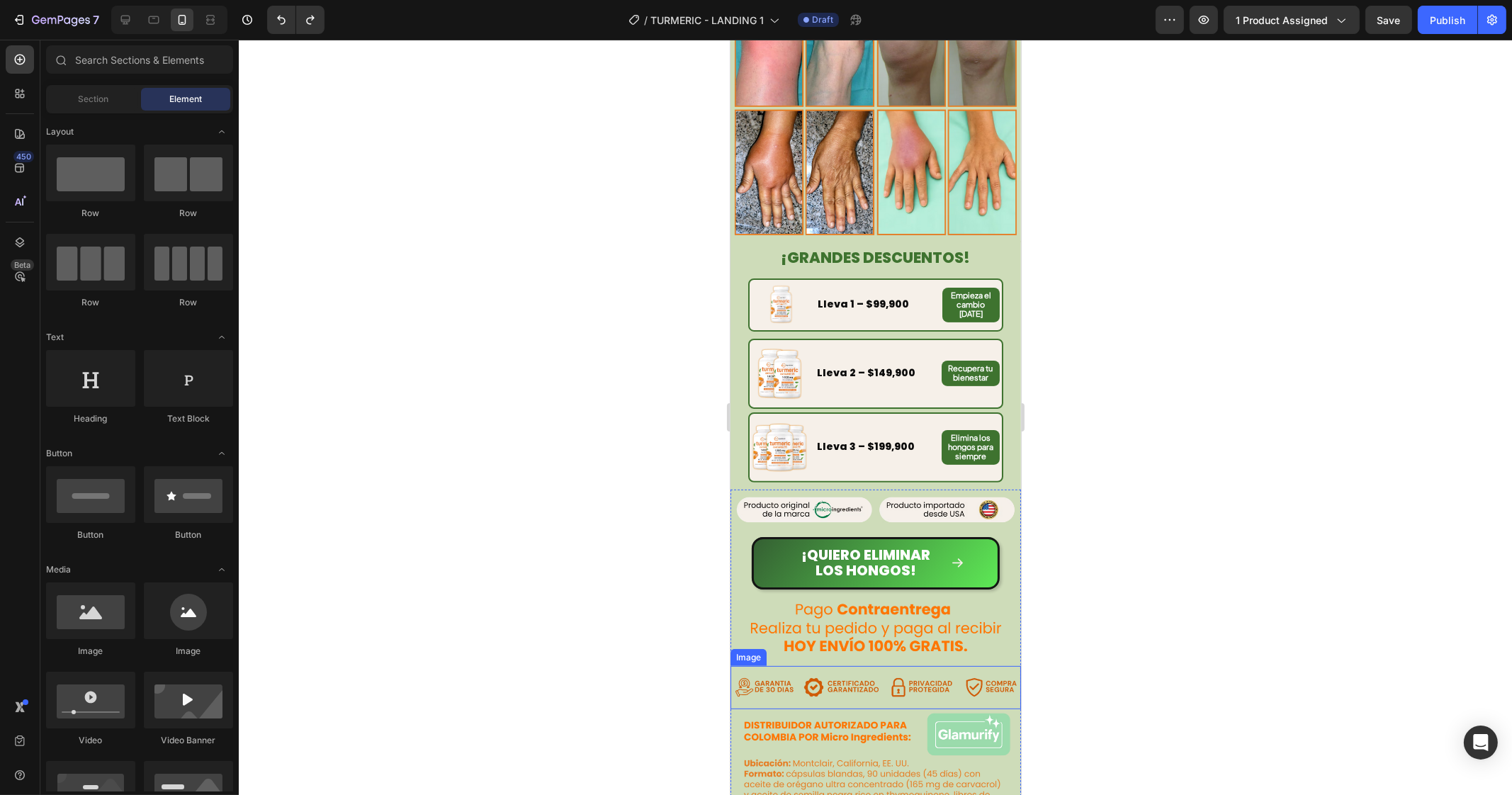
click at [839, 666] on img at bounding box center [874, 688] width 290 height 43
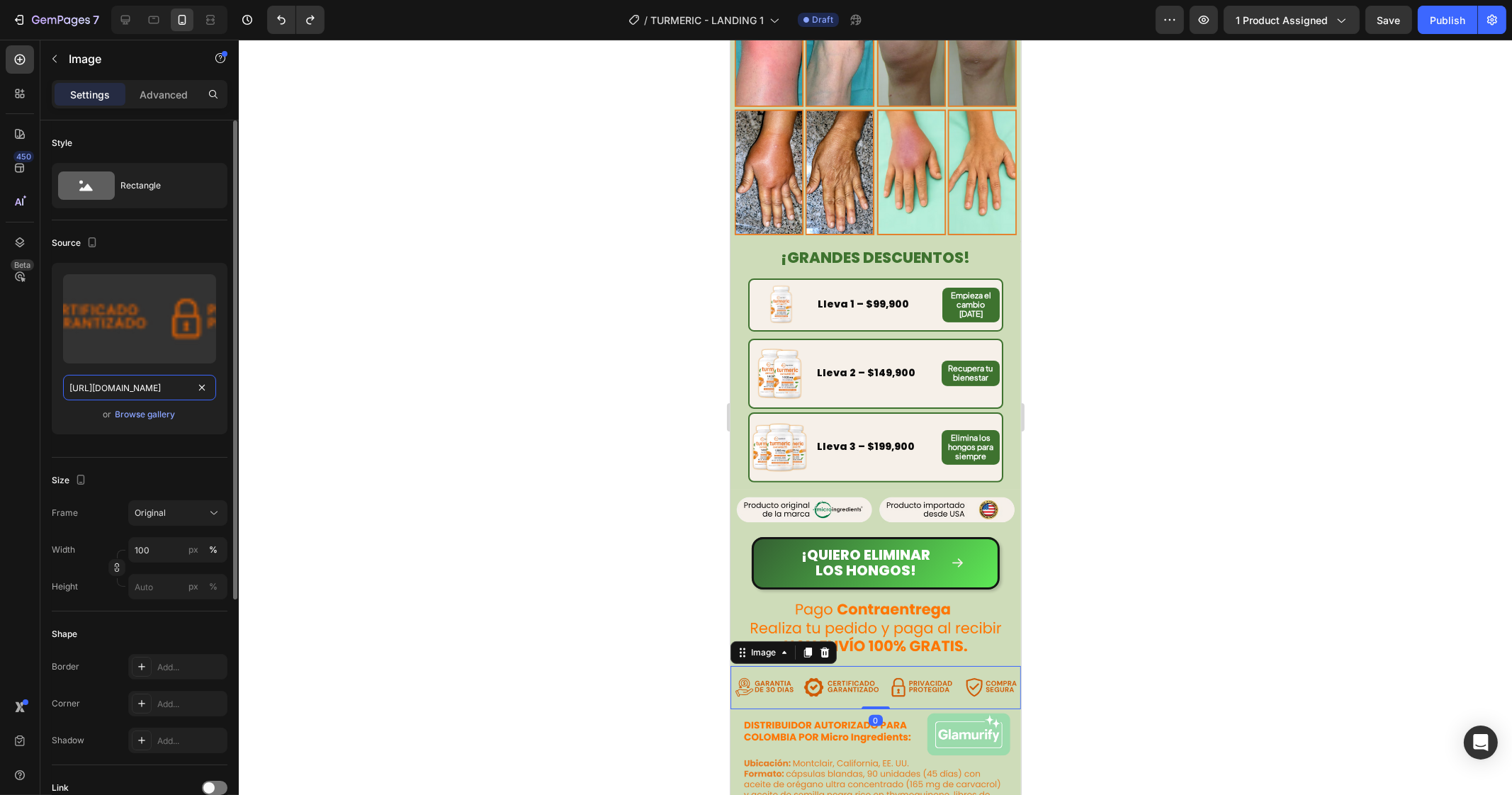
click at [141, 391] on input "[URL][DOMAIN_NAME]" at bounding box center [140, 387] width 153 height 25
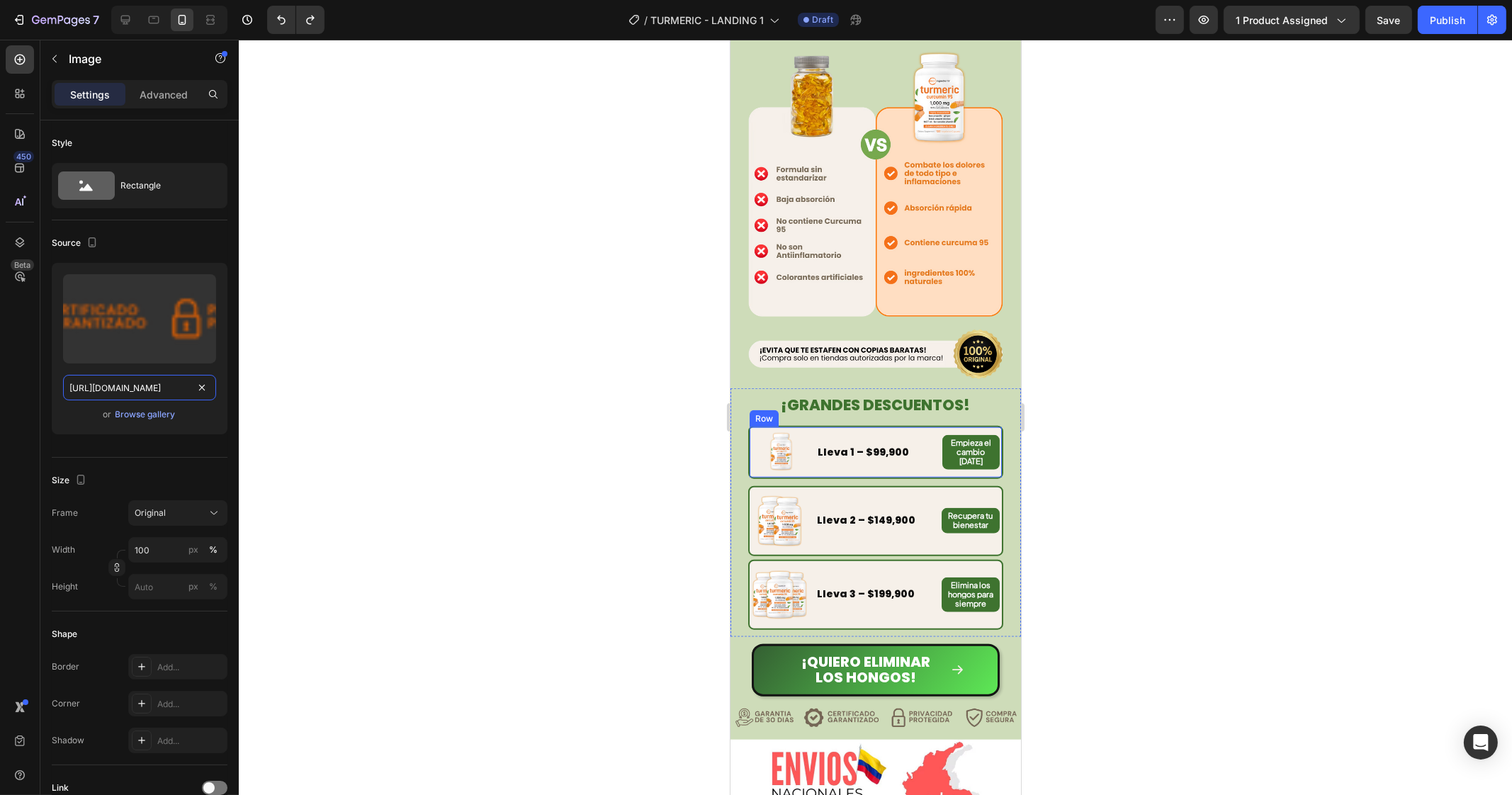
scroll to position [2566, 0]
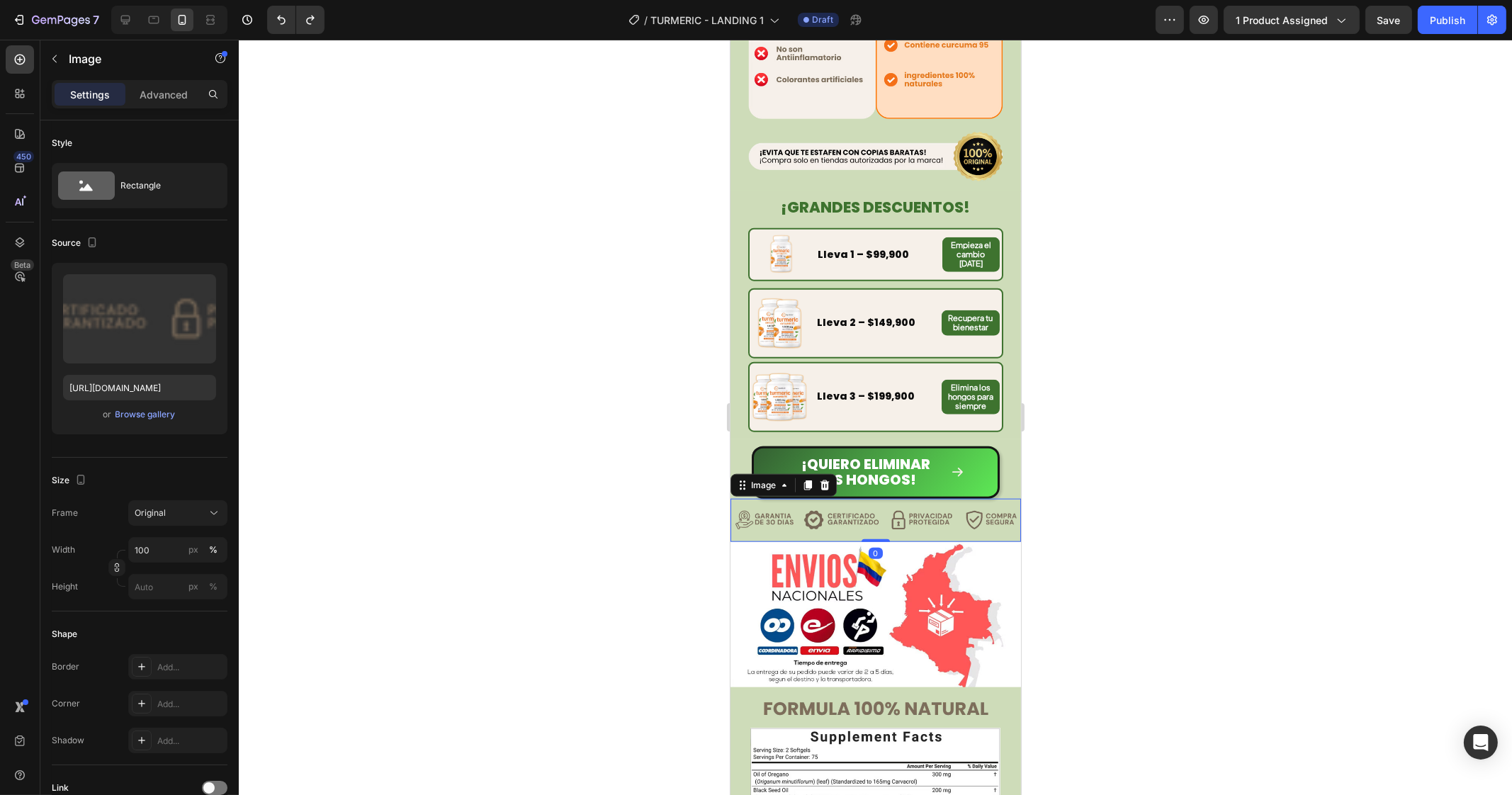
click at [866, 499] on img at bounding box center [874, 520] width 290 height 43
click at [151, 387] on input "[URL][DOMAIN_NAME]" at bounding box center [140, 387] width 153 height 25
paste input "7_1.avif?v=1756344220"
type input "[URL][DOMAIN_NAME]"
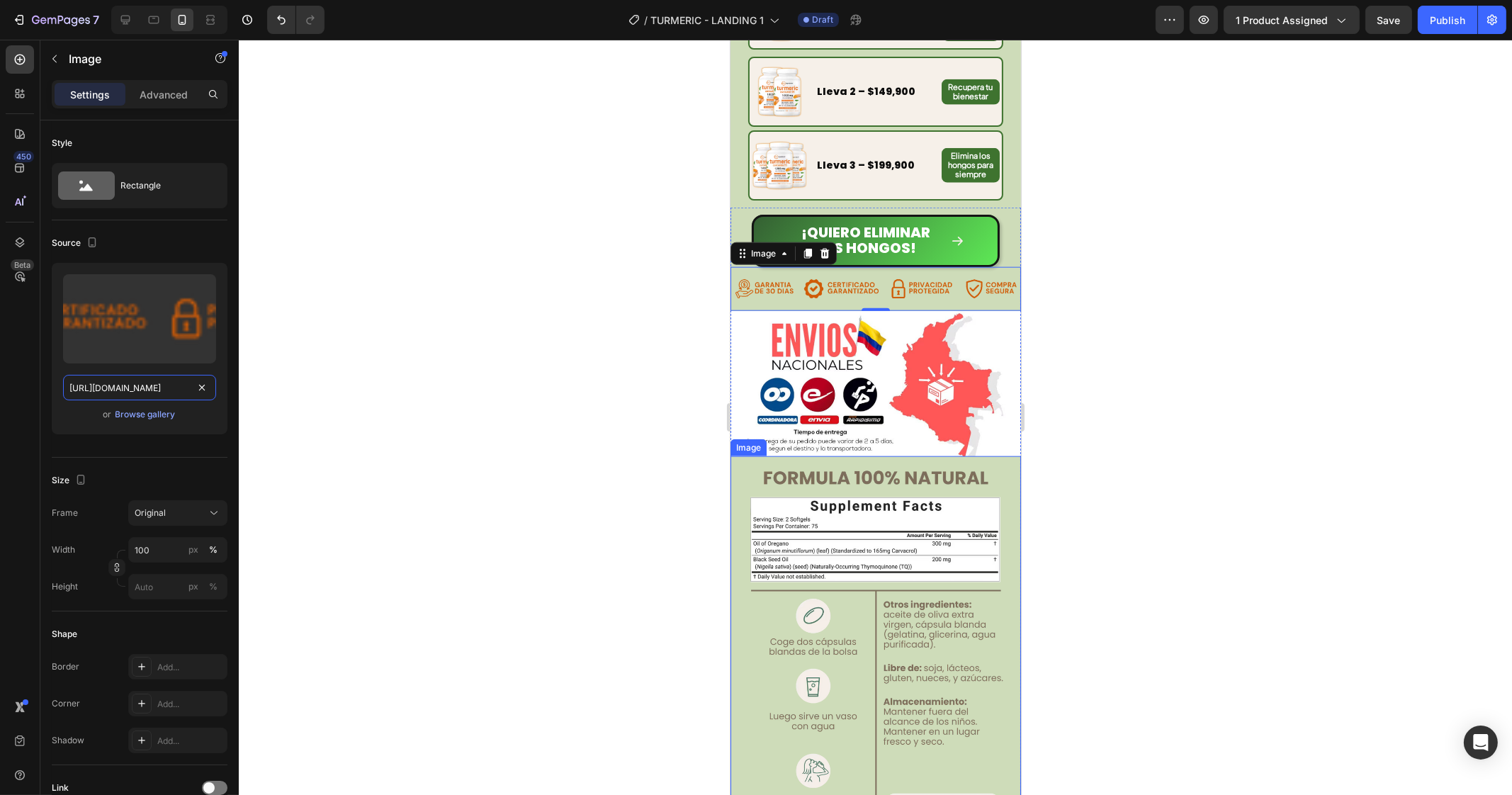
scroll to position [2920, 0]
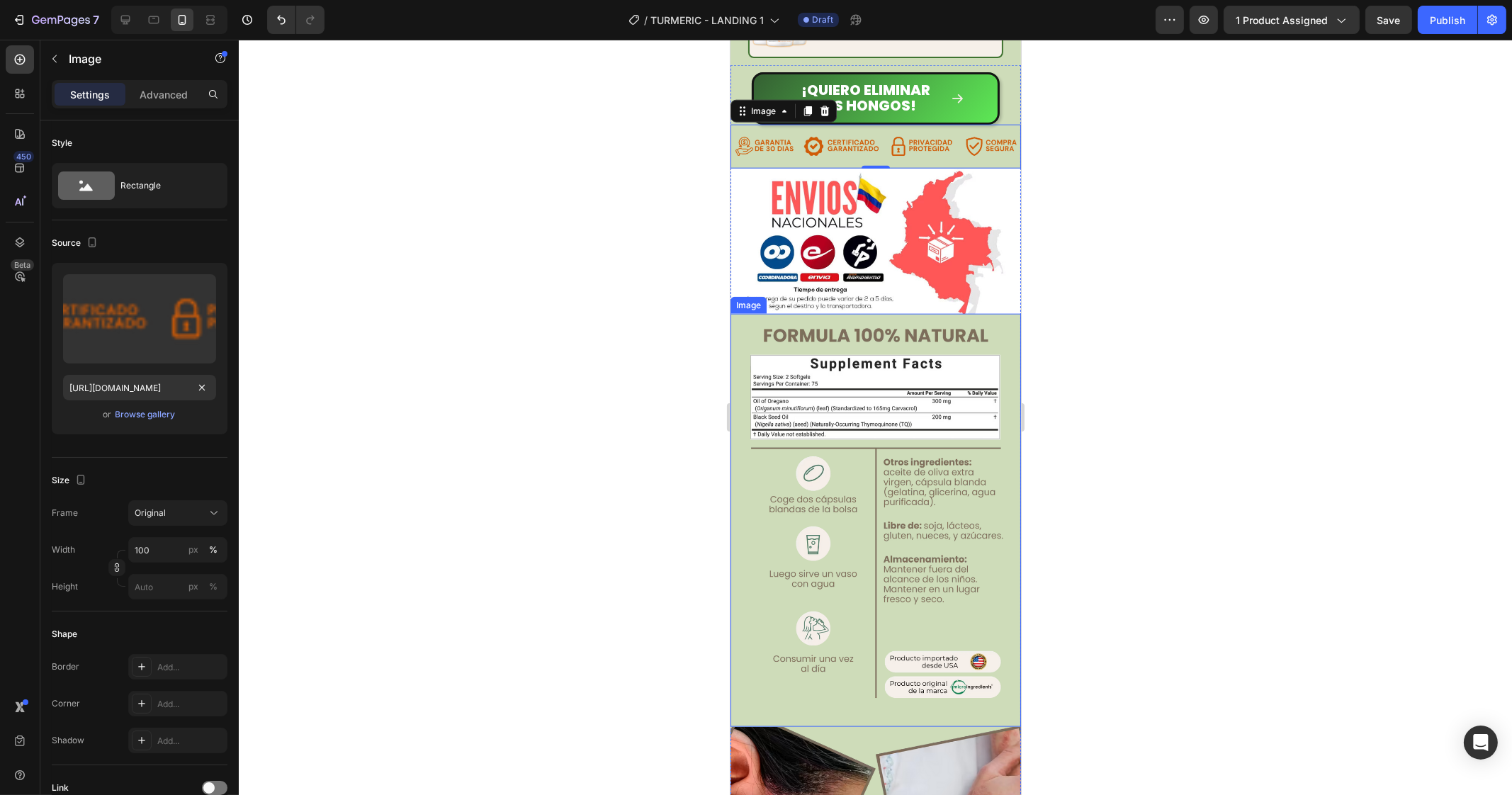
click at [875, 435] on img at bounding box center [874, 521] width 290 height 413
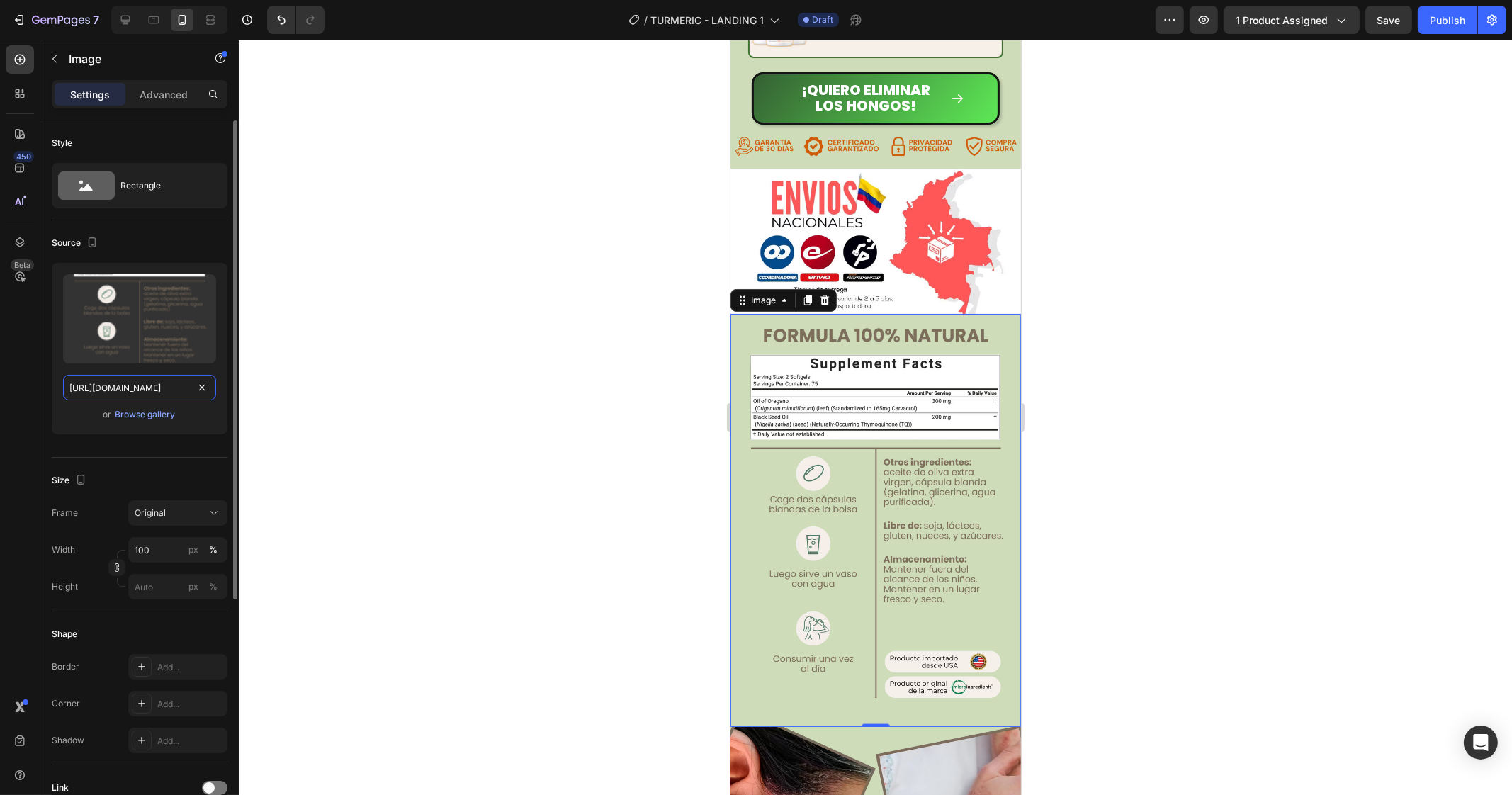
click at [146, 387] on input "[URL][DOMAIN_NAME]" at bounding box center [140, 387] width 153 height 25
paste input "6.avif?v=1756344040"
type input "[URL][DOMAIN_NAME]"
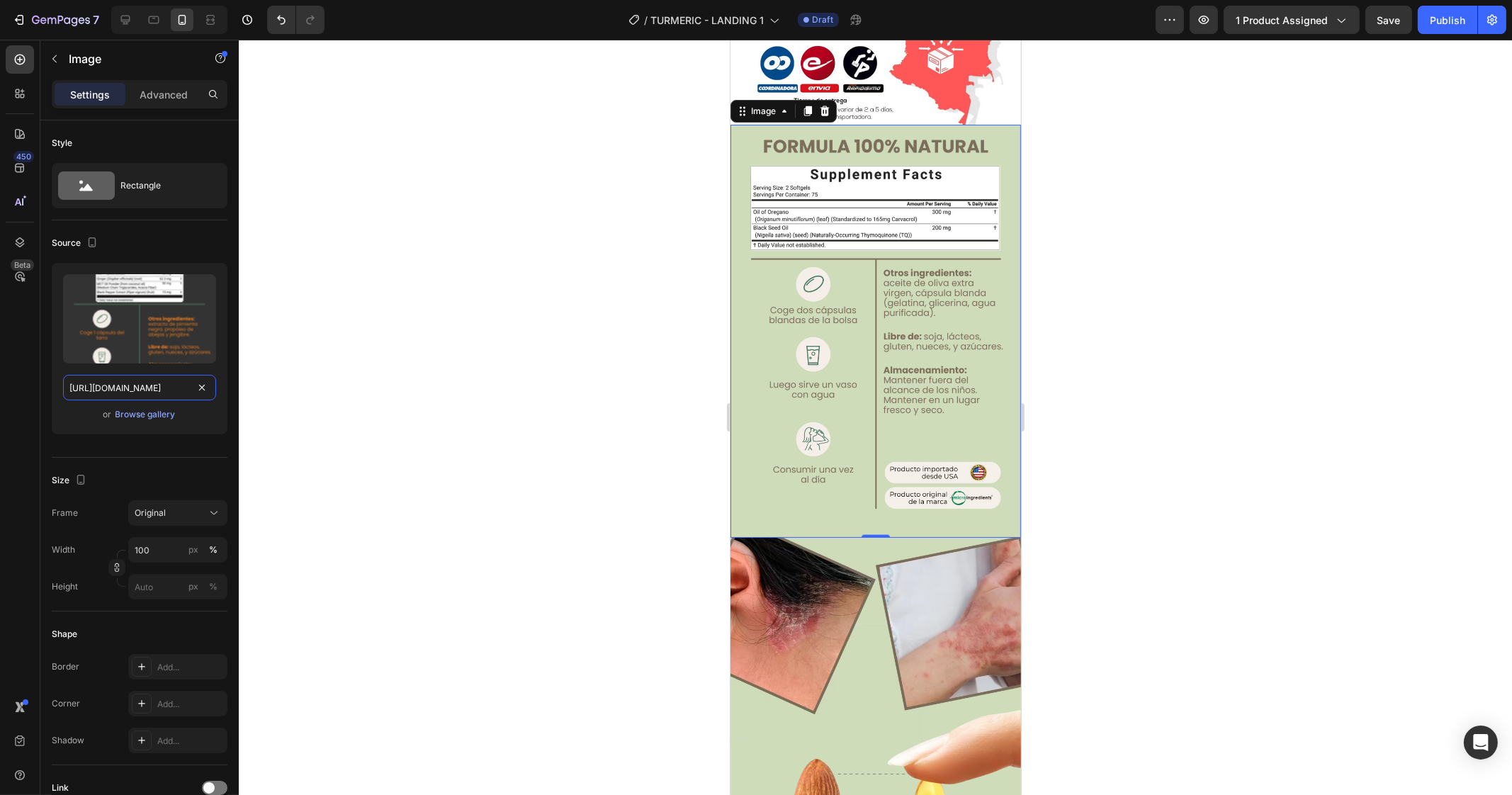
scroll to position [3363, 0]
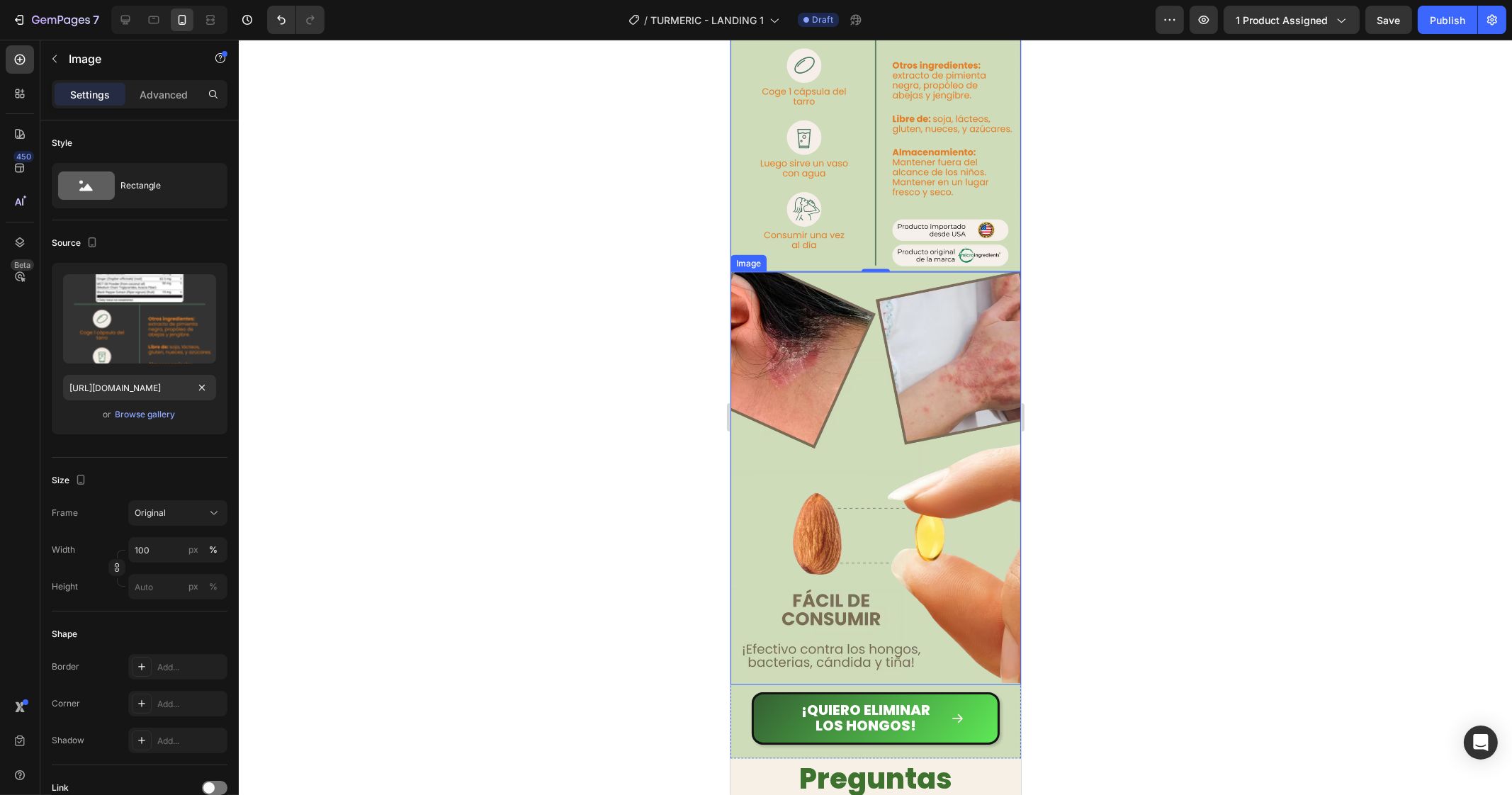
click at [904, 433] on img at bounding box center [874, 478] width 290 height 413
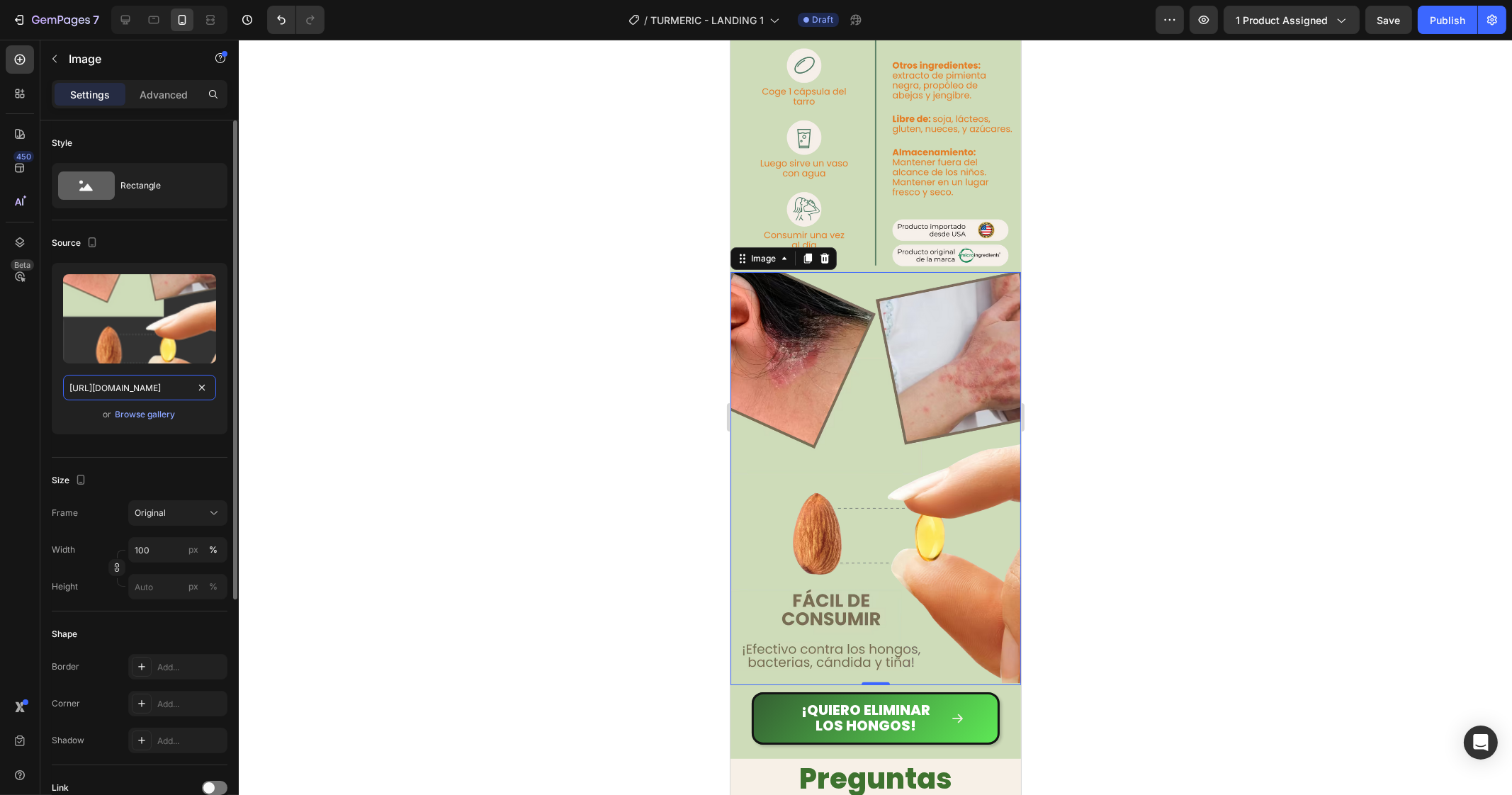
click at [152, 384] on input "[URL][DOMAIN_NAME]" at bounding box center [140, 387] width 153 height 25
paste input "_1.avif?v=175634403"
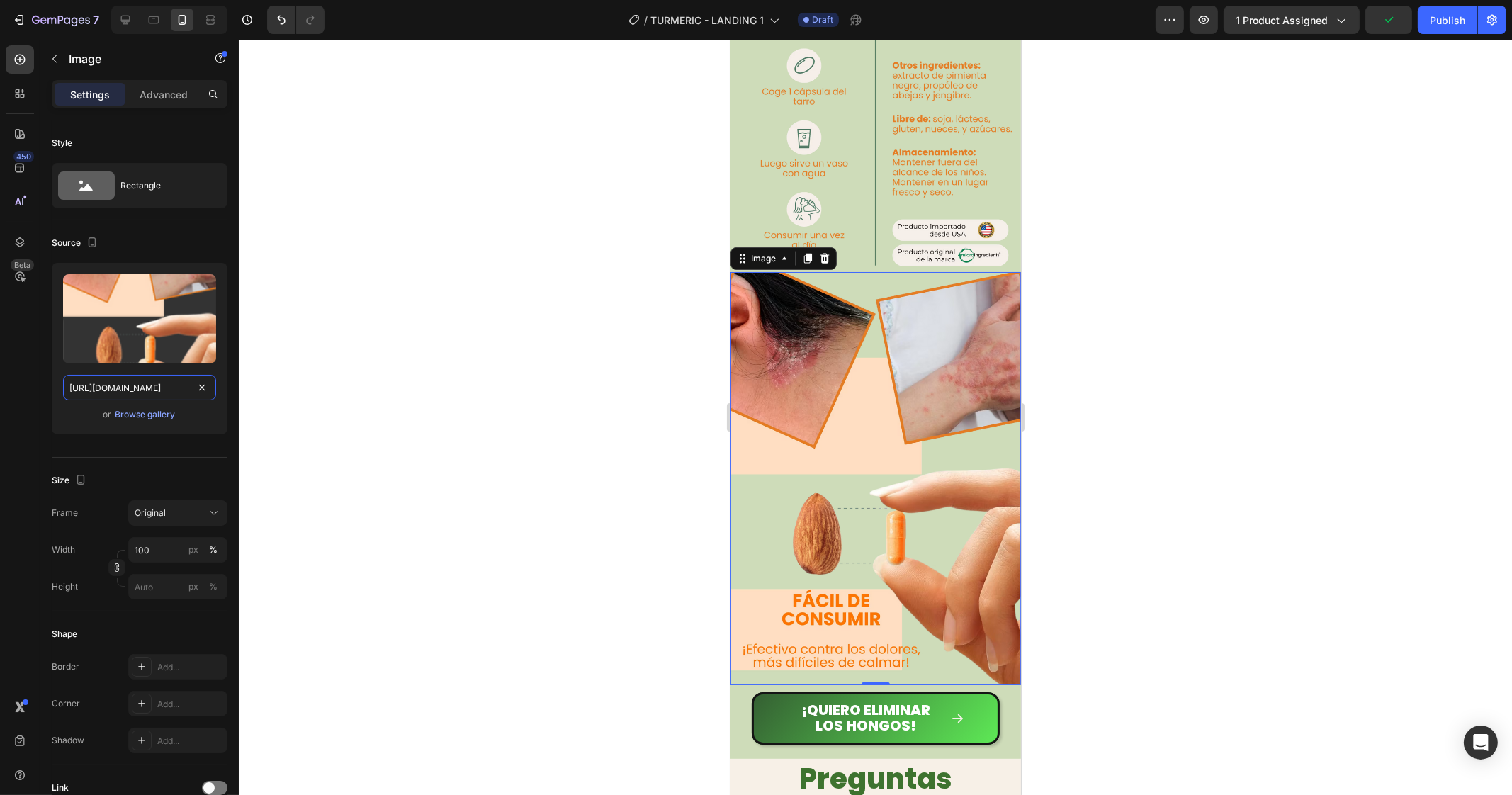
type input "[URL][DOMAIN_NAME]"
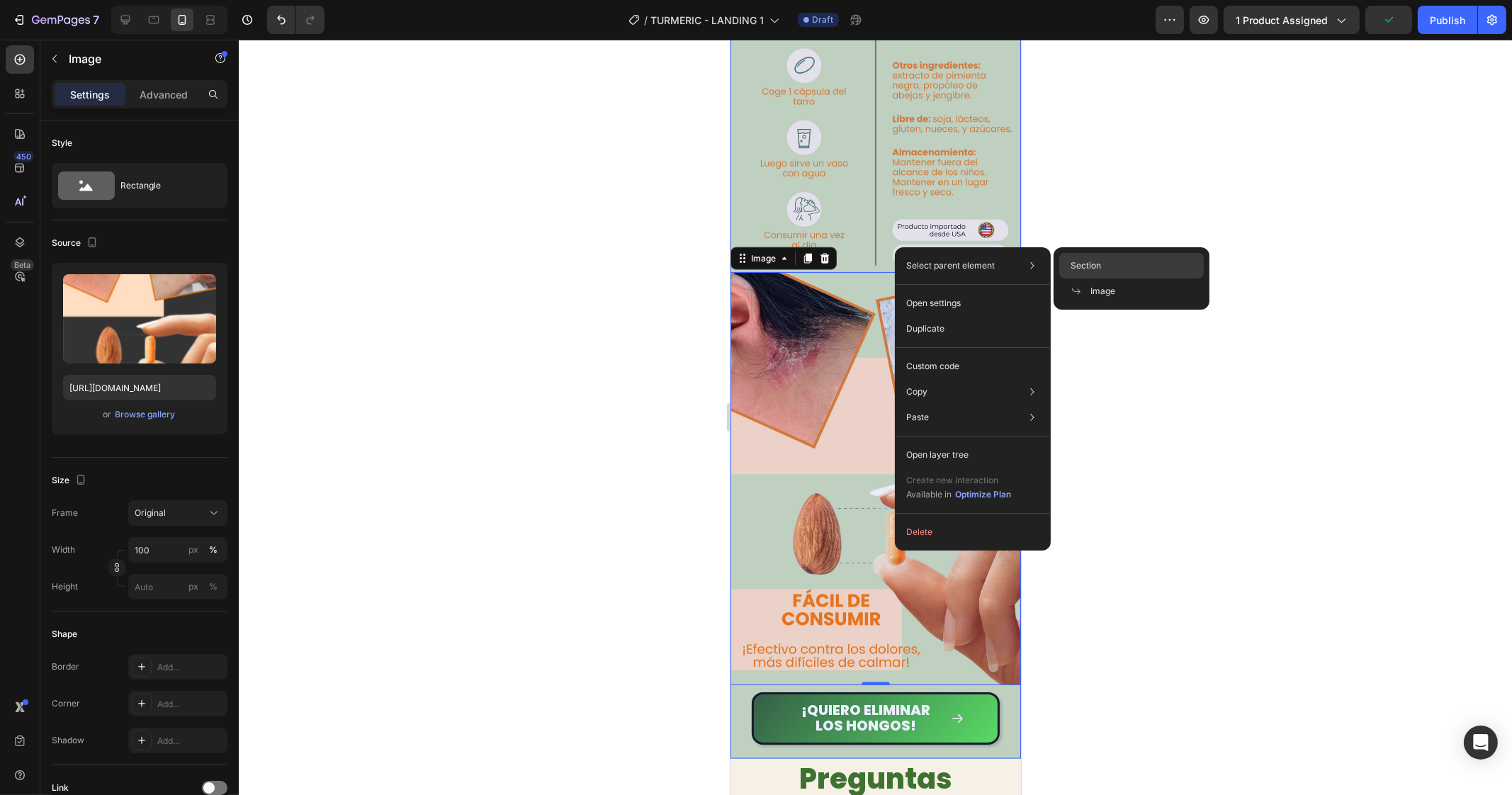
click at [1088, 269] on span "Section" at bounding box center [1085, 266] width 30 height 13
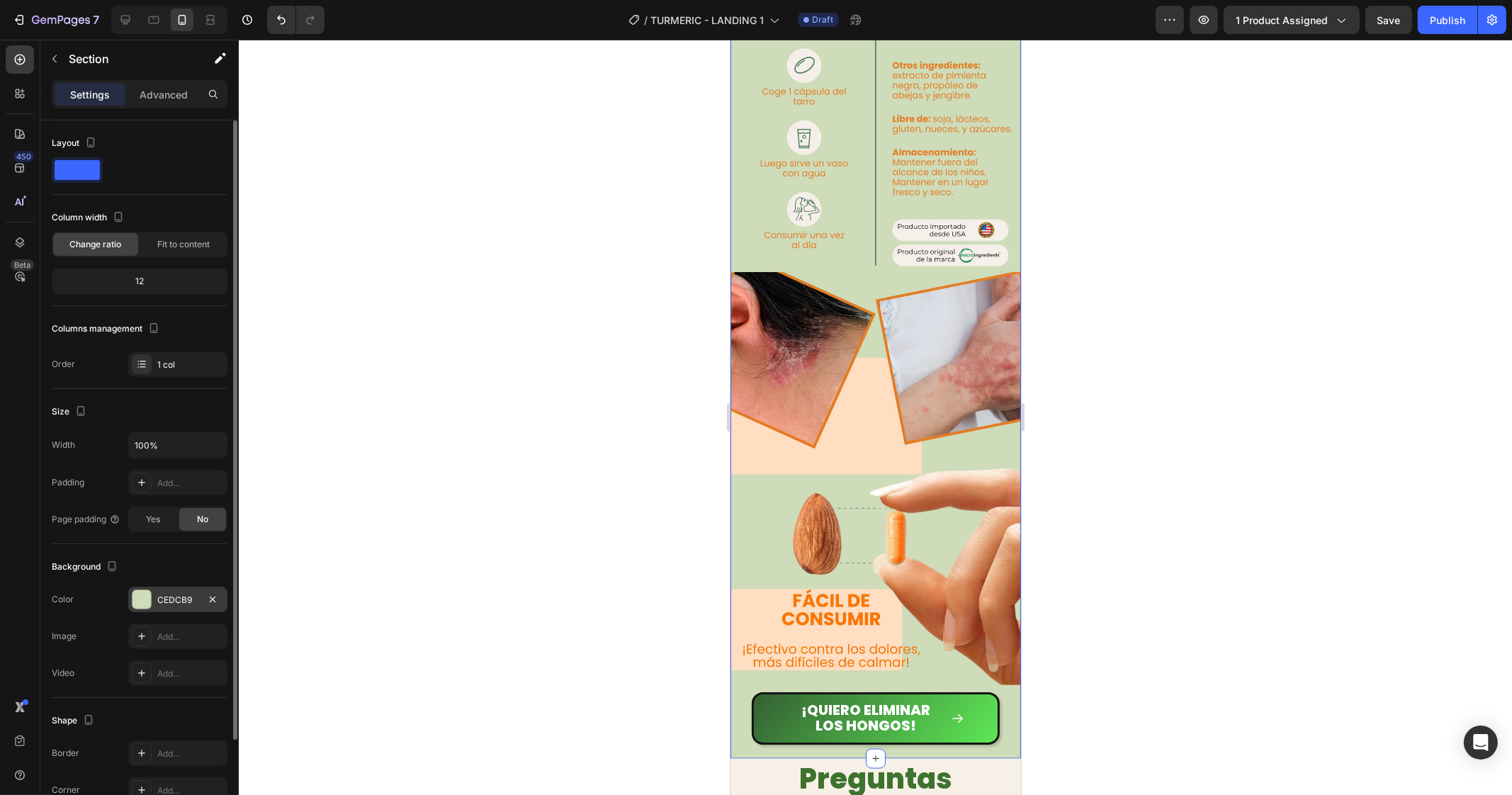
click at [175, 603] on div "CEDCB9" at bounding box center [177, 601] width 41 height 13
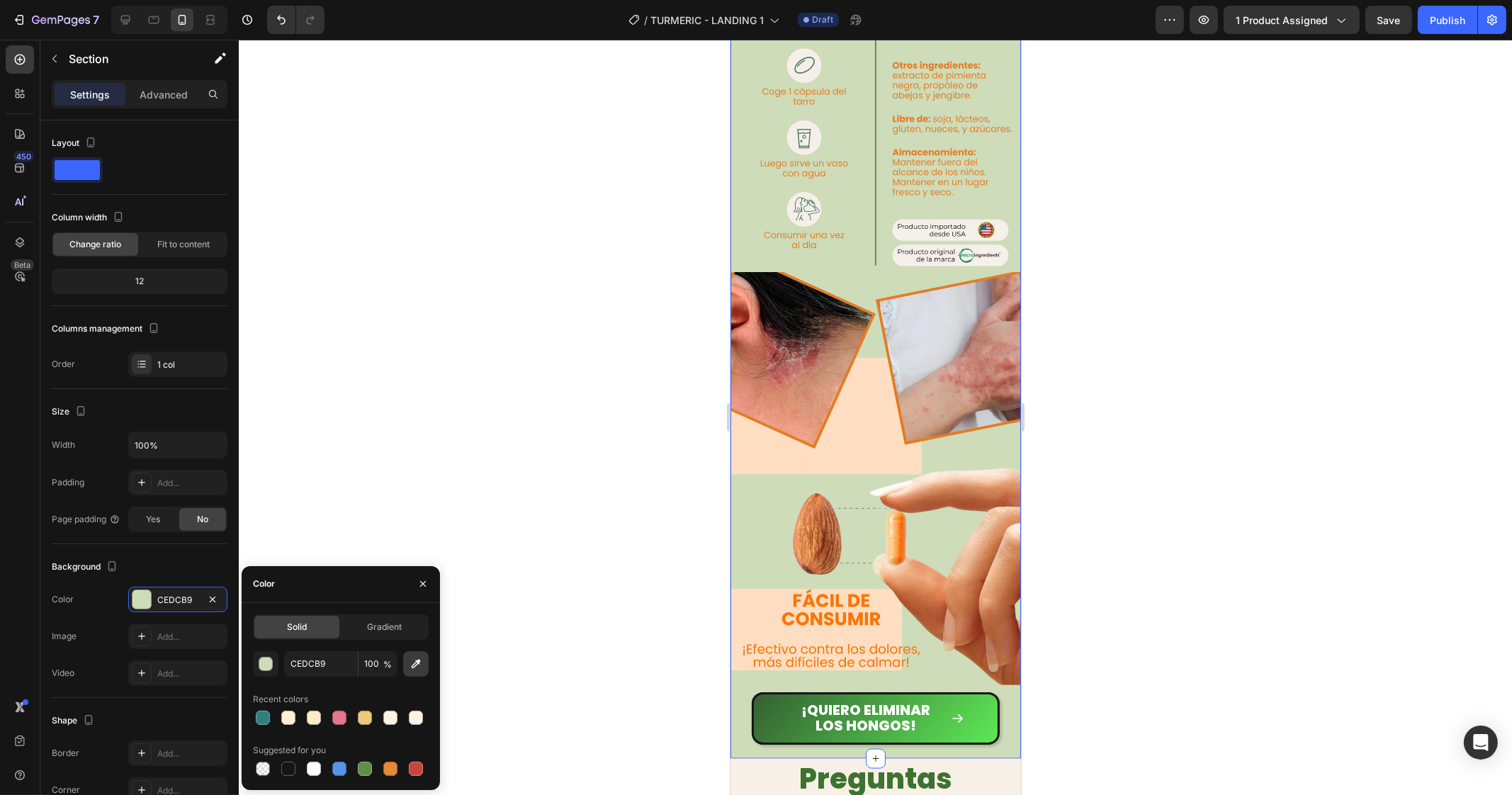
click at [409, 663] on icon "button" at bounding box center [416, 663] width 14 height 14
type input "FFDEC4"
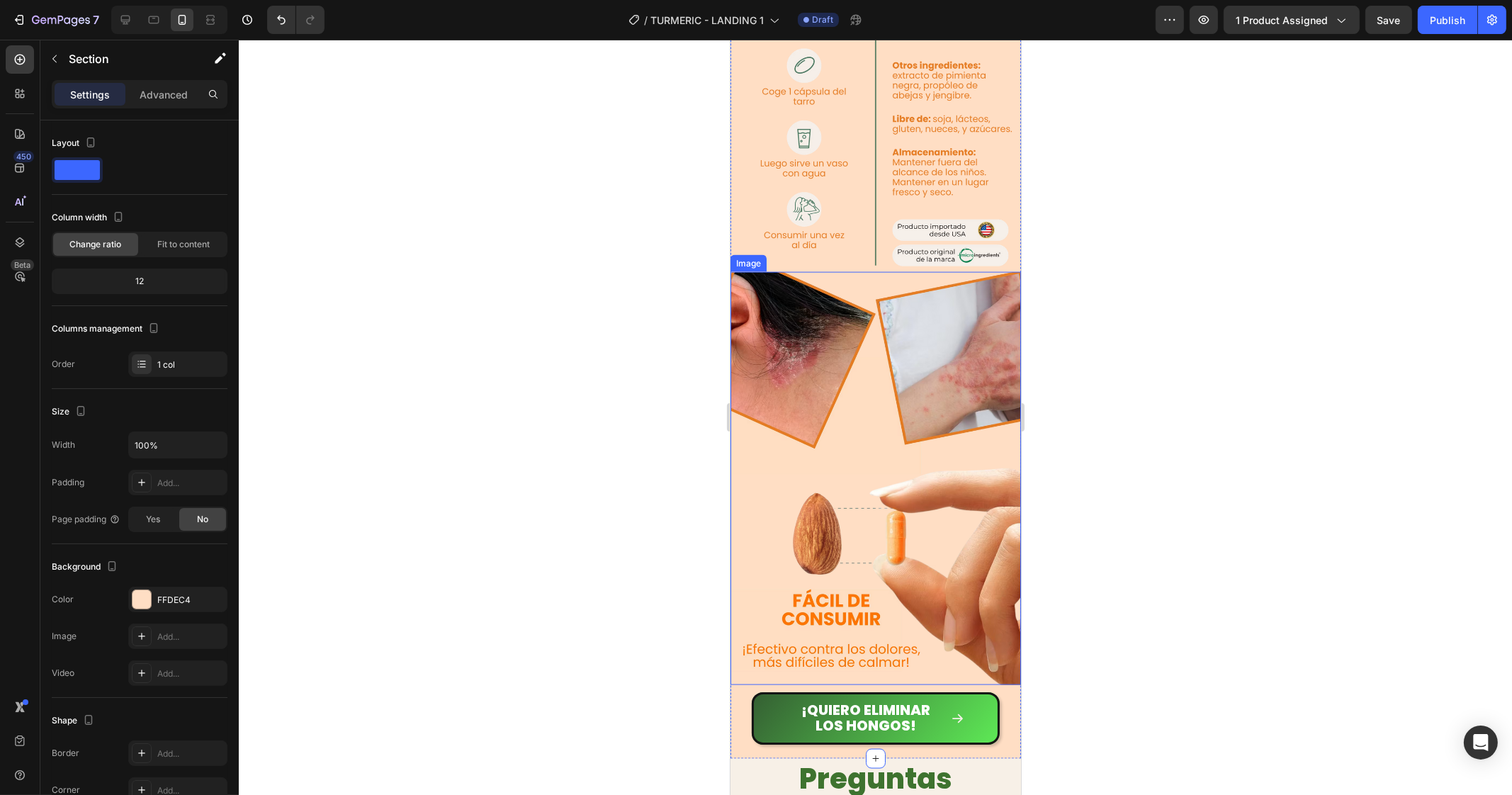
click at [1178, 363] on div at bounding box center [875, 417] width 1273 height 755
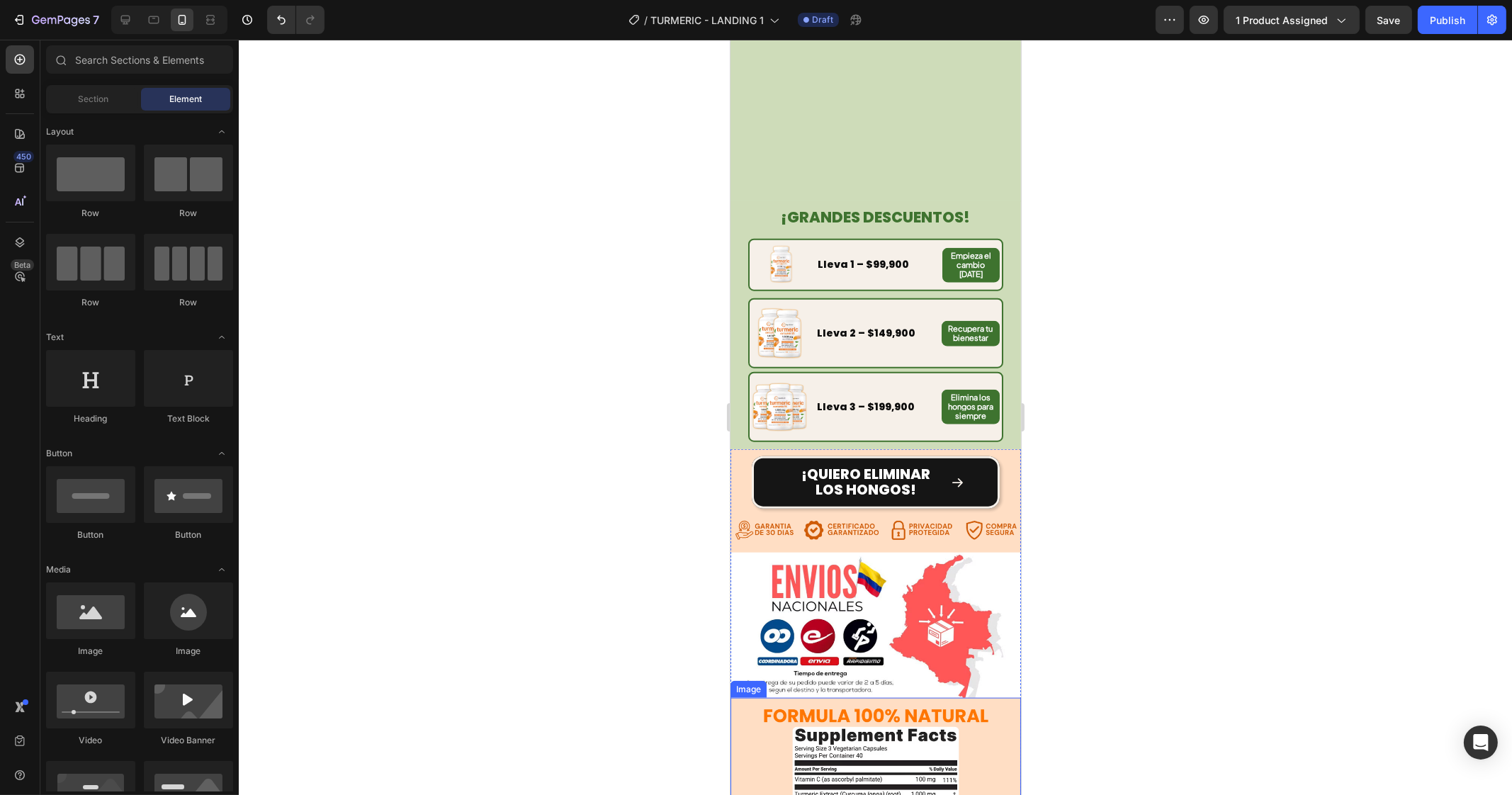
scroll to position [2518, 0]
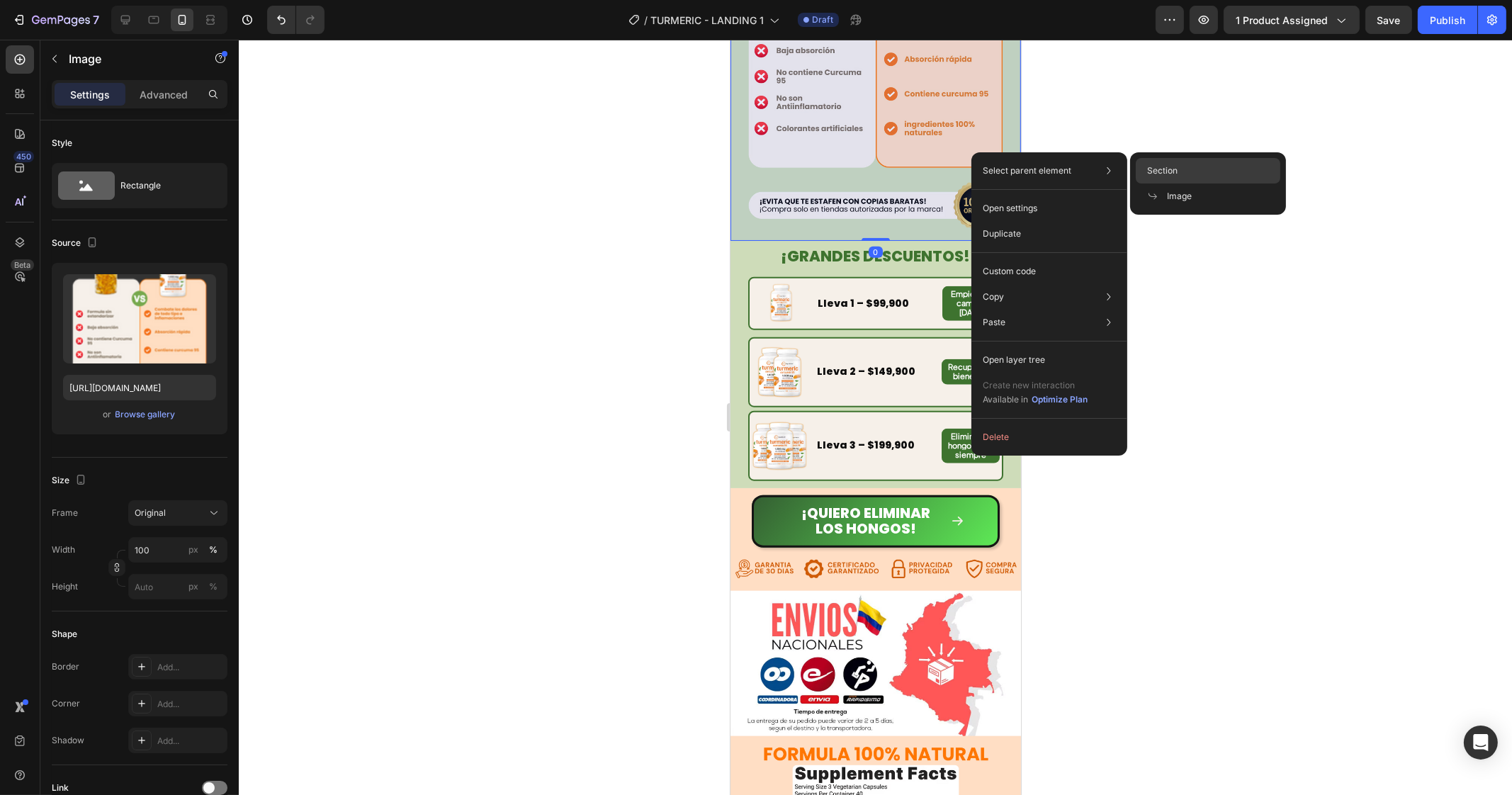
click at [1166, 171] on span "Section" at bounding box center [1161, 171] width 30 height 13
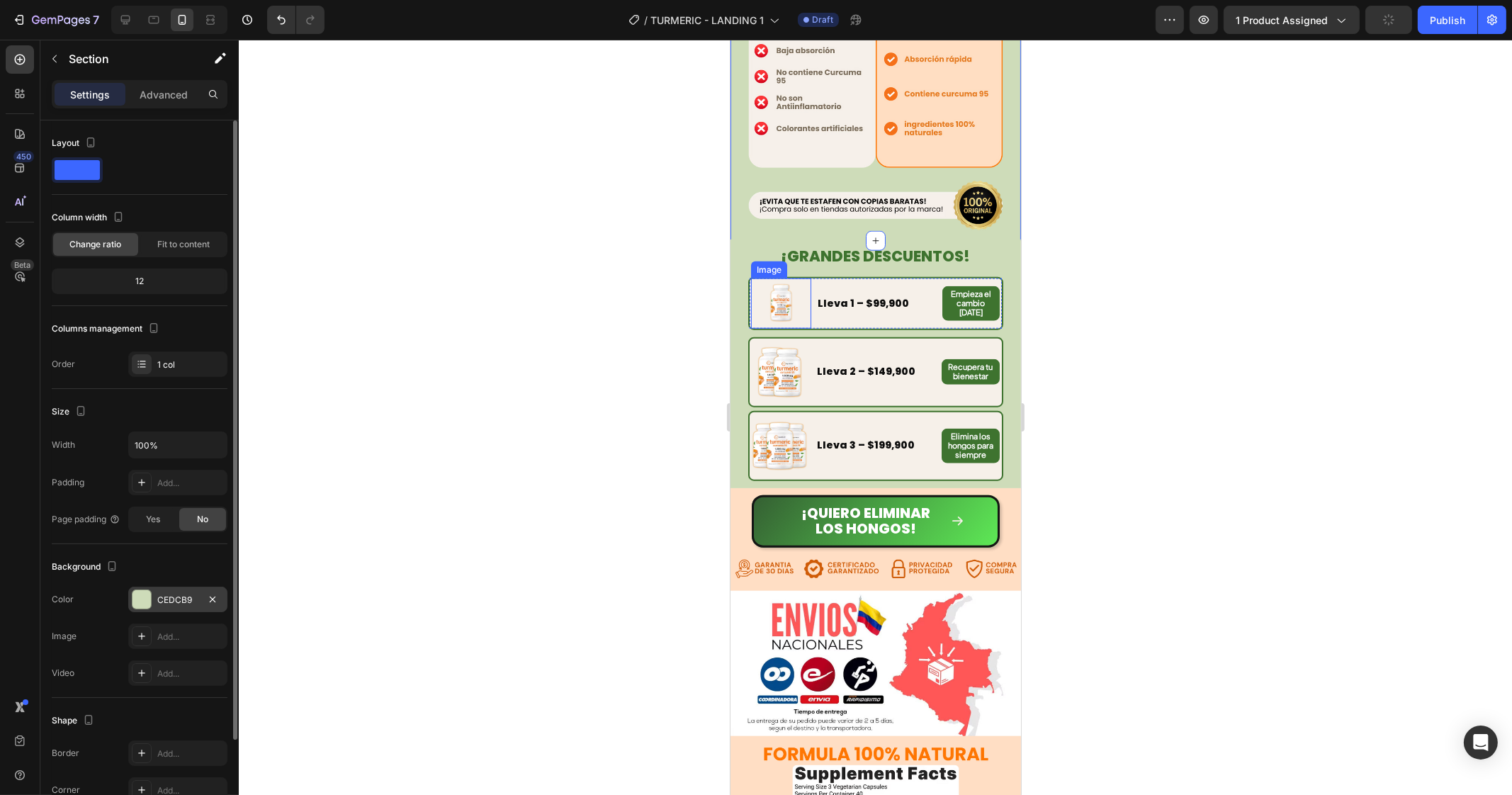
drag, startPoint x: 159, startPoint y: 585, endPoint x: 156, endPoint y: 592, distance: 7.6
click at [159, 586] on div "Background The changes might be hidden by the video. Color CEDCB9 Image Add... …" at bounding box center [140, 621] width 176 height 154
click at [156, 592] on div "CEDCB9" at bounding box center [178, 599] width 99 height 25
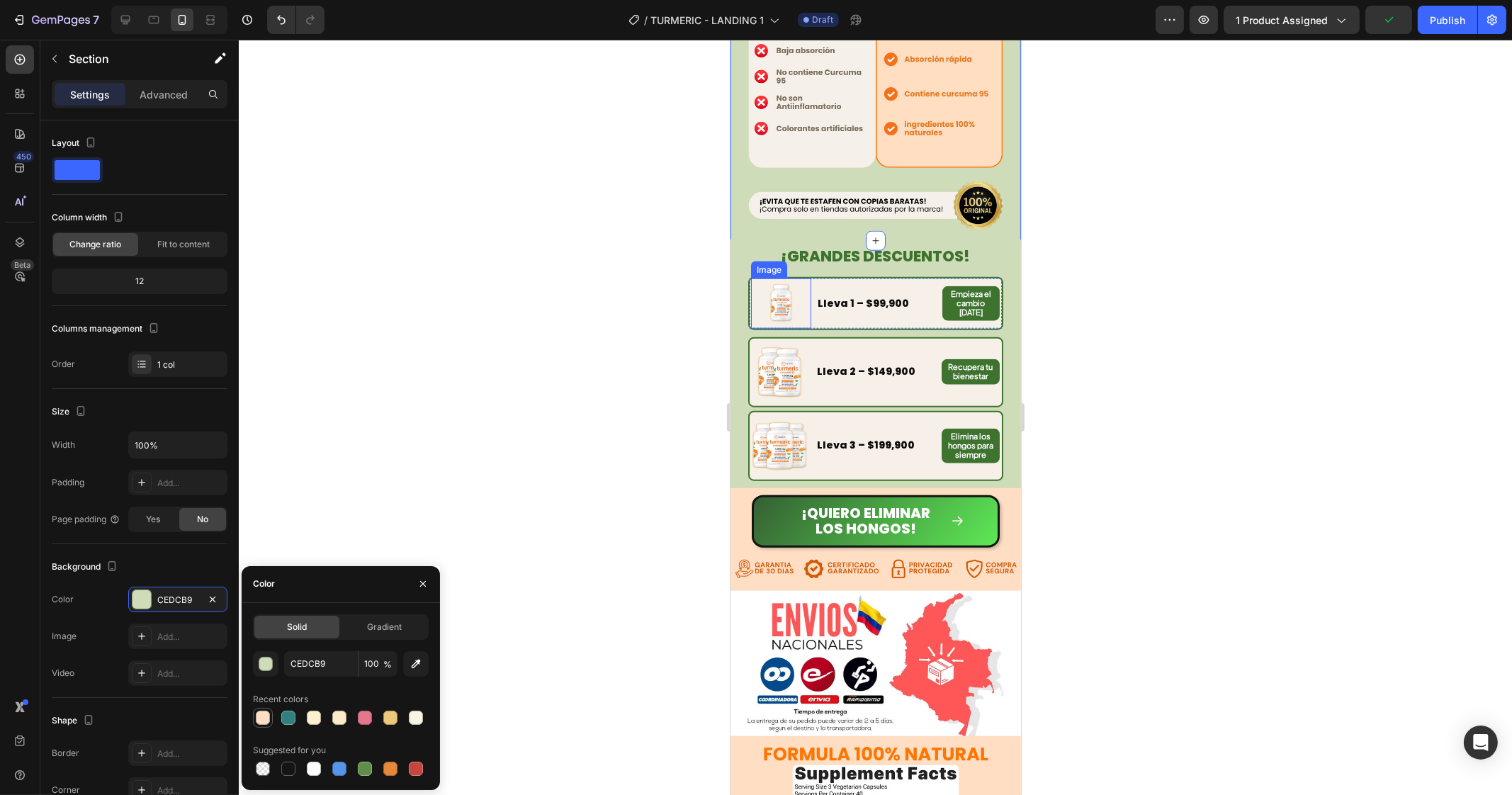
click at [261, 719] on div at bounding box center [262, 718] width 14 height 14
type input "FFDEC4"
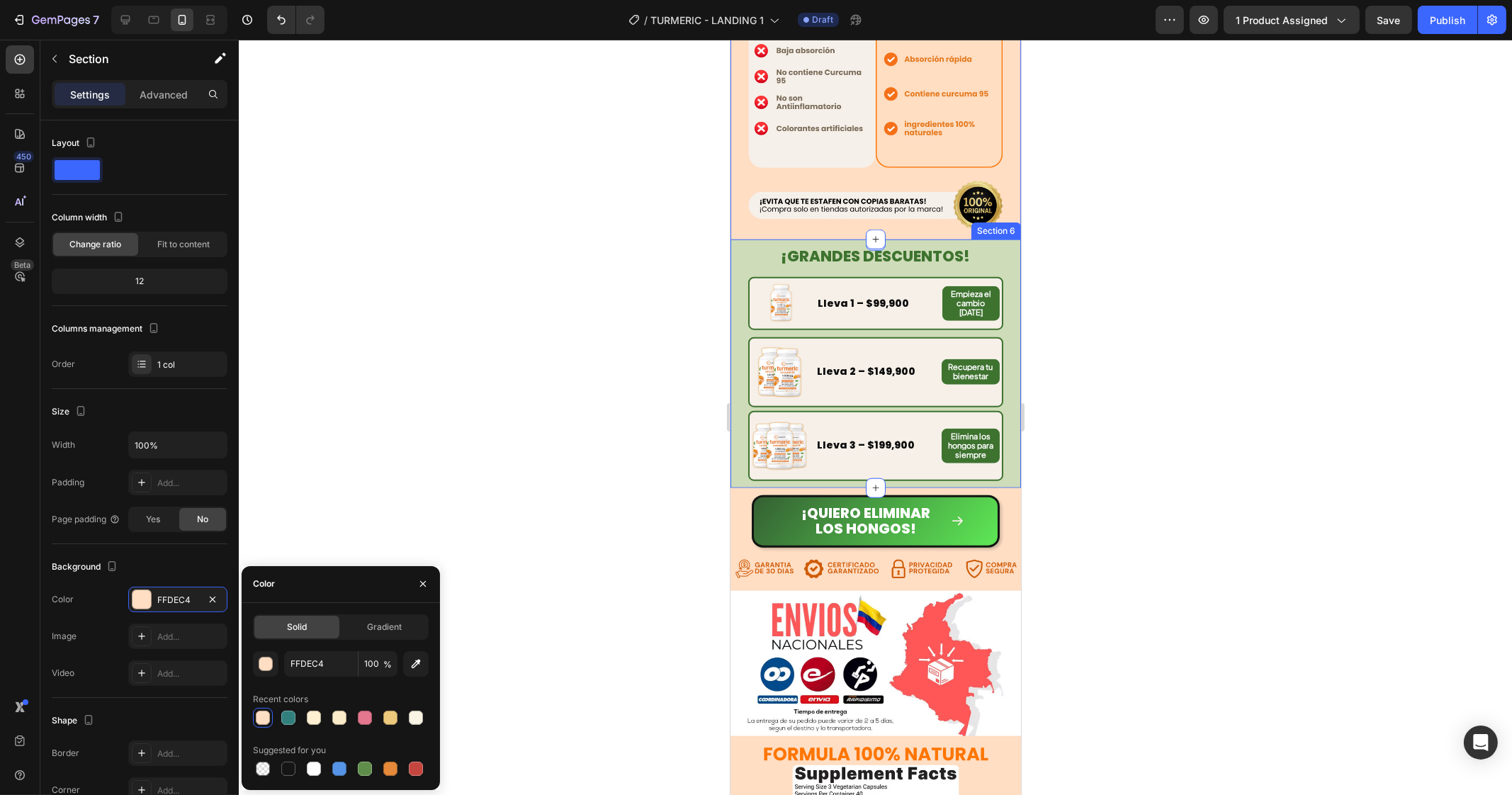
click at [991, 239] on div "¡GRANDES DESCUENTOS! Heading Image Lleva 1 – $99,900 Text Block Empieza el camb…" at bounding box center [874, 364] width 290 height 249
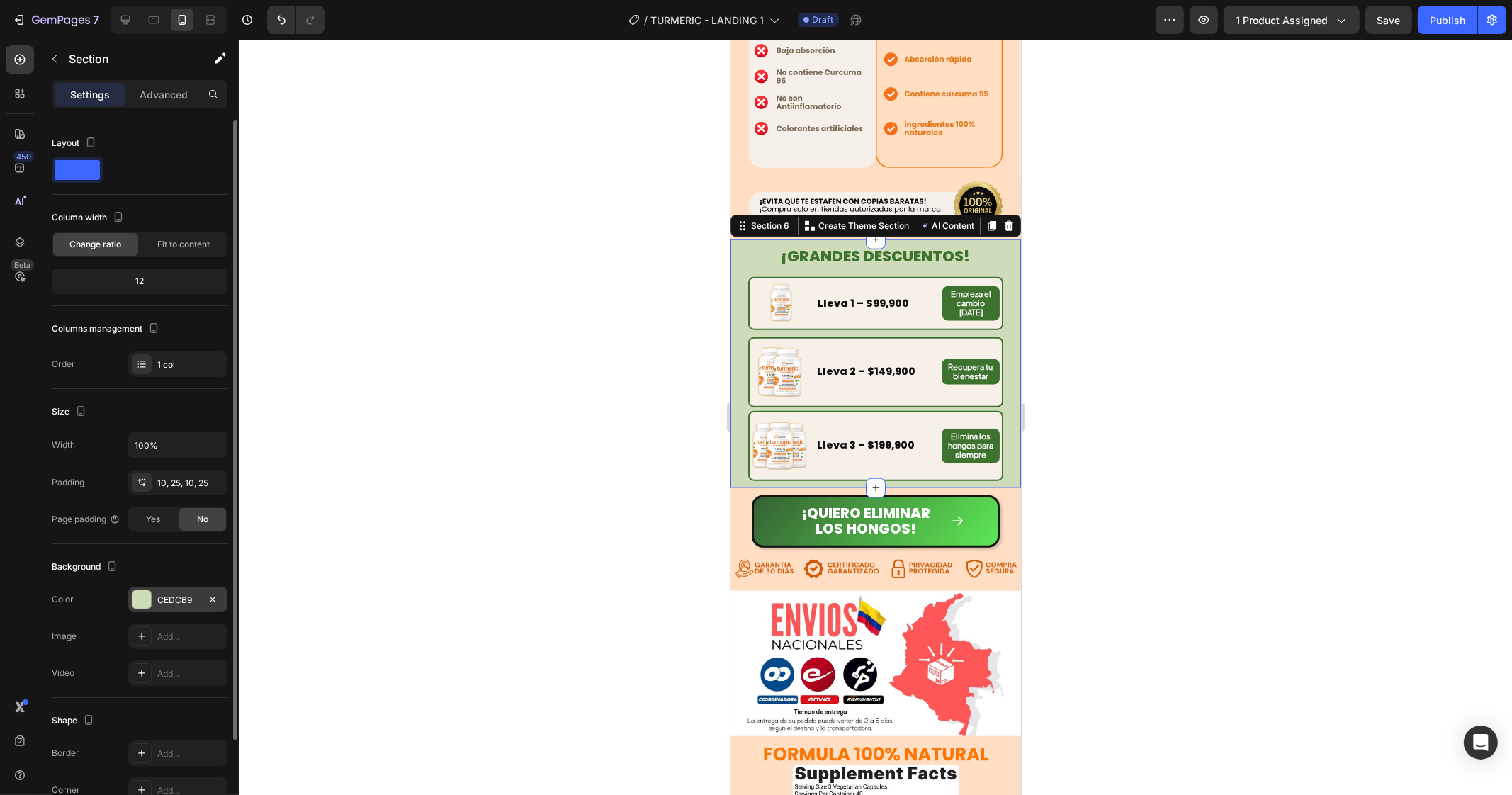
click at [163, 607] on div "CEDCB9" at bounding box center [178, 599] width 99 height 25
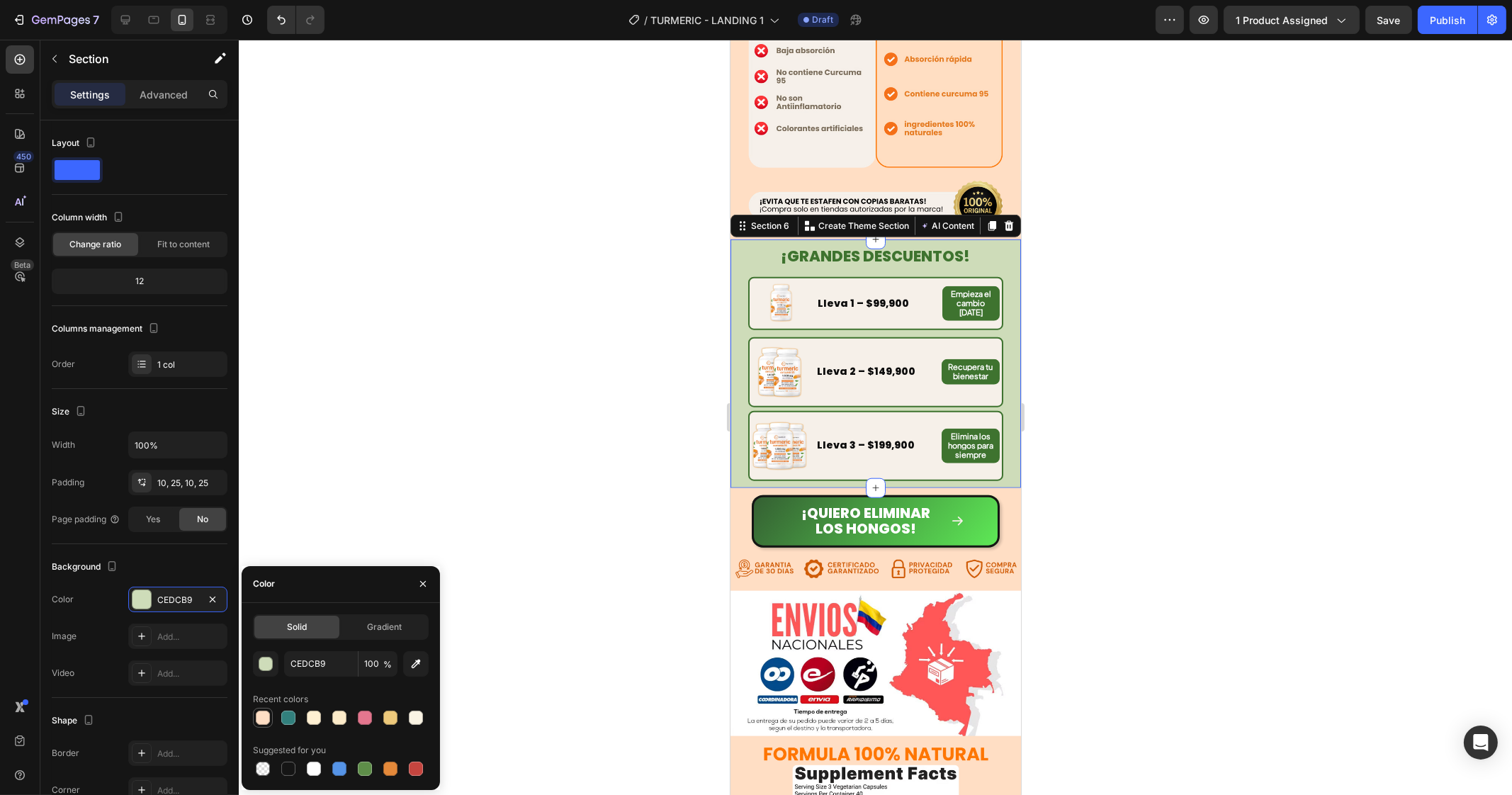
click at [266, 722] on div at bounding box center [262, 718] width 14 height 14
type input "FFDEC4"
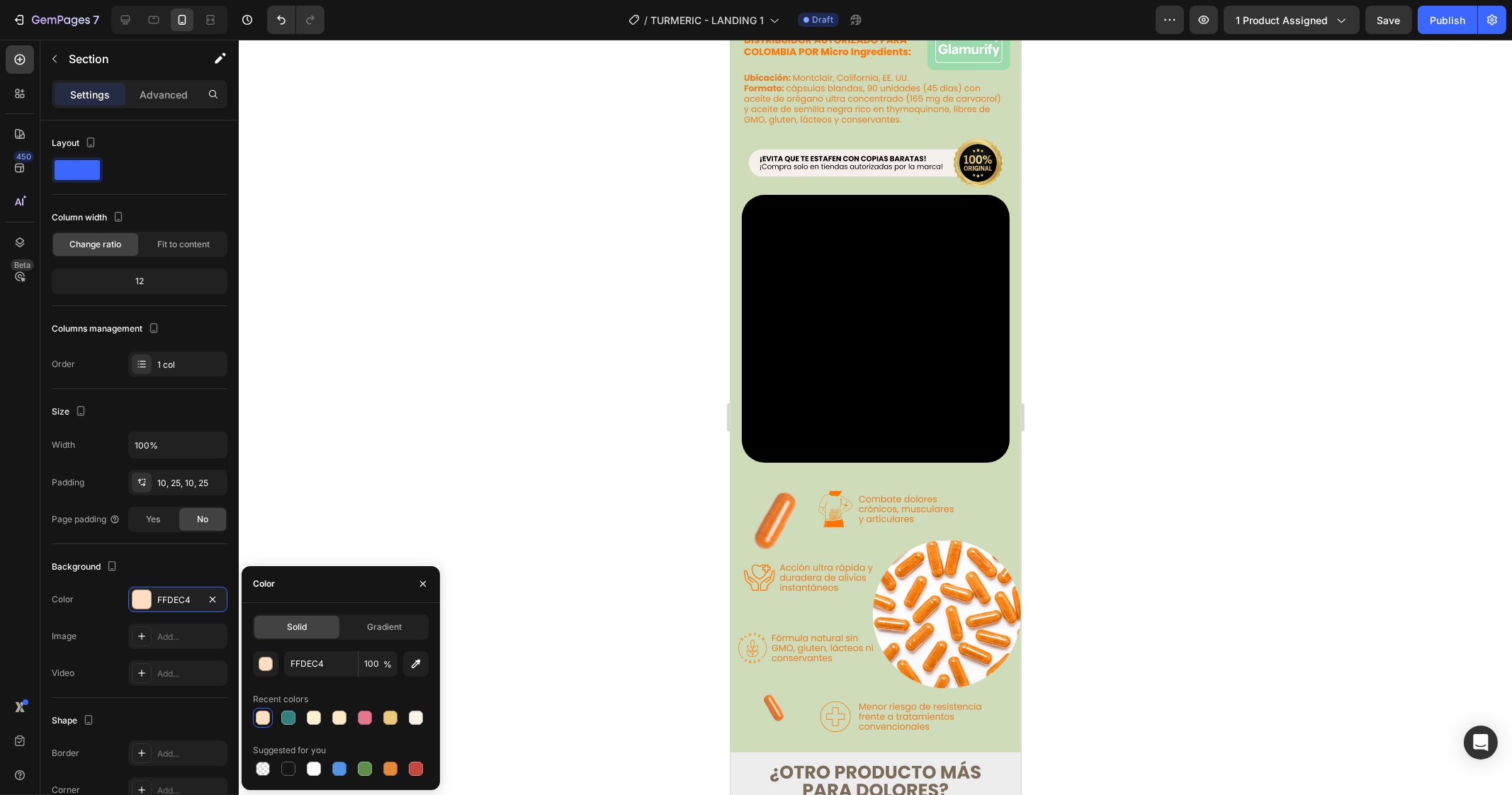
scroll to position [1286, 0]
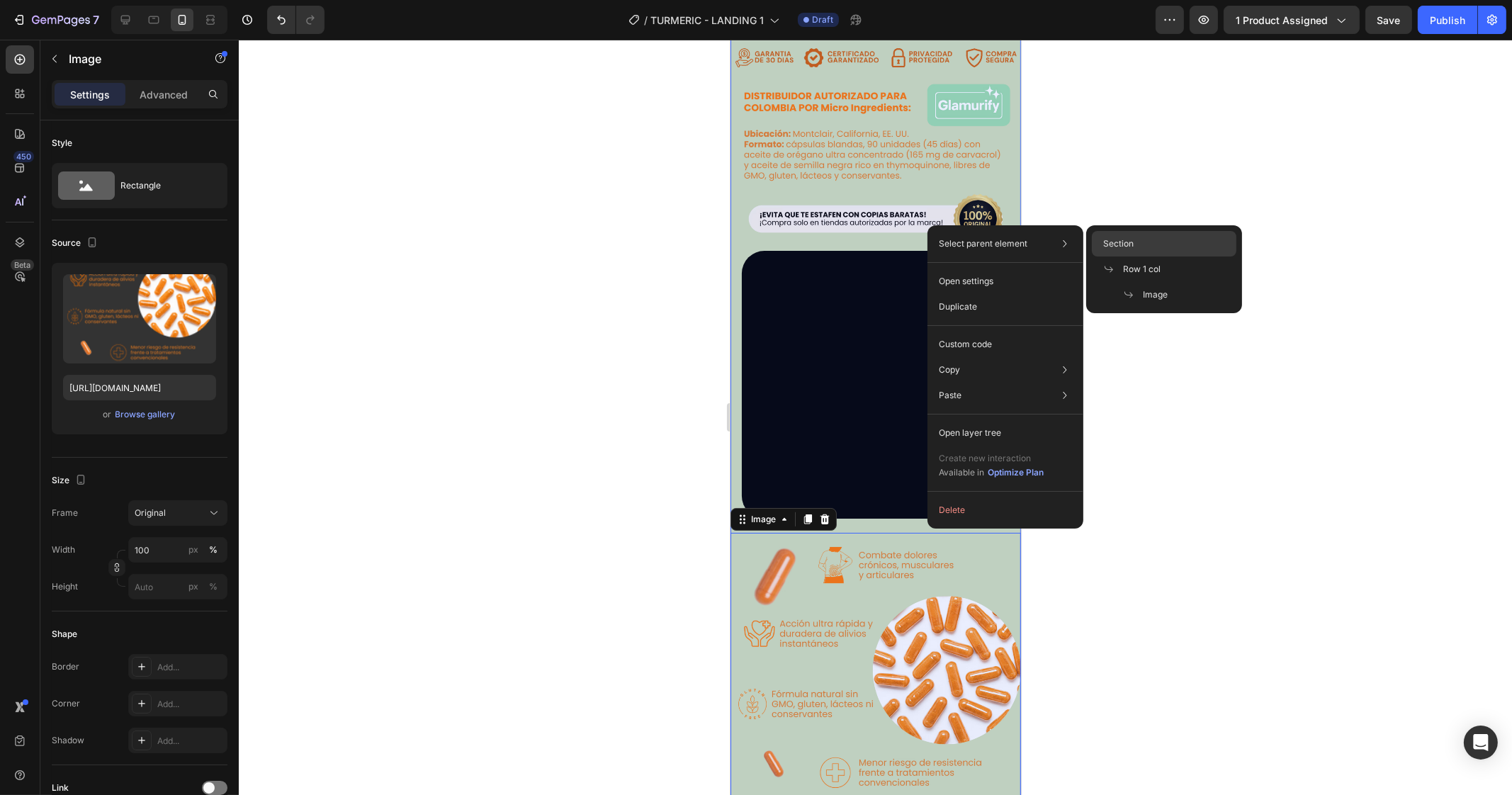
click at [1120, 239] on span "Section" at bounding box center [1118, 244] width 30 height 13
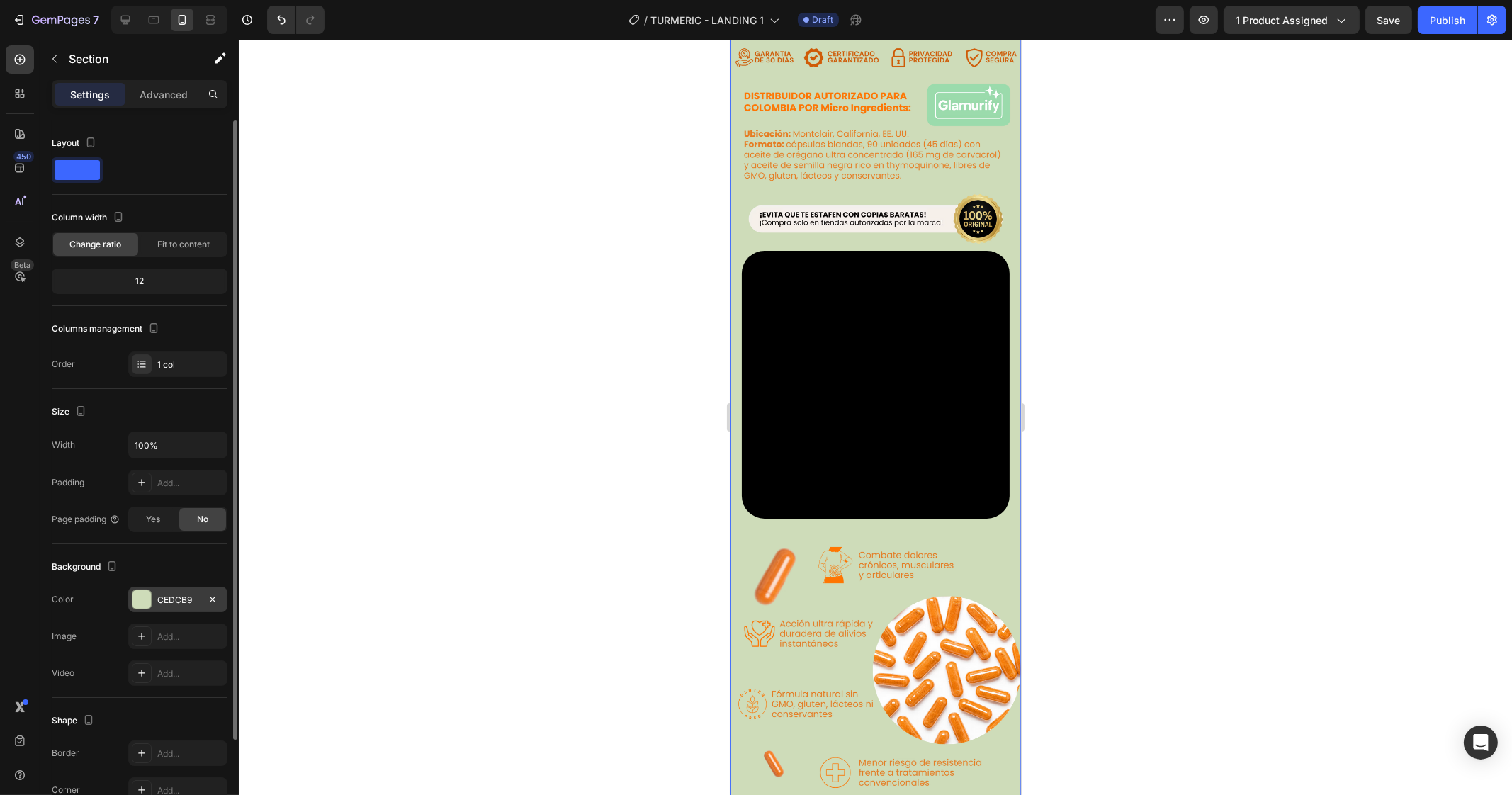
click at [164, 596] on div "CEDCB9" at bounding box center [177, 601] width 41 height 13
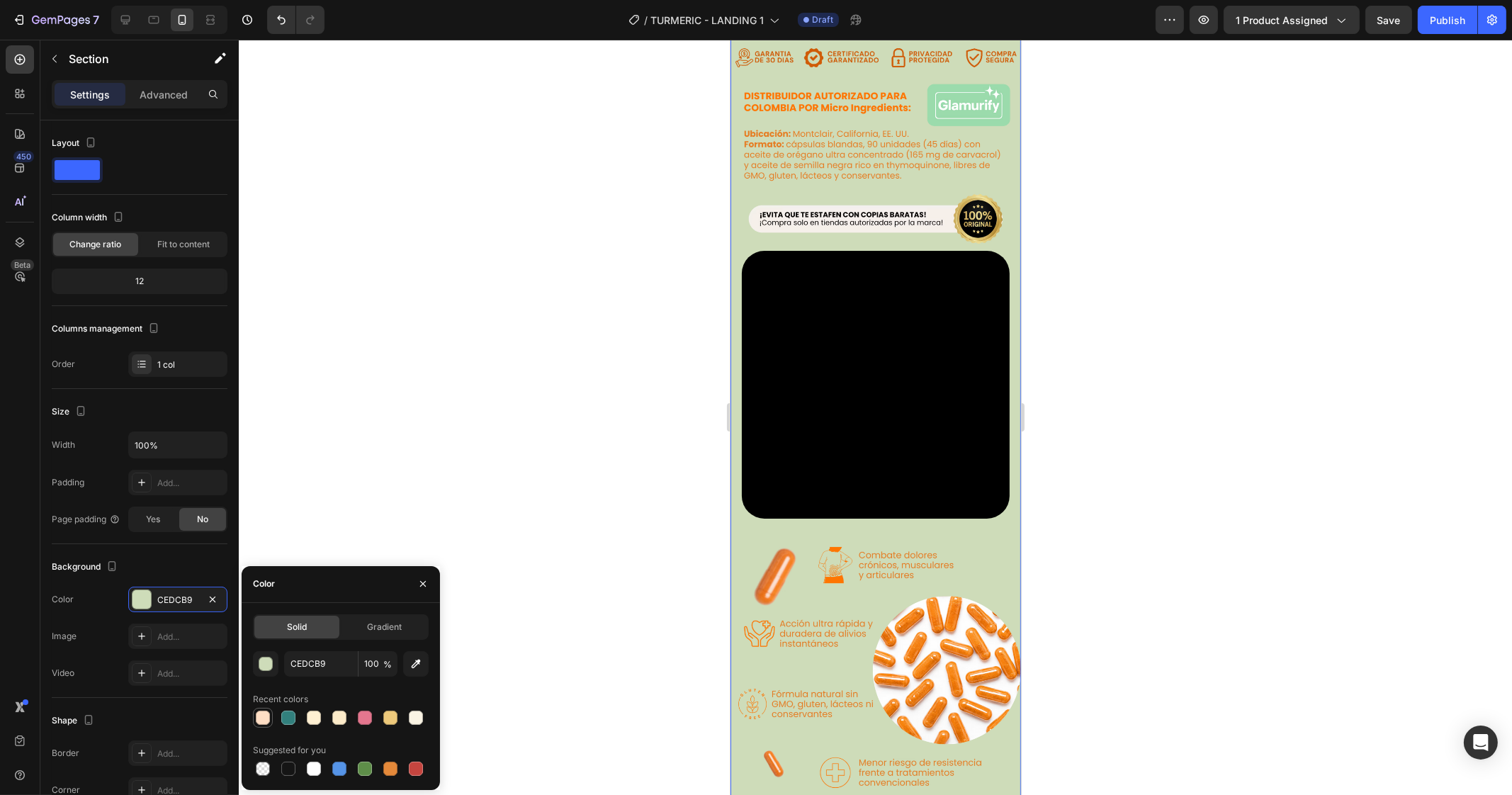
click at [266, 717] on div at bounding box center [262, 718] width 14 height 14
type input "FFDEC4"
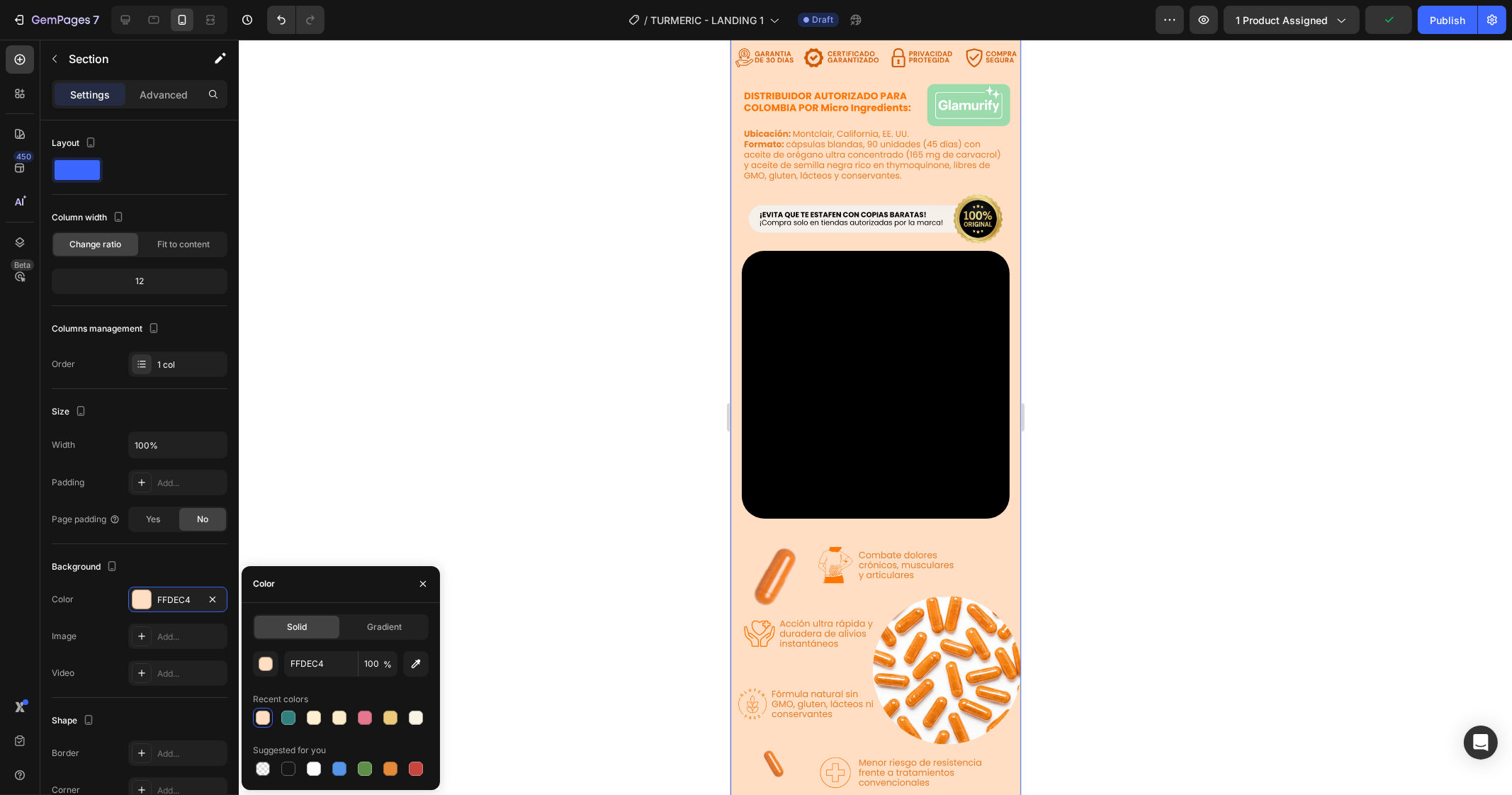
click at [549, 551] on div at bounding box center [875, 417] width 1273 height 755
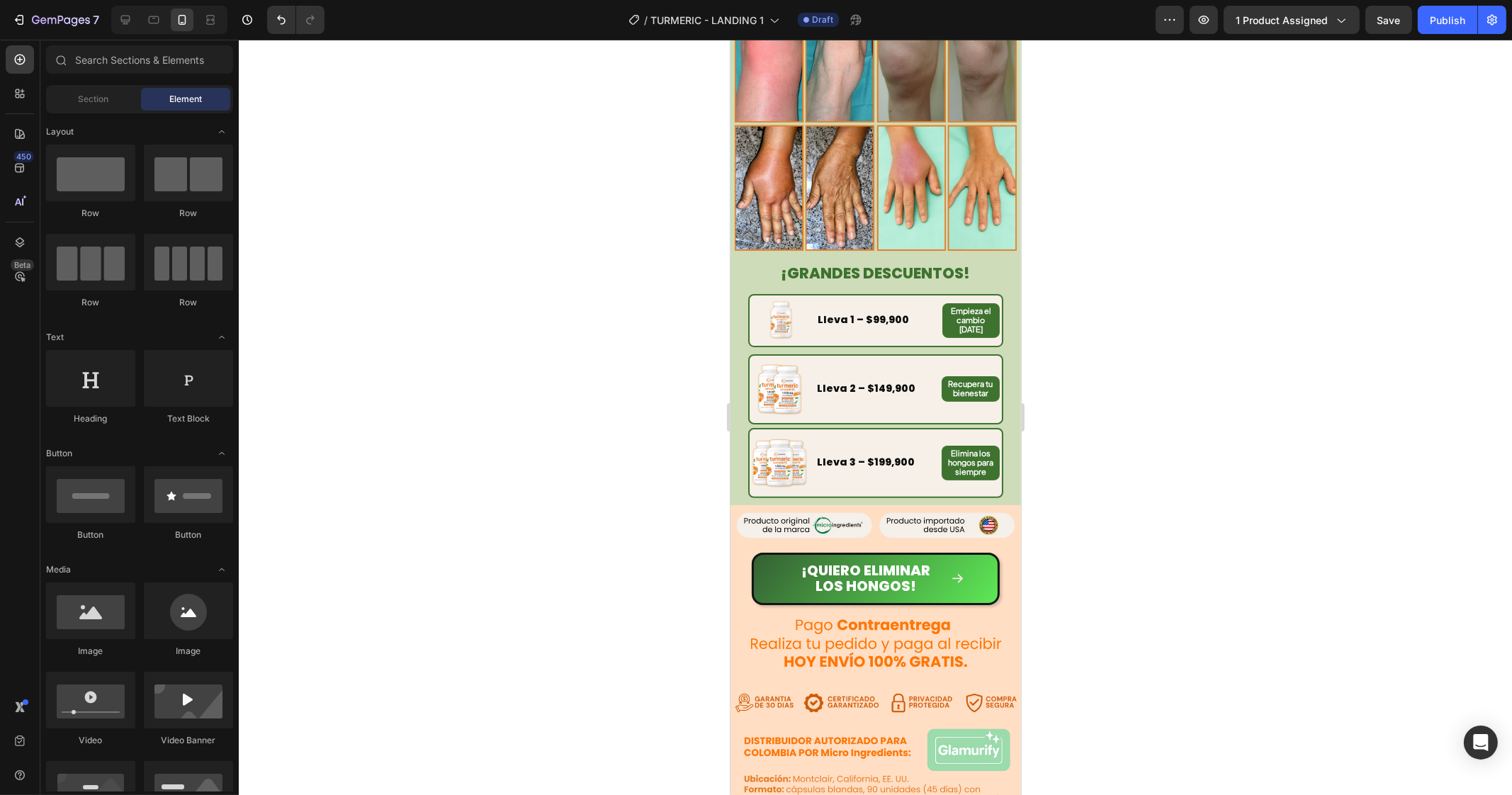
scroll to position [535, 0]
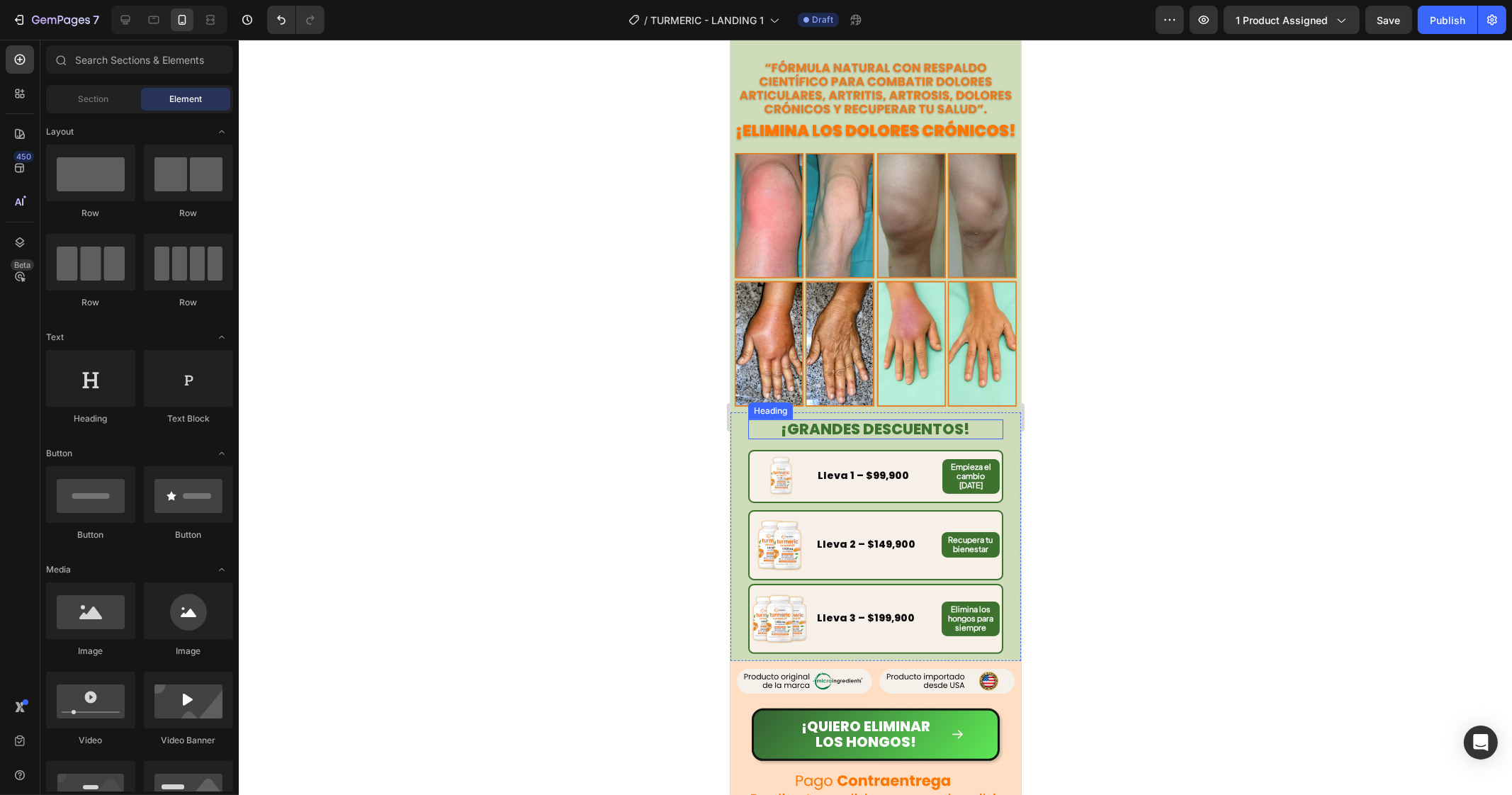
click at [985, 420] on h2 "¡GRANDES DESCUENTOS!" at bounding box center [875, 430] width 255 height 20
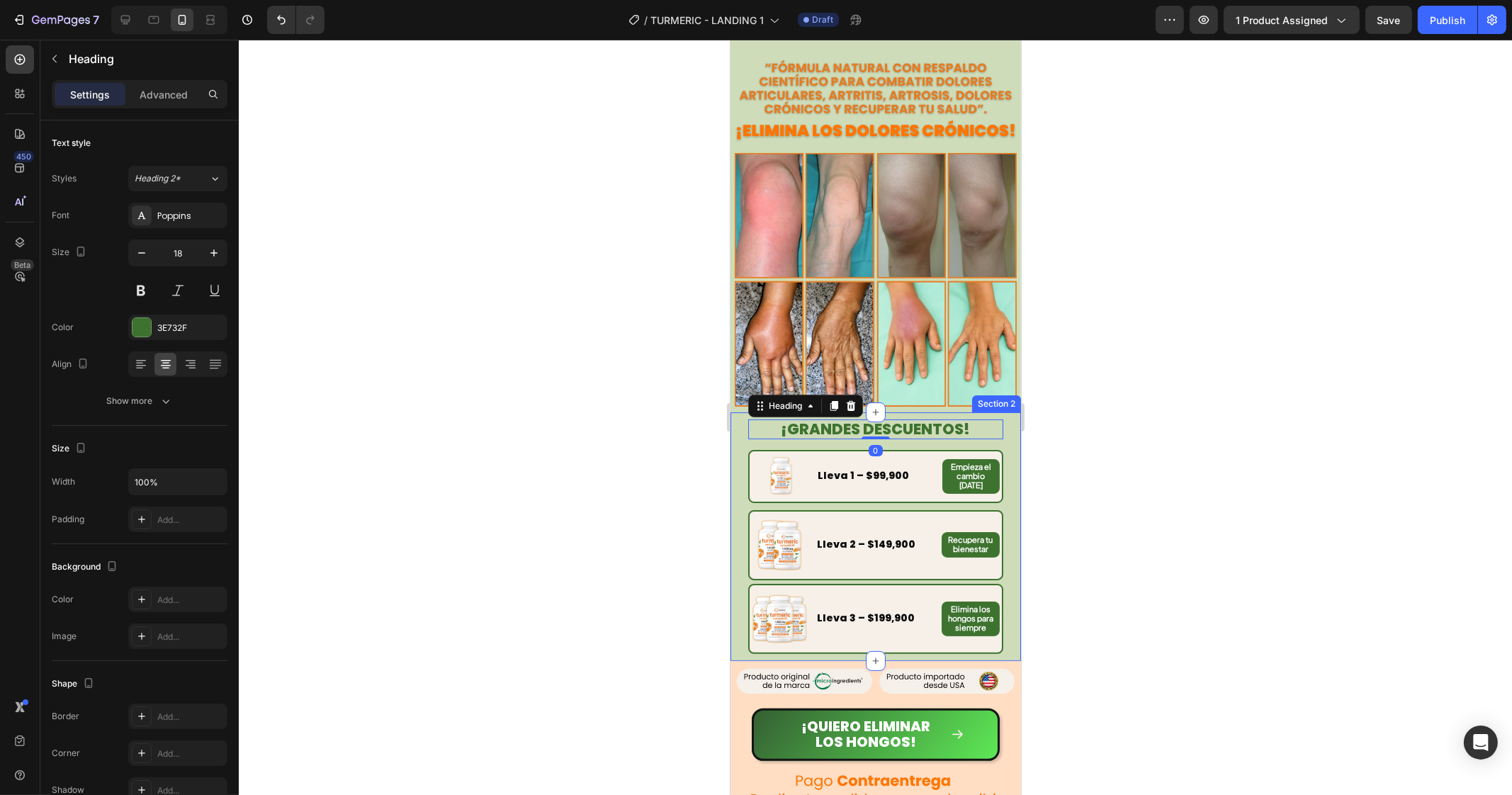
click at [999, 413] on div "¡GRANDES DESCUENTOS! Heading 0 Image Lleva 1 – $99,900 Text Block Empieza el ca…" at bounding box center [874, 537] width 290 height 249
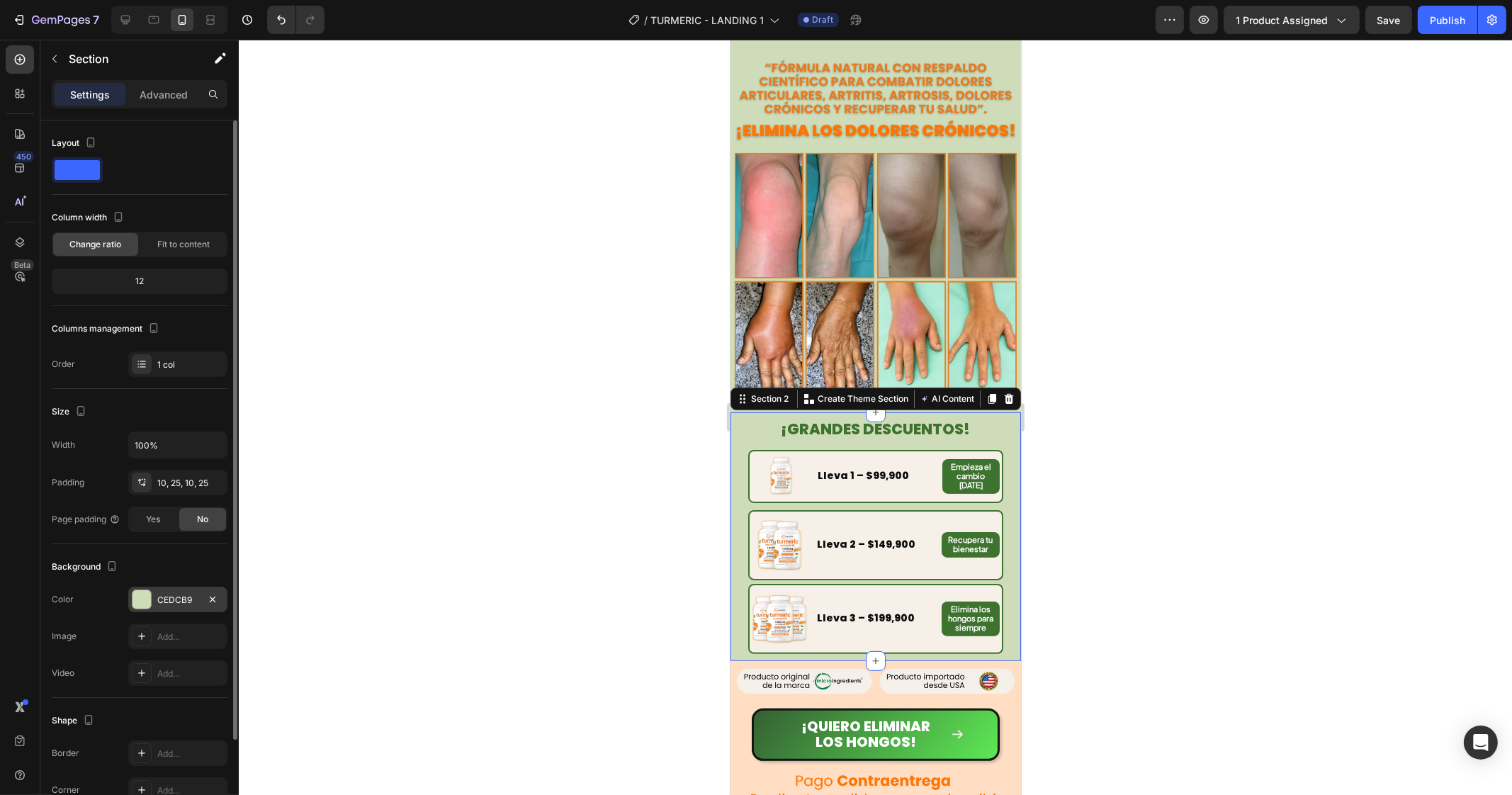
click at [162, 607] on div "CEDCB9" at bounding box center [178, 599] width 99 height 25
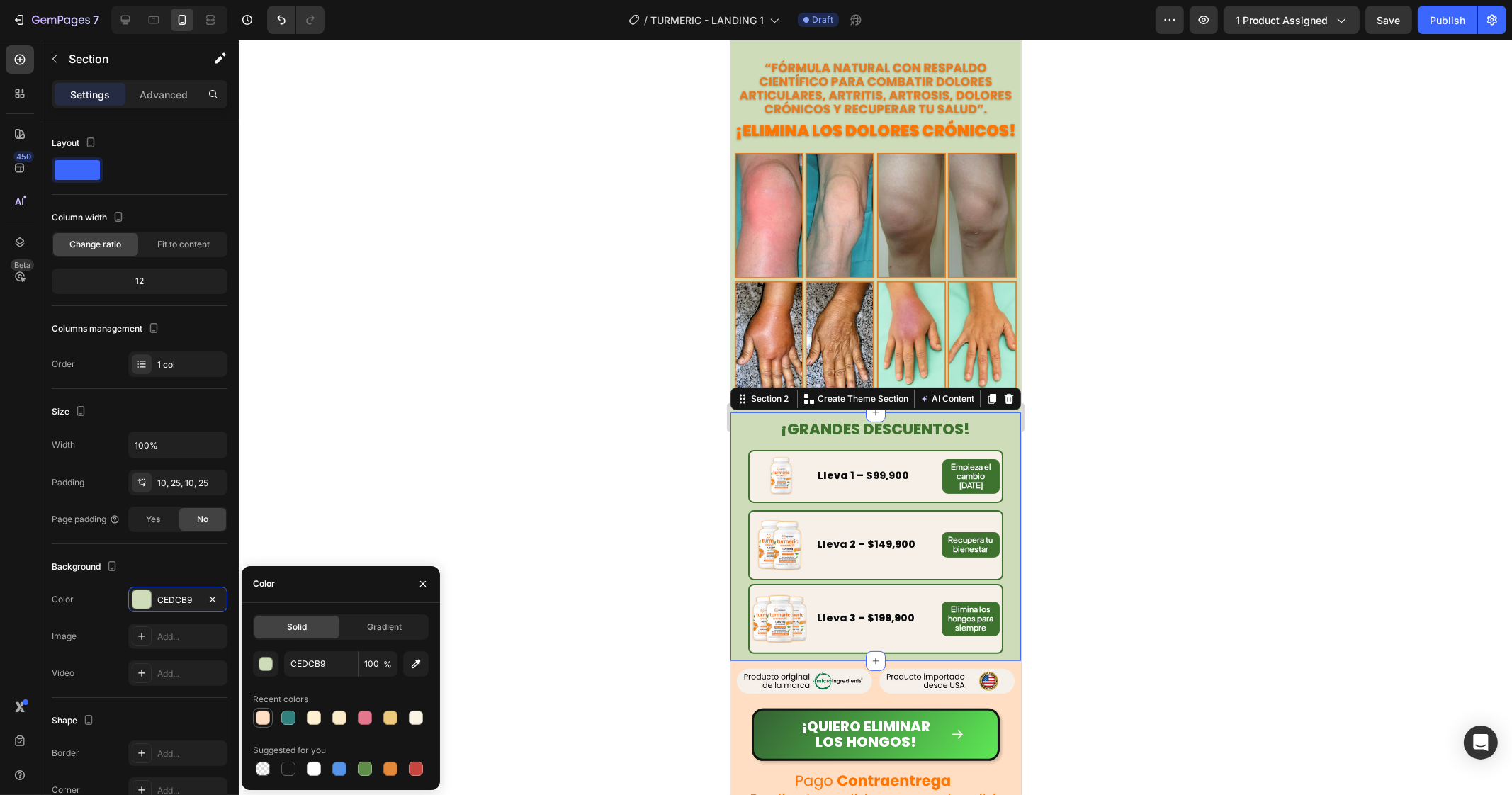
click at [263, 717] on div at bounding box center [262, 718] width 14 height 14
type input "FFDEC4"
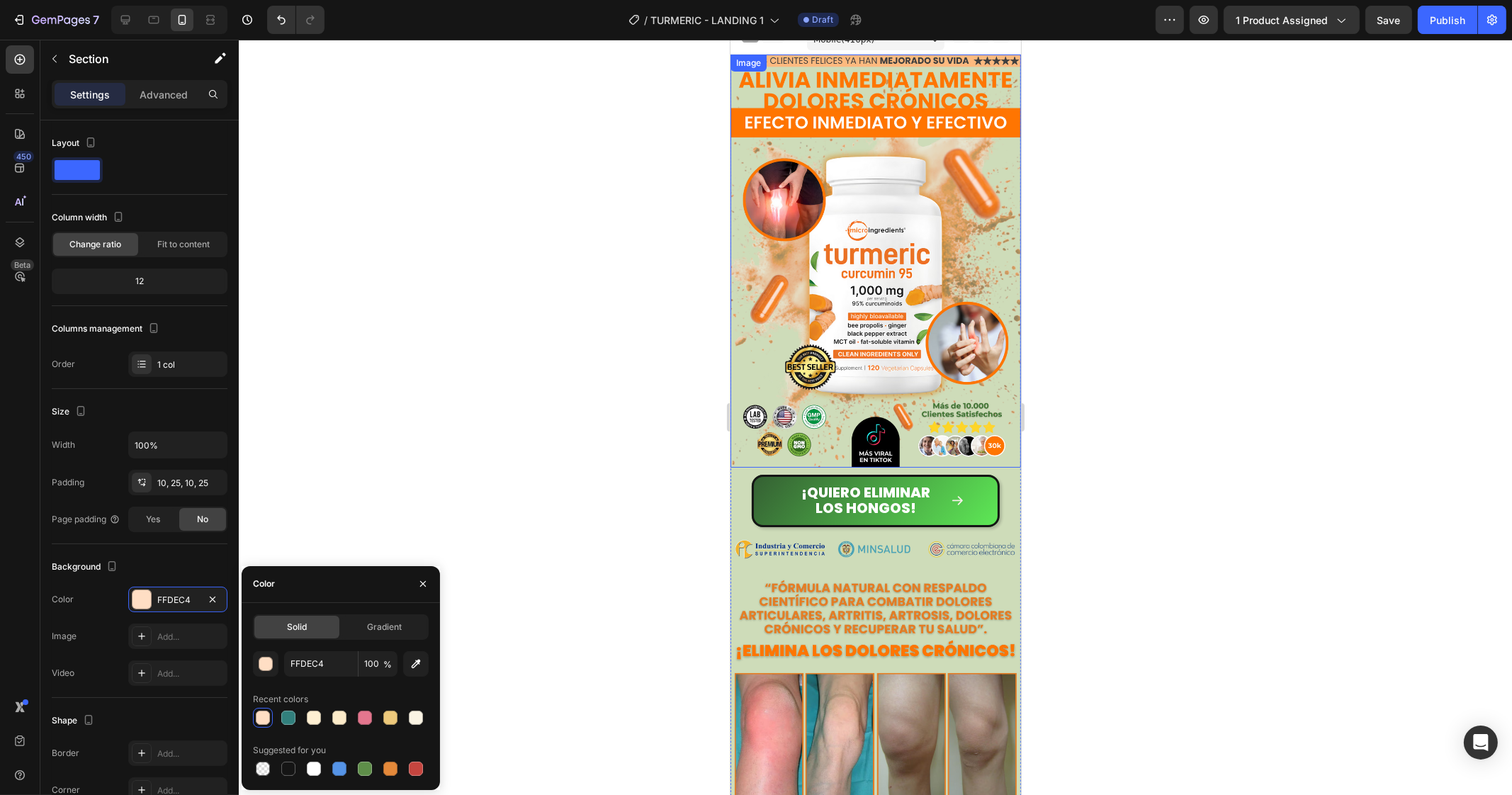
scroll to position [0, 0]
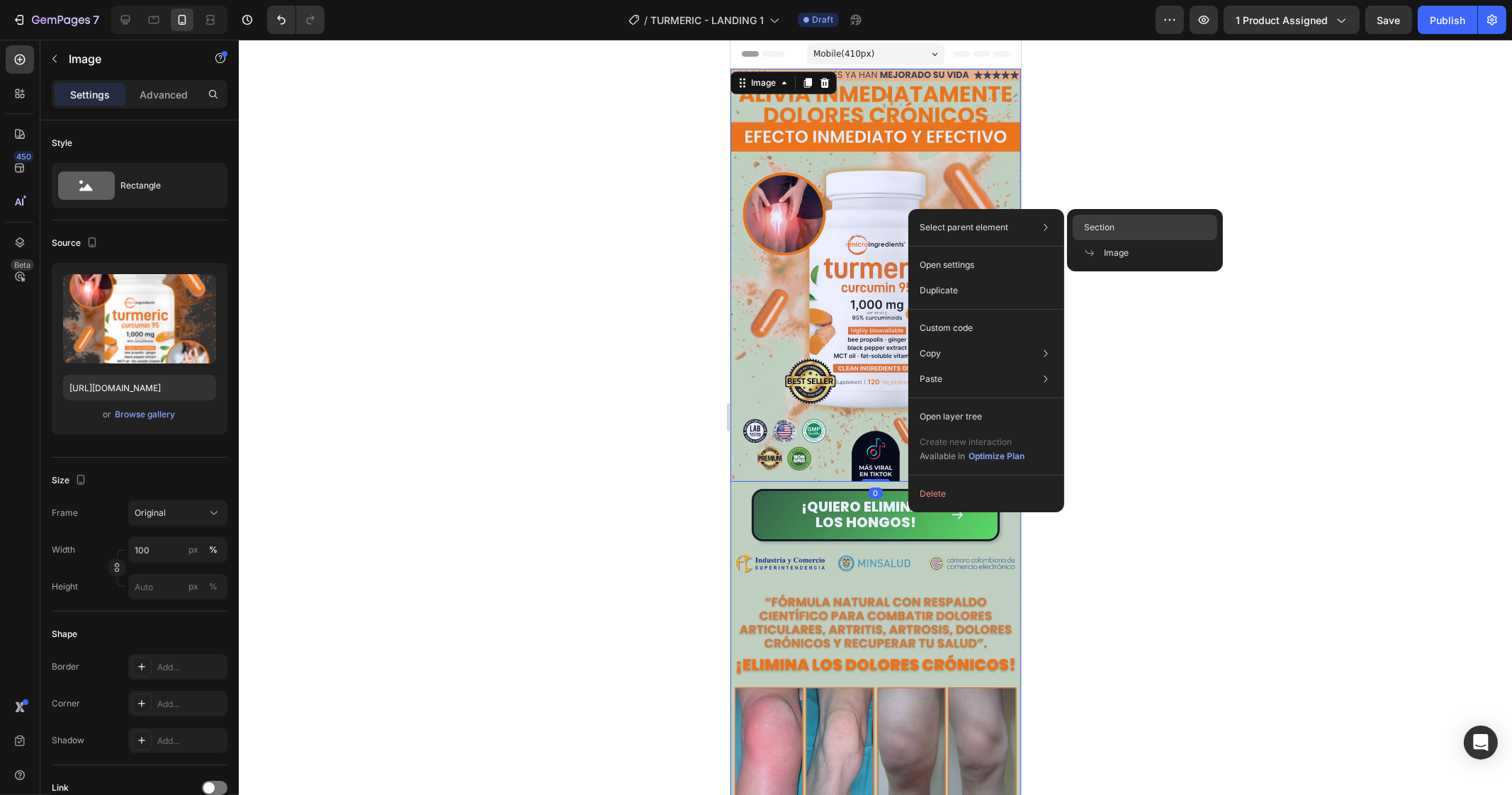
click at [1096, 223] on span "Section" at bounding box center [1099, 228] width 30 height 13
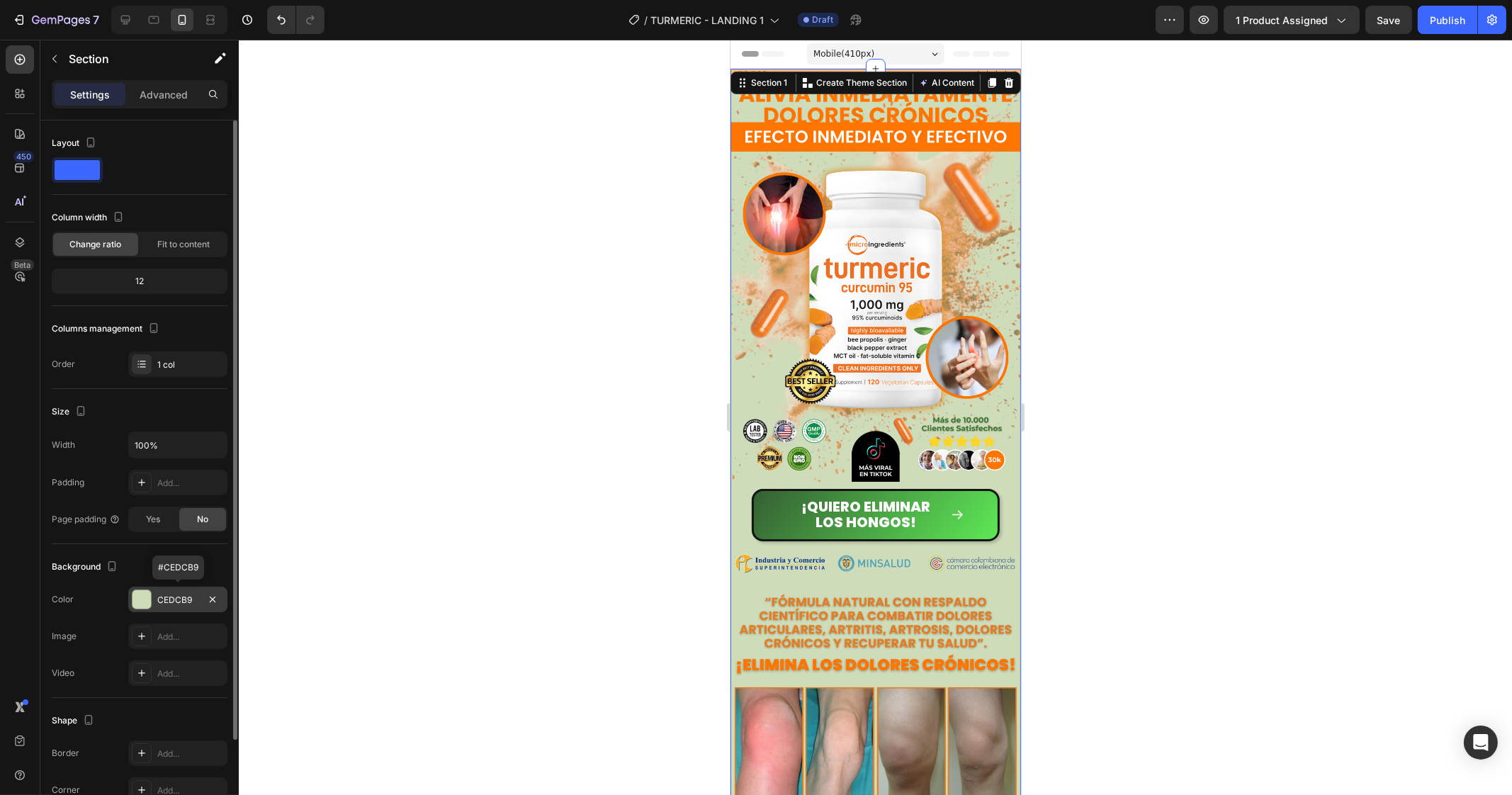
click at [184, 596] on div "CEDCB9" at bounding box center [177, 601] width 41 height 13
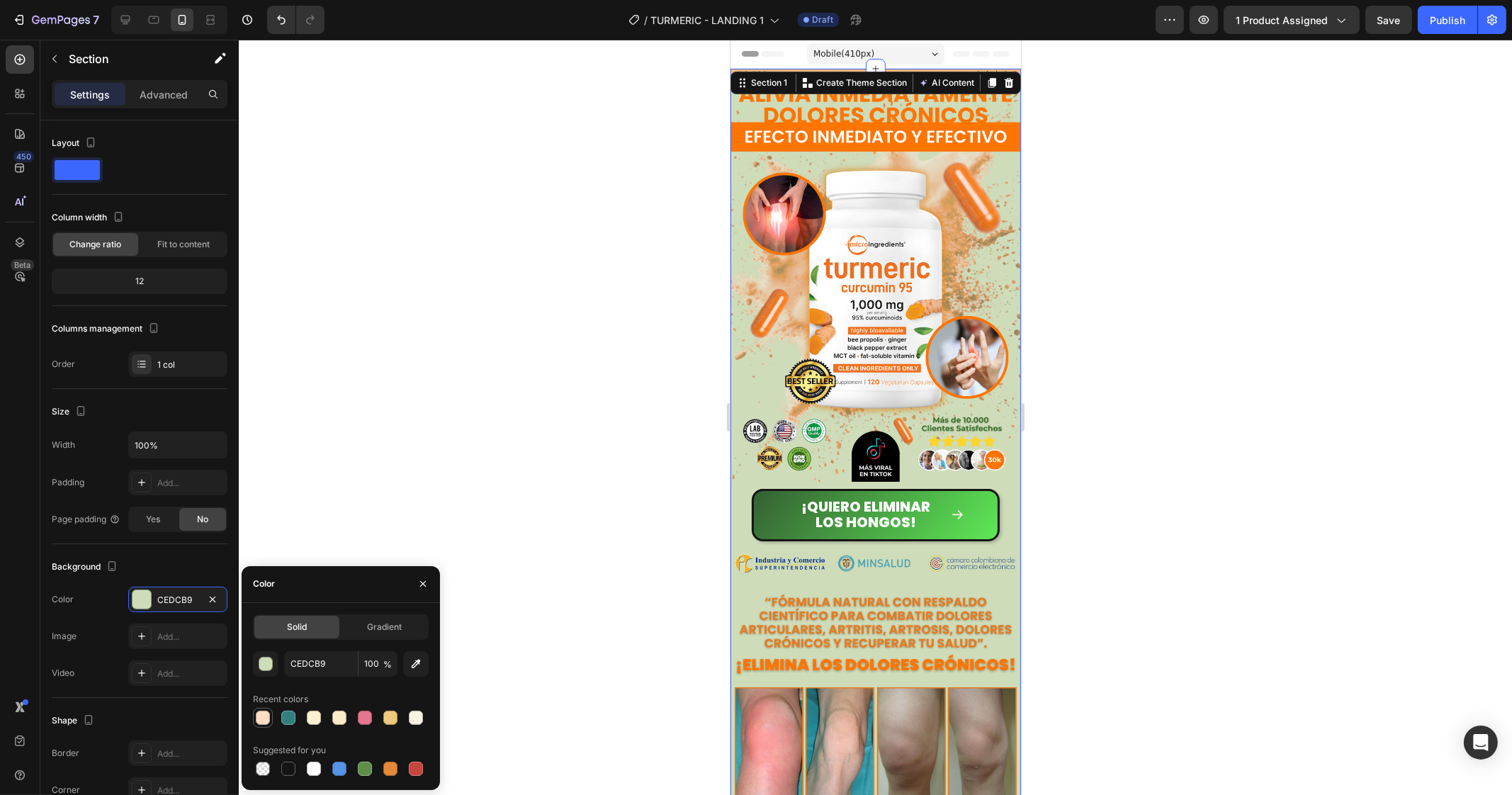
click at [263, 715] on div at bounding box center [262, 718] width 14 height 14
type input "FFDEC4"
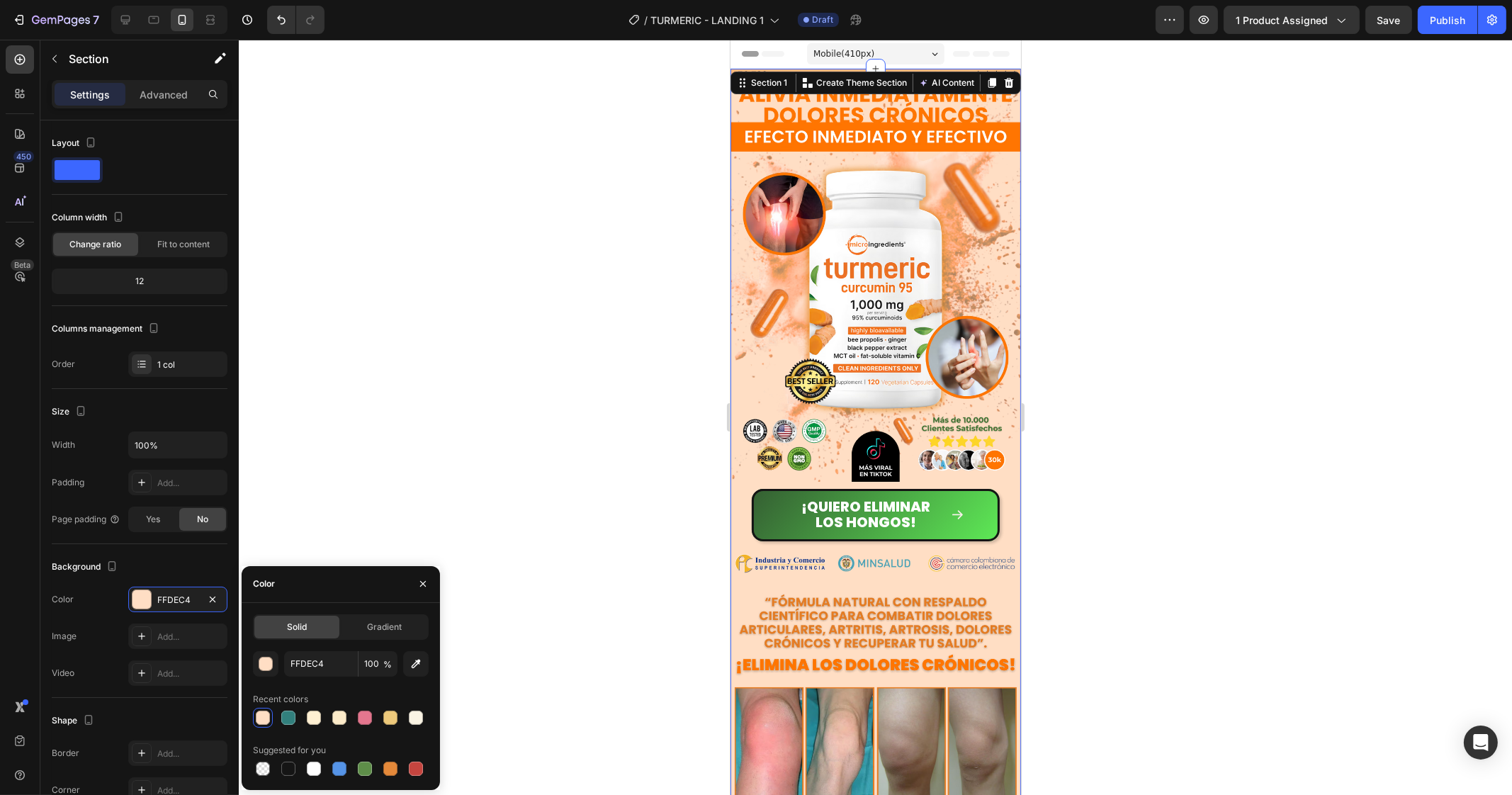
click at [1246, 239] on div at bounding box center [875, 417] width 1273 height 755
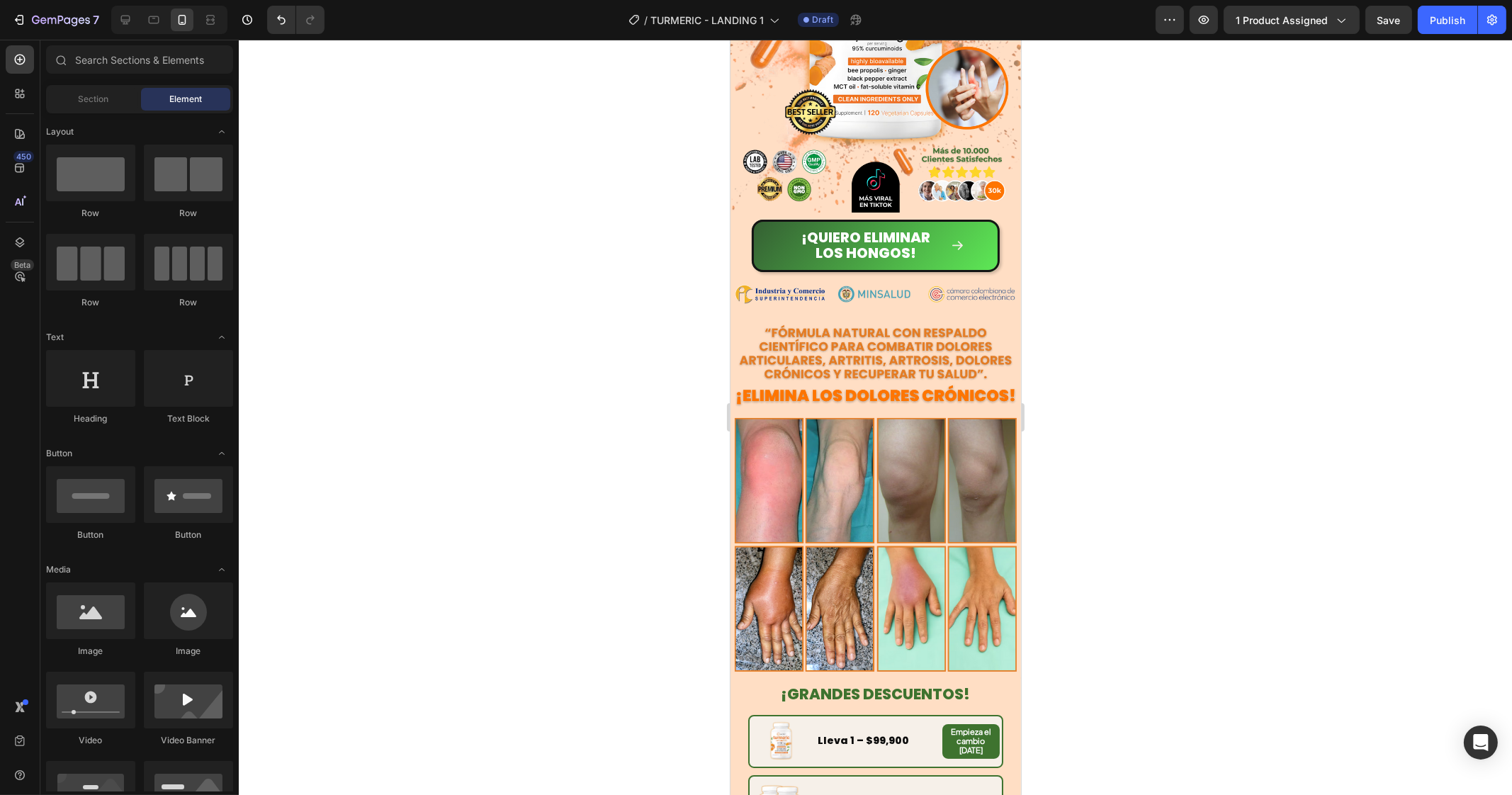
scroll to position [303, 0]
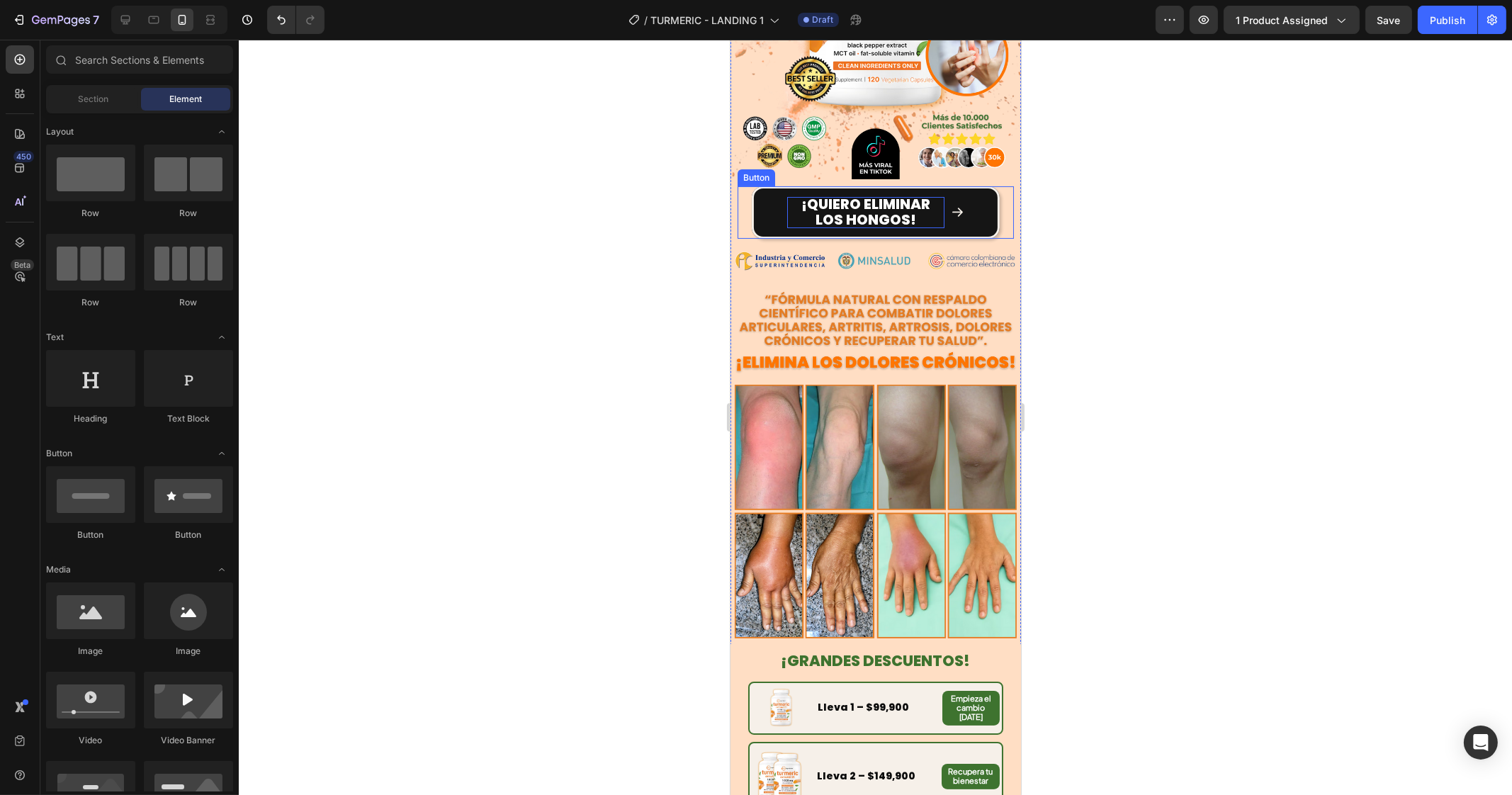
click at [930, 197] on p "¡Quiero ELIMINAR LOS HONGOS!" at bounding box center [865, 212] width 157 height 31
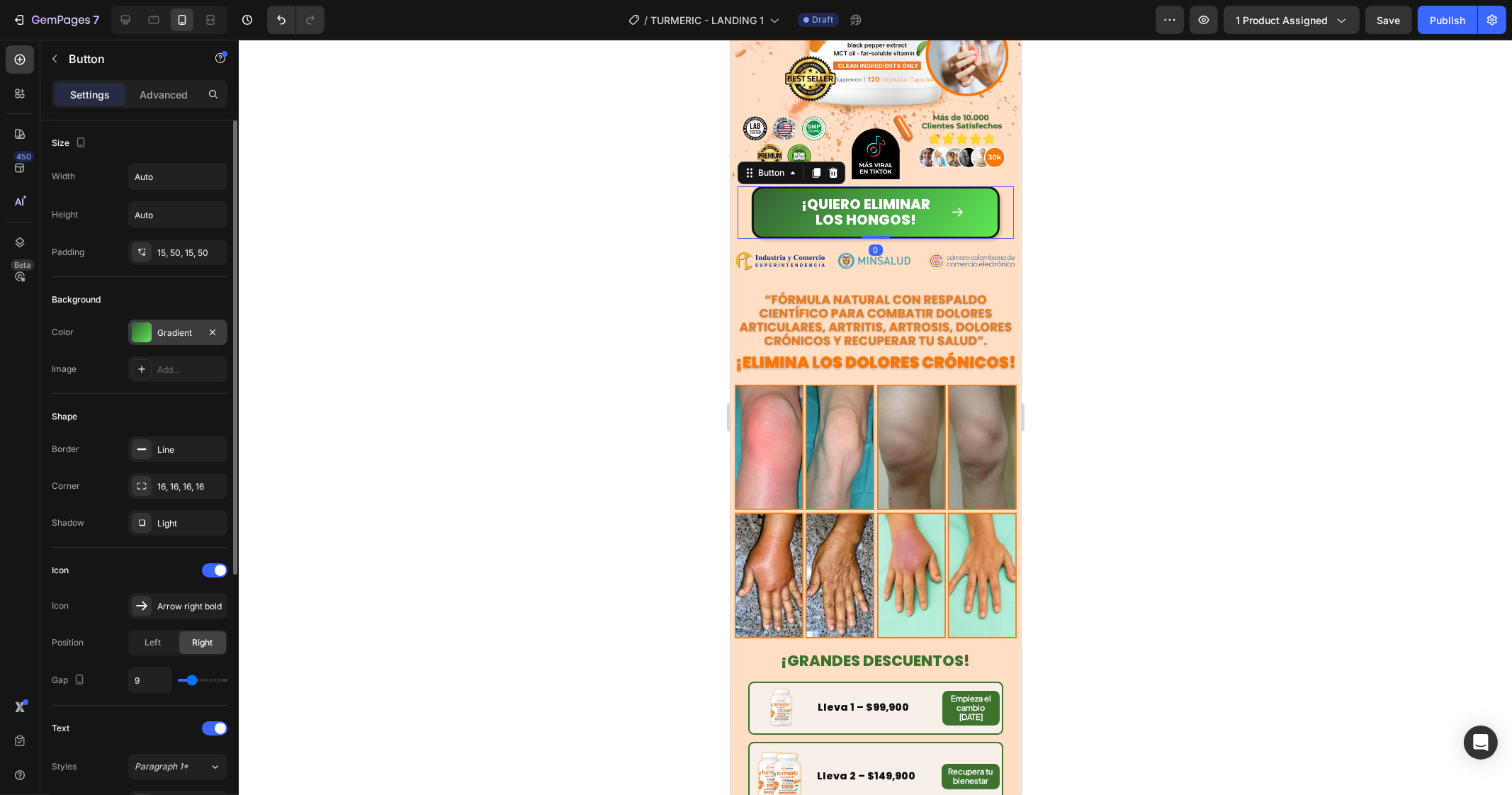
click at [167, 329] on div "Gradient" at bounding box center [177, 333] width 41 height 13
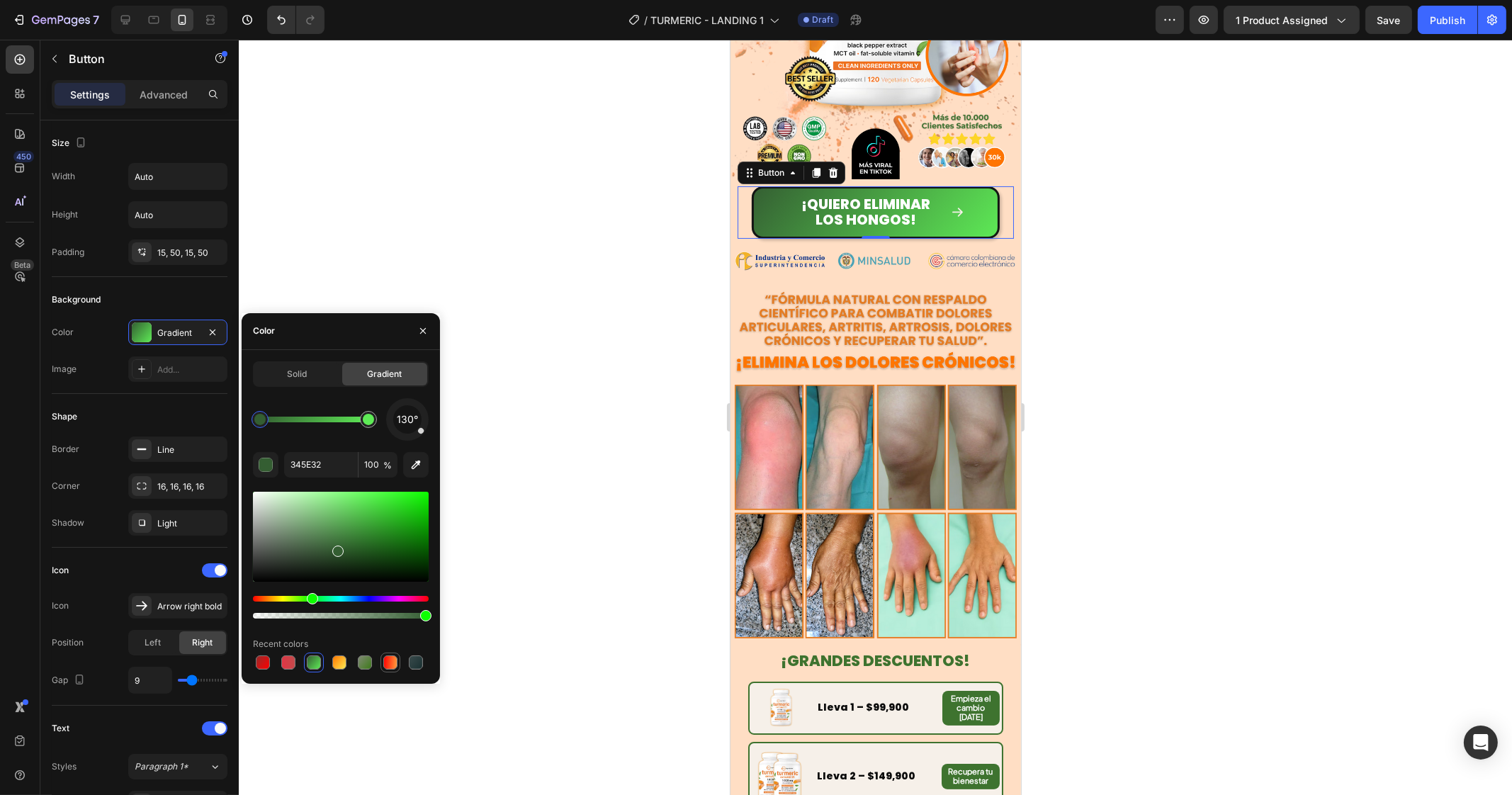
click at [392, 663] on div at bounding box center [390, 662] width 14 height 14
type input "FF0000"
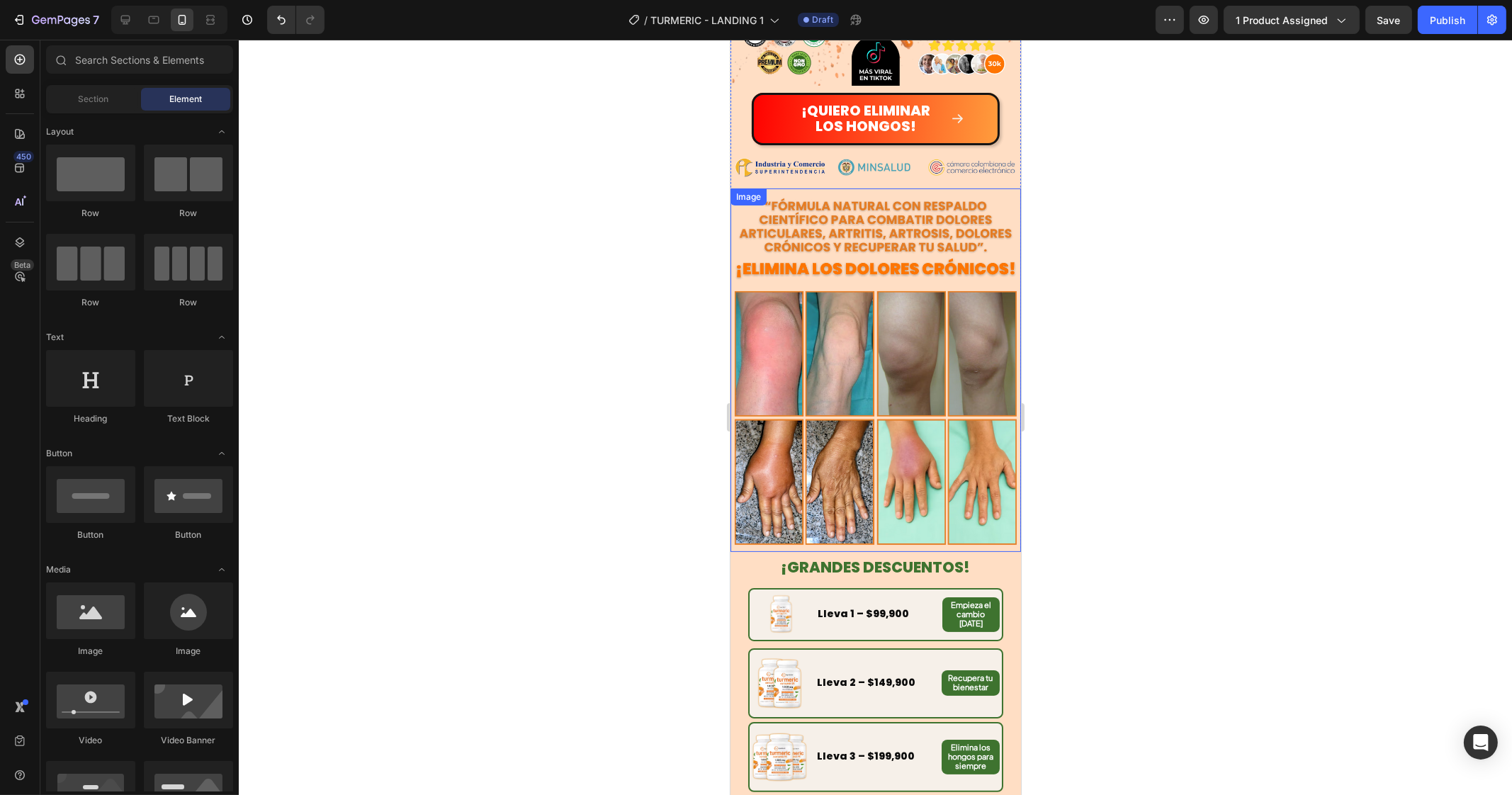
scroll to position [130, 0]
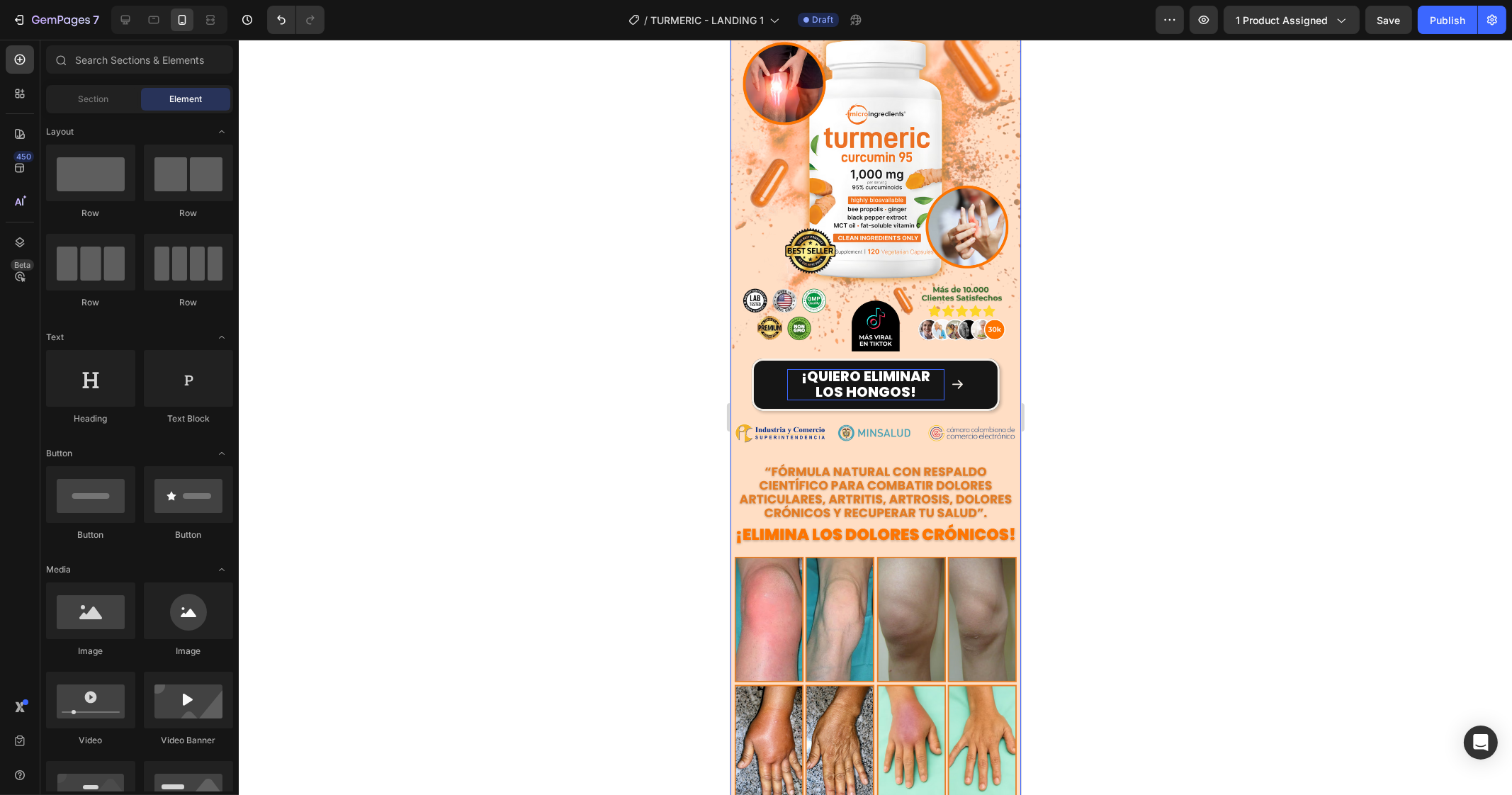
click at [859, 366] on span "¡Quiero ELIMINAR LOS HONGOS!" at bounding box center [865, 384] width 129 height 36
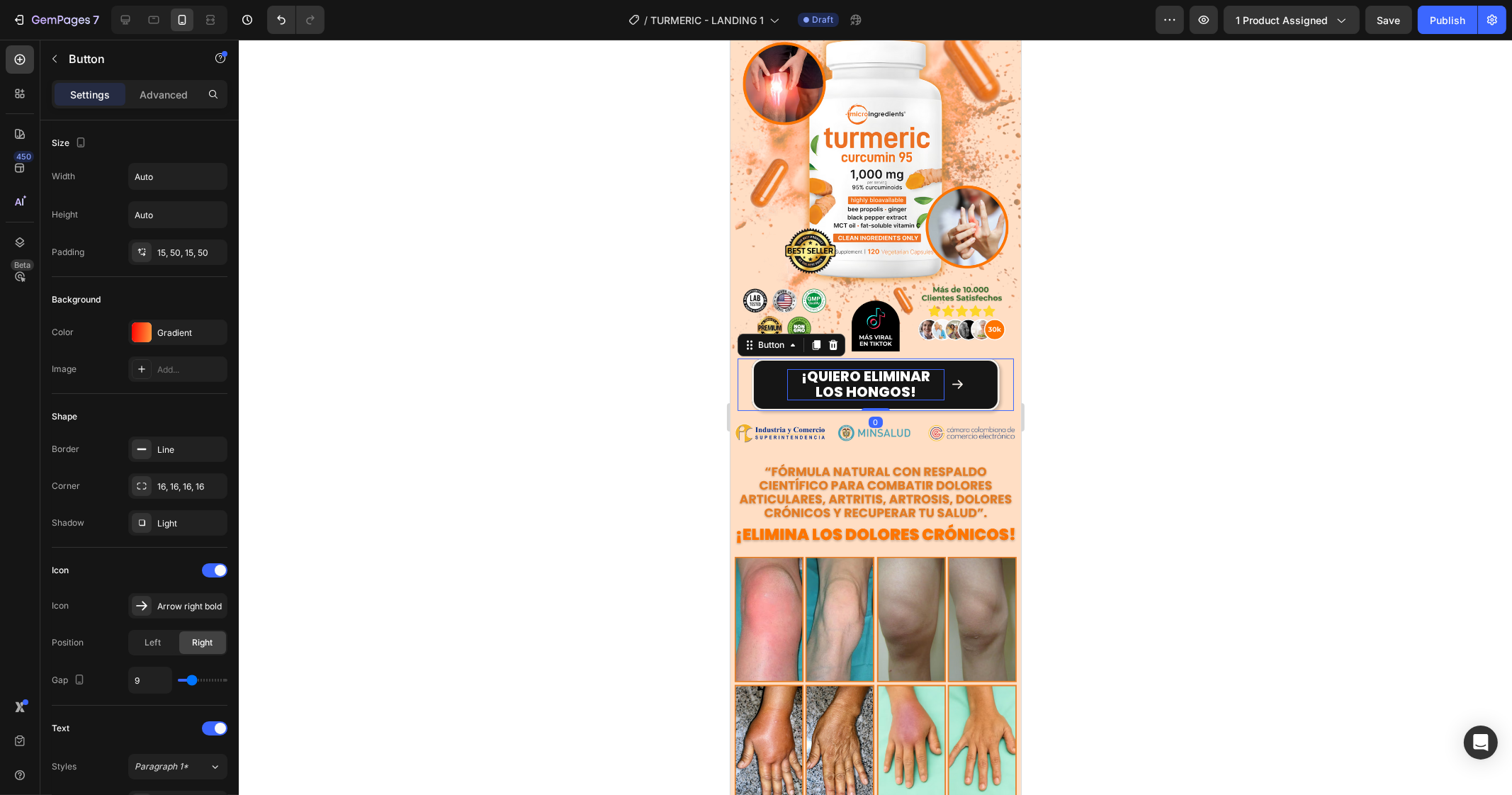
click at [859, 366] on span "¡Quiero ELIMINAR LOS HONGOS!" at bounding box center [865, 384] width 129 height 36
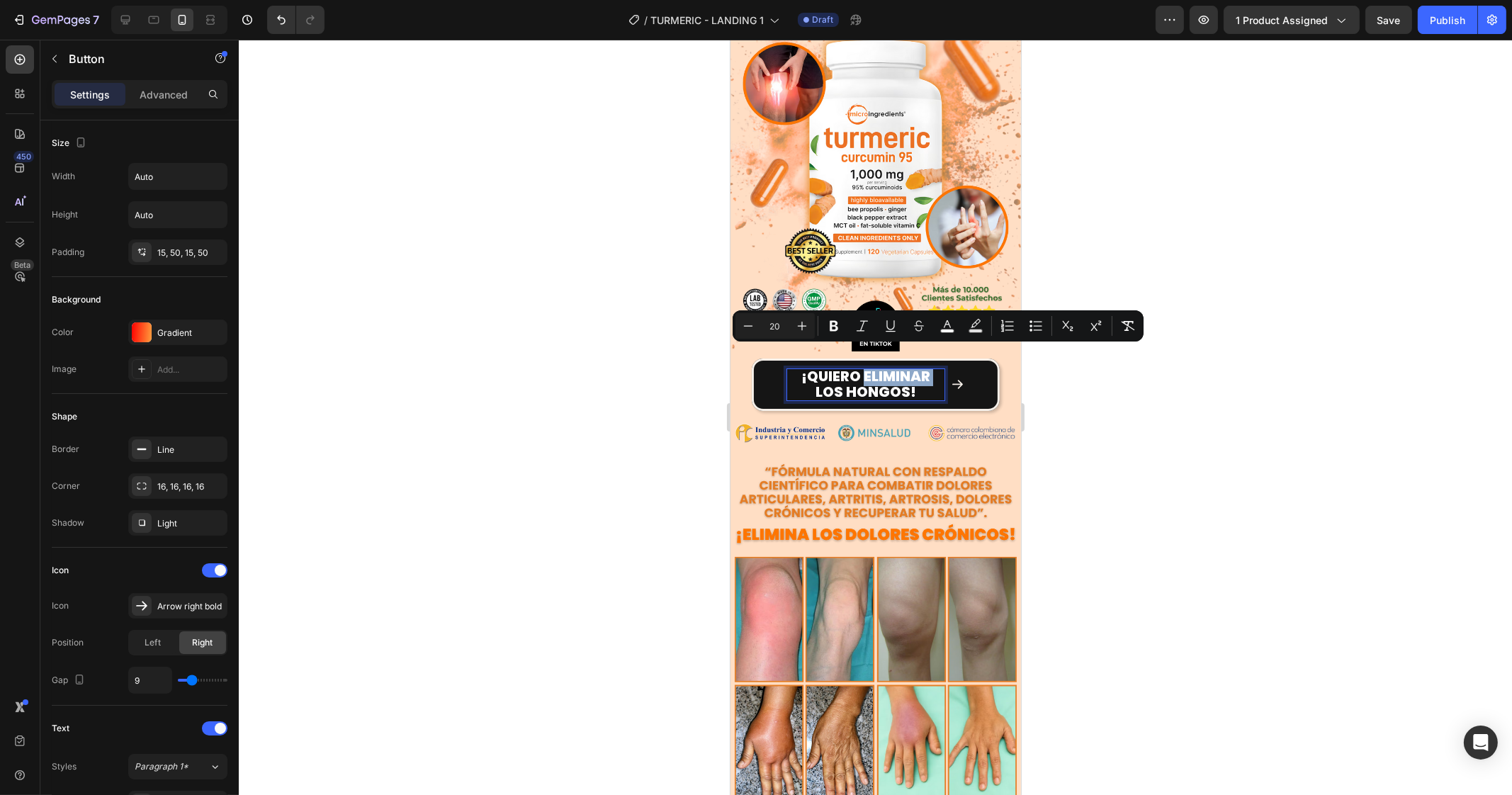
click at [857, 366] on span "¡Quiero ELIMINAR LOS HONGOS!" at bounding box center [865, 384] width 129 height 36
drag, startPoint x: 857, startPoint y: 360, endPoint x: 901, endPoint y: 371, distance: 45.4
click at [902, 372] on span "¡Quiero ELIMINAR LOS HONGOS!" at bounding box center [865, 384] width 129 height 36
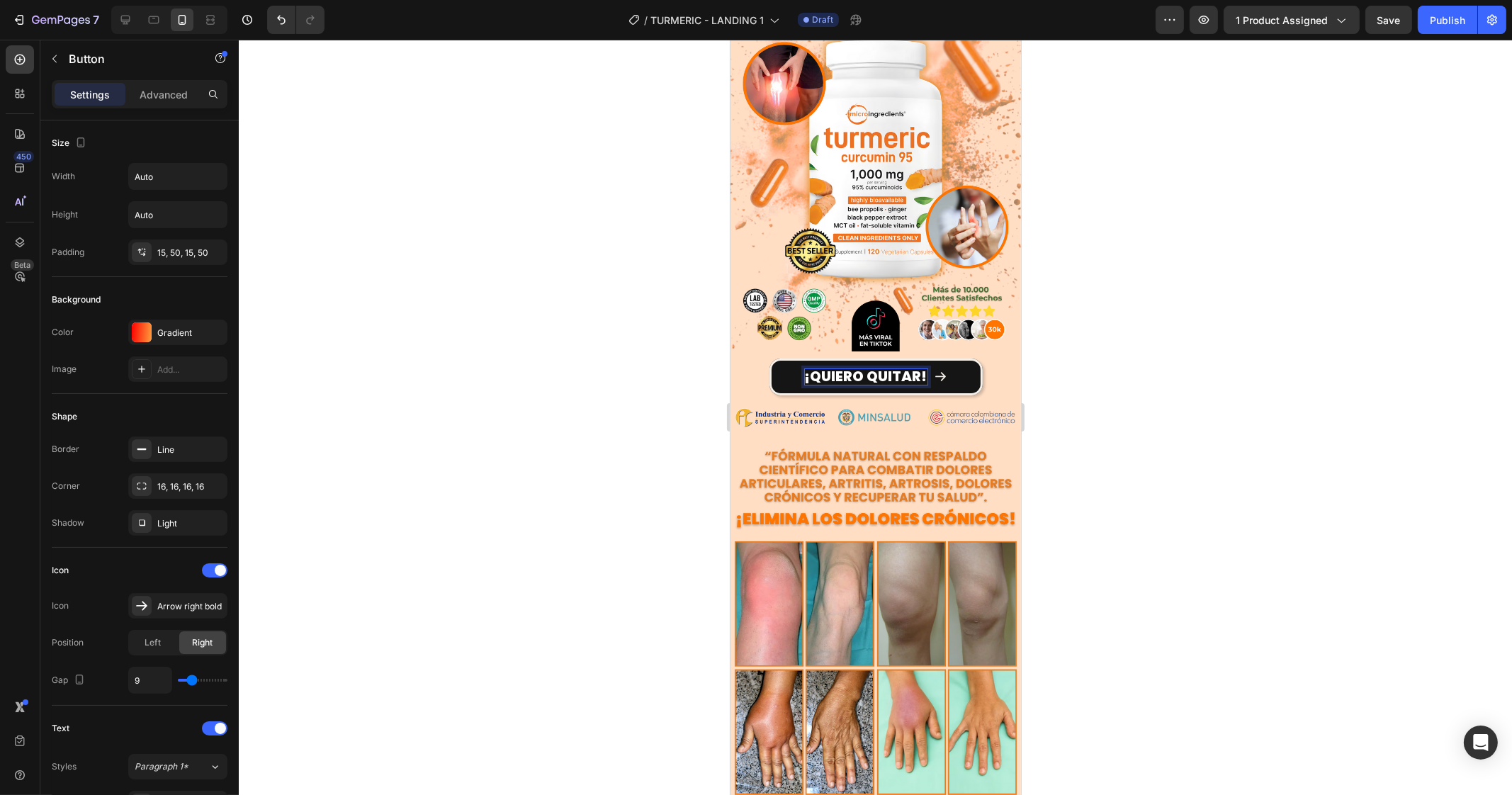
click at [769, 359] on button "¡Quiero QUITAR!" at bounding box center [875, 377] width 213 height 37
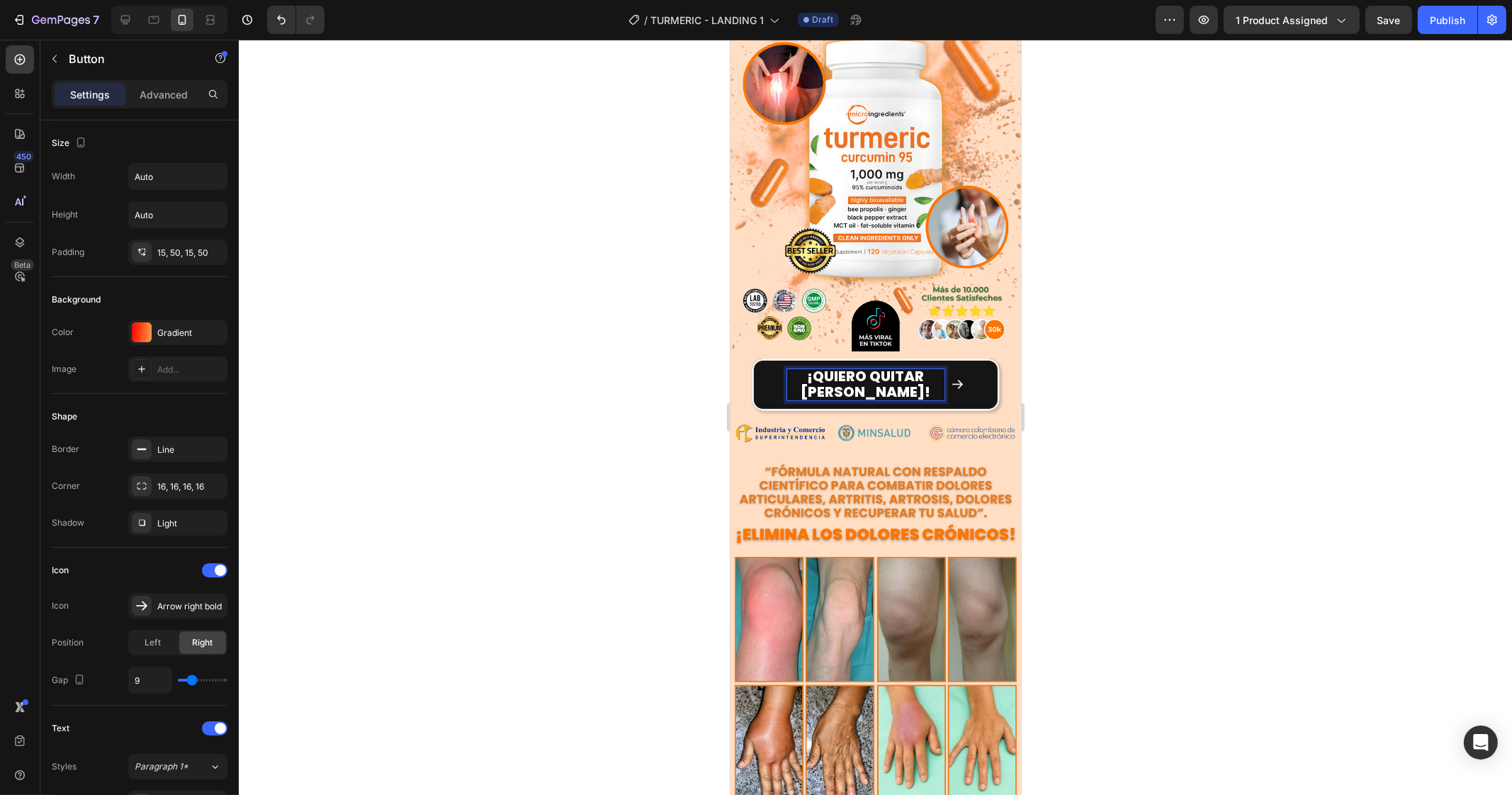
click at [1321, 382] on div at bounding box center [875, 417] width 1273 height 755
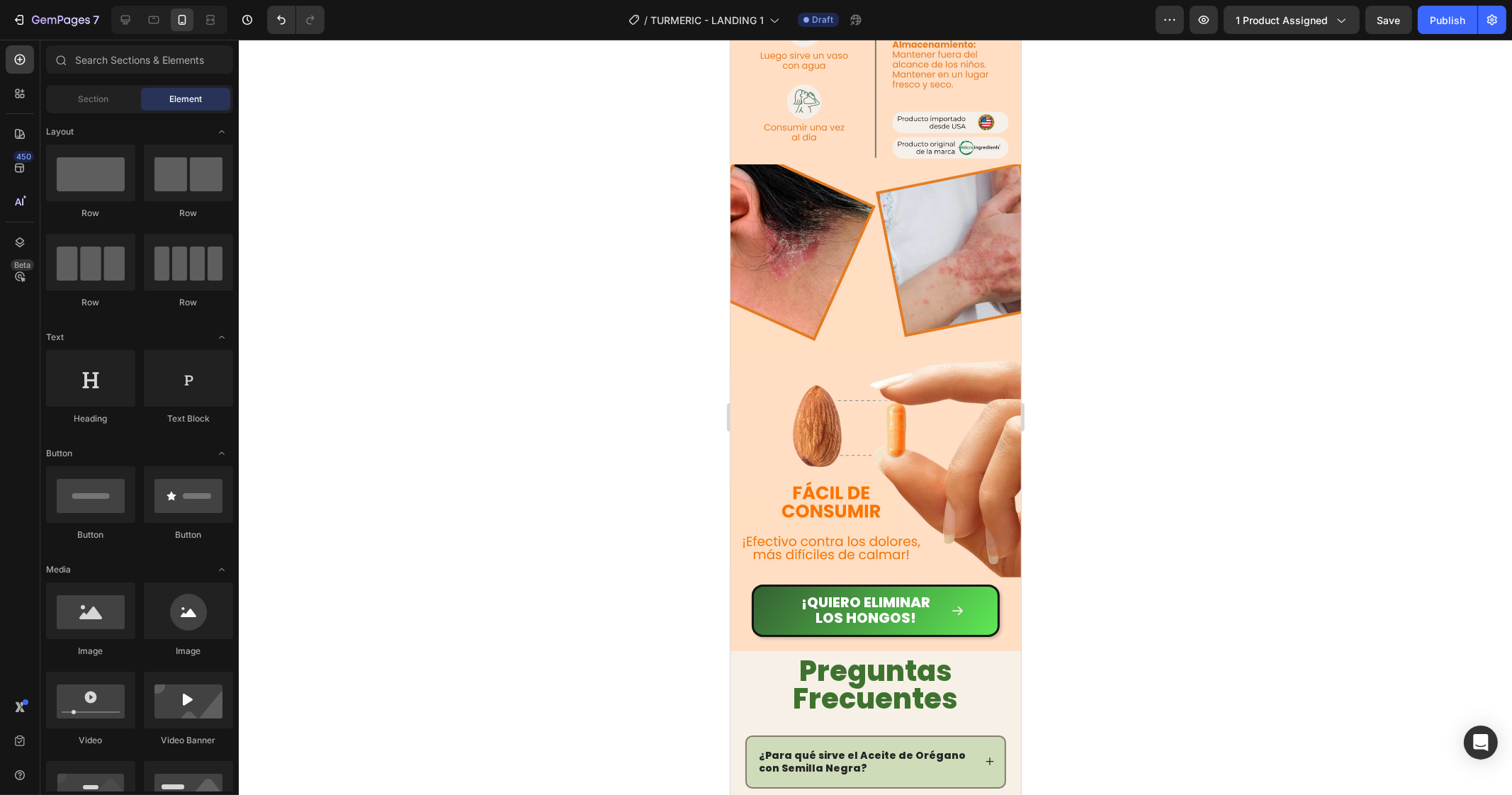
scroll to position [3467, 0]
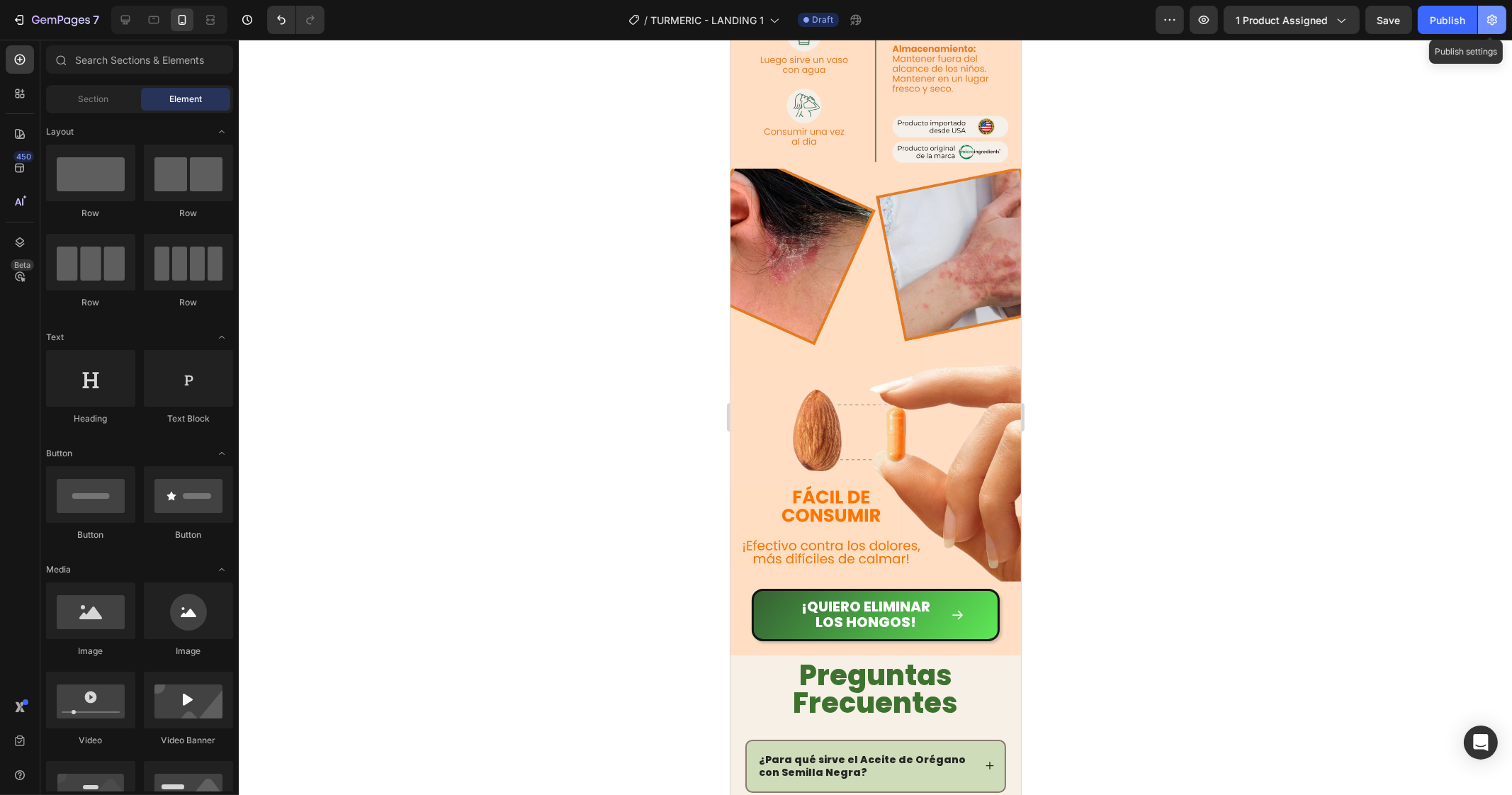
click at [1499, 24] on button "button" at bounding box center [1492, 20] width 28 height 28
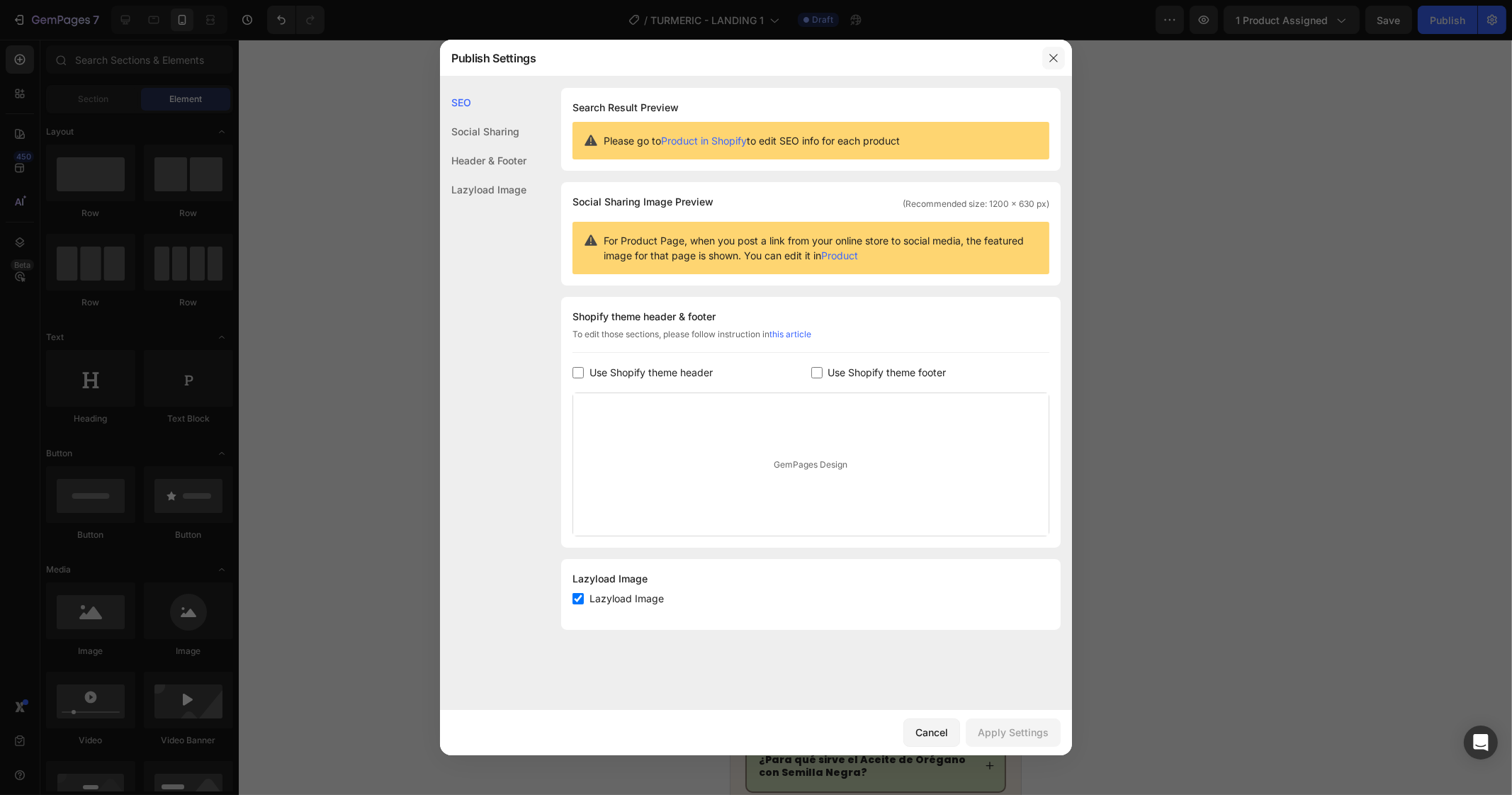
click at [1051, 63] on icon "button" at bounding box center [1053, 58] width 11 height 11
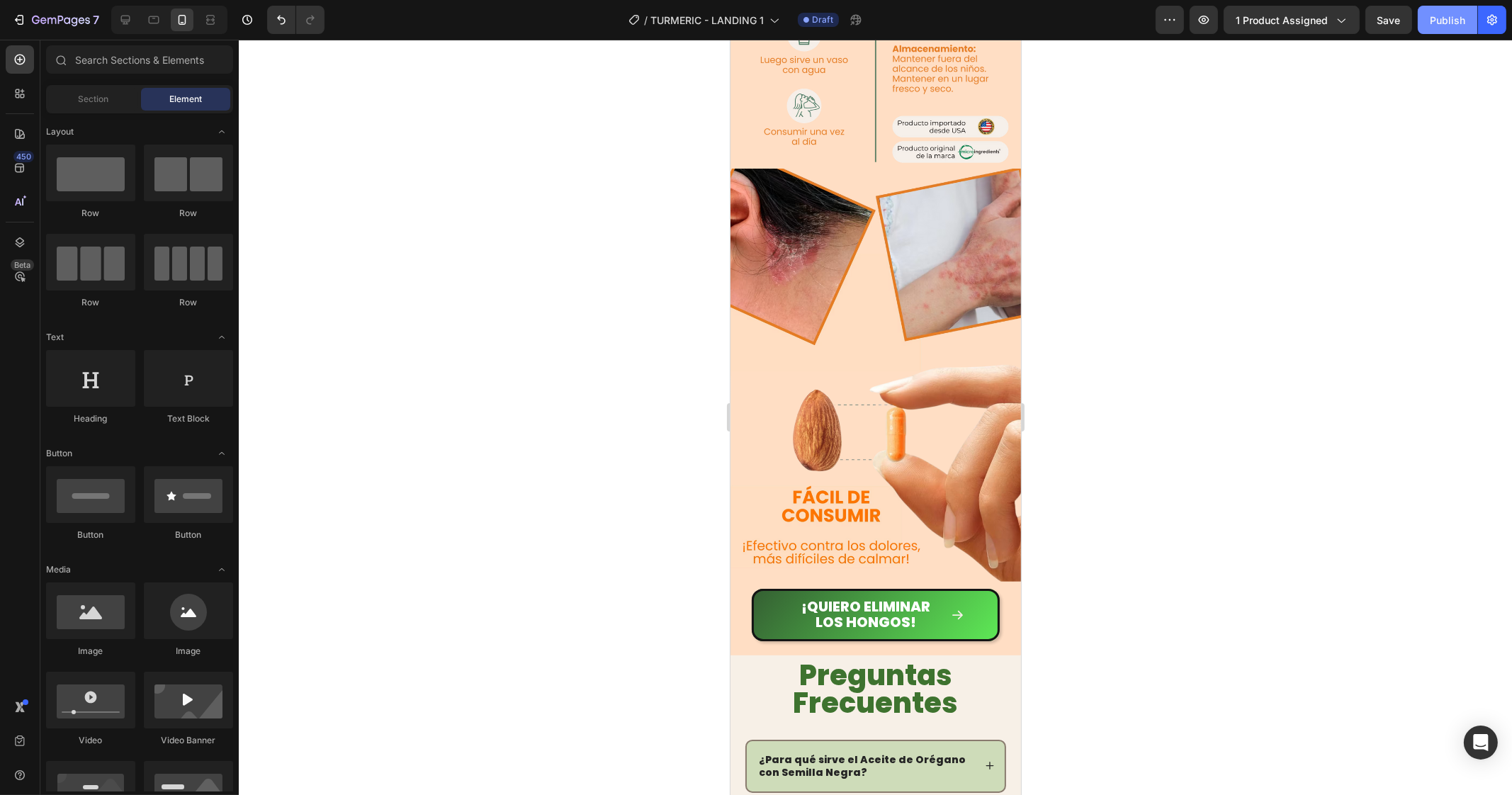
click at [1442, 26] on div "Publish" at bounding box center [1448, 20] width 36 height 15
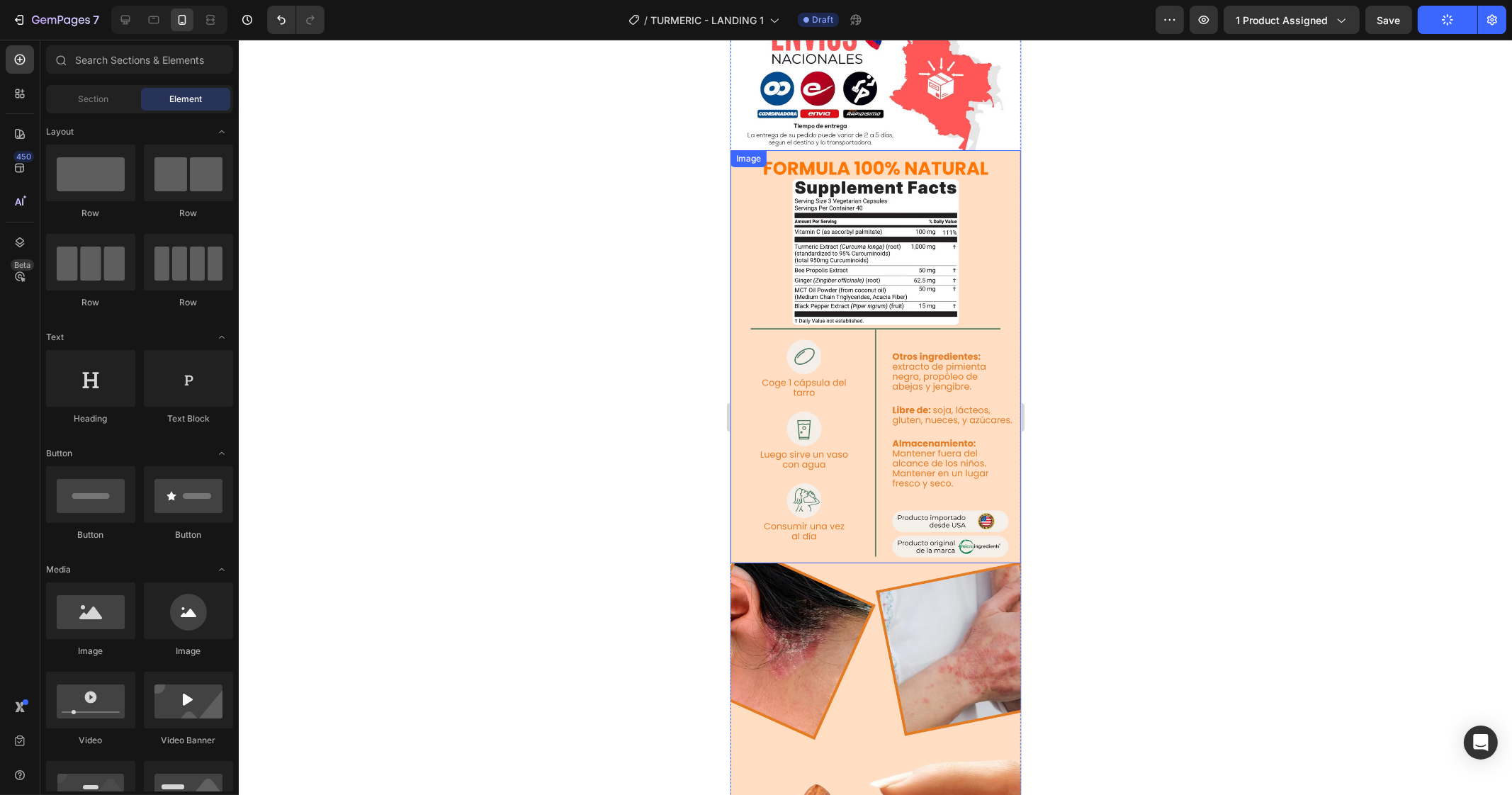
scroll to position [3024, 0]
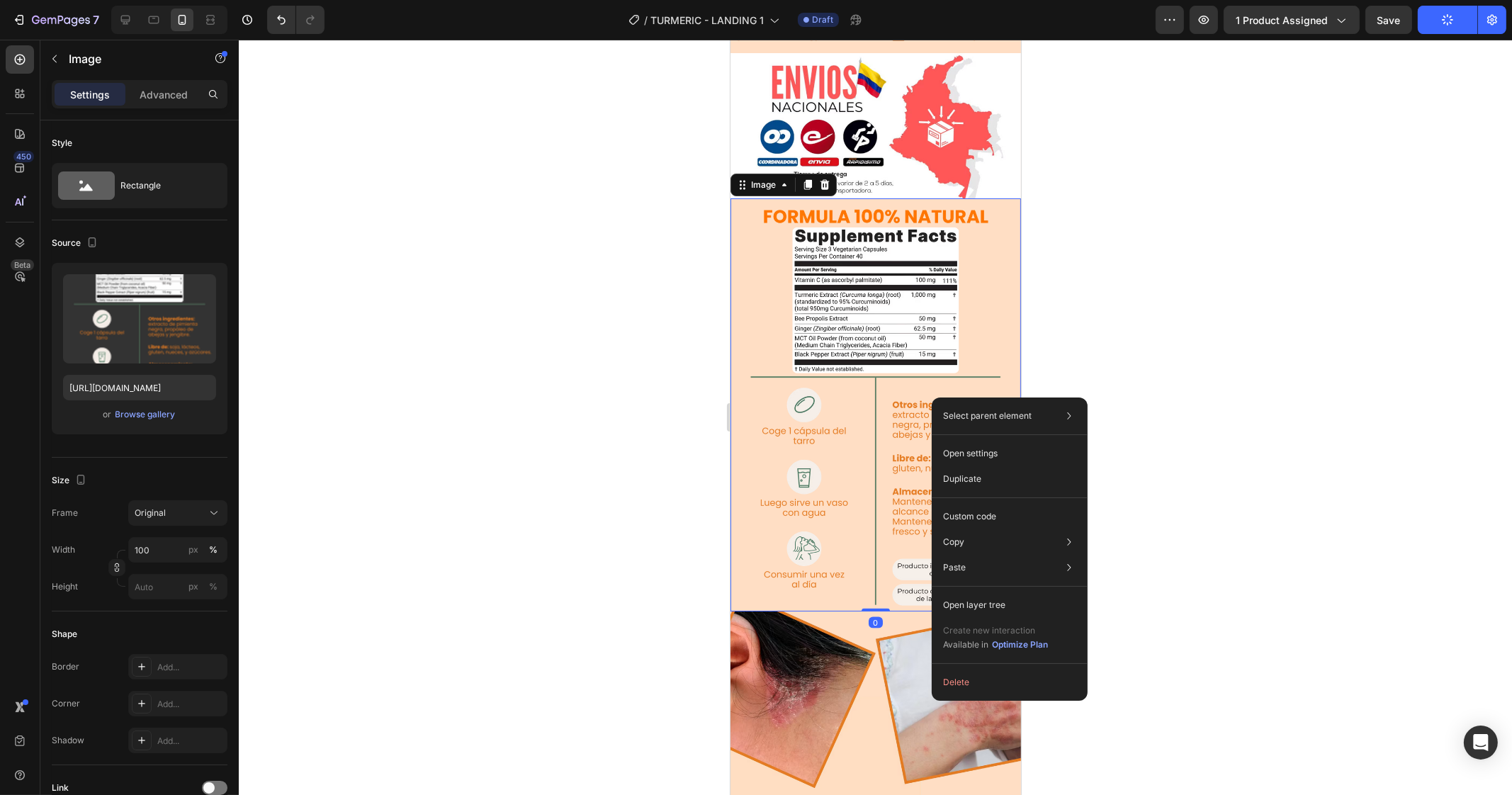
click at [1292, 284] on div at bounding box center [875, 417] width 1273 height 755
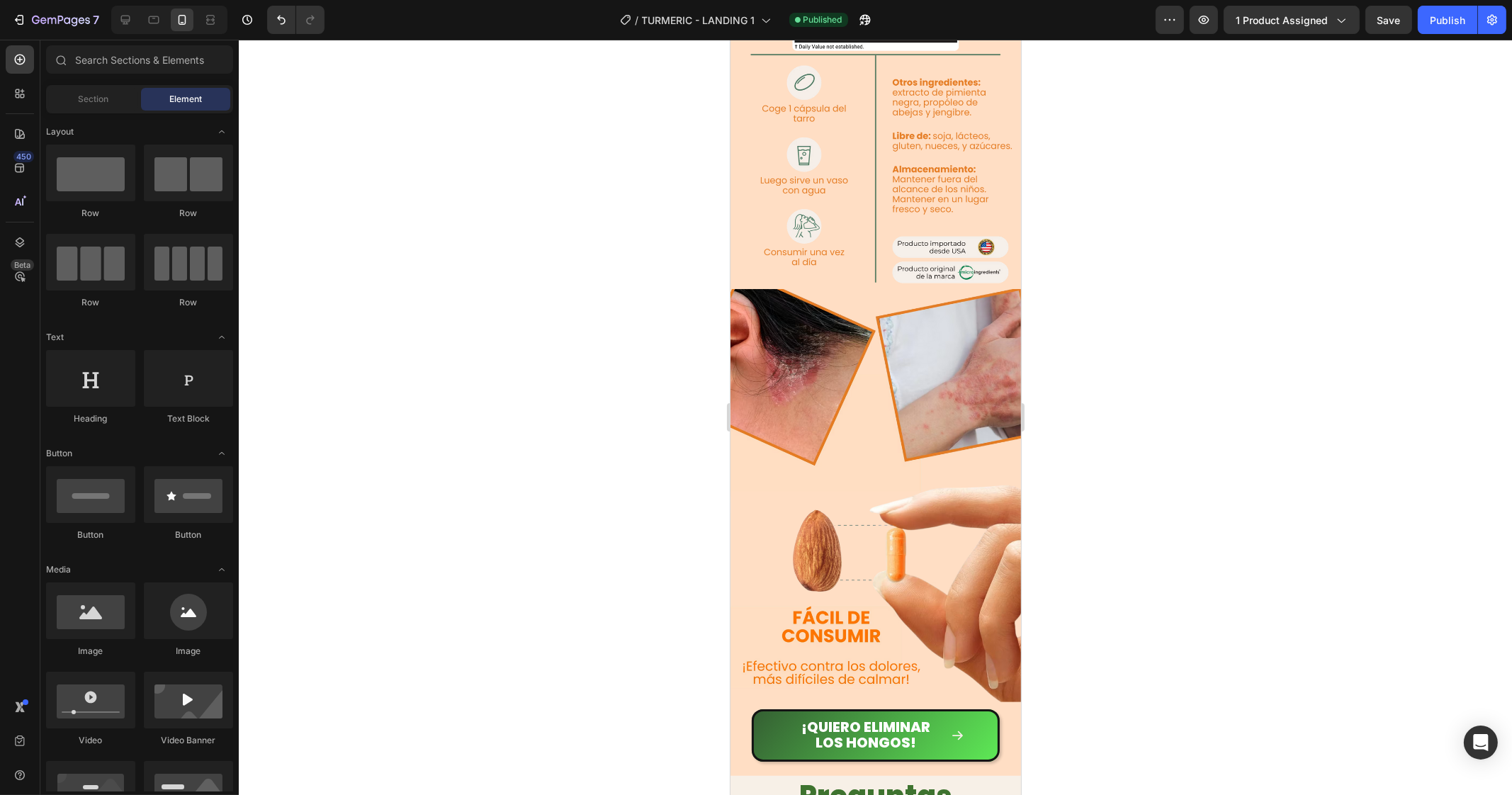
scroll to position [3352, 0]
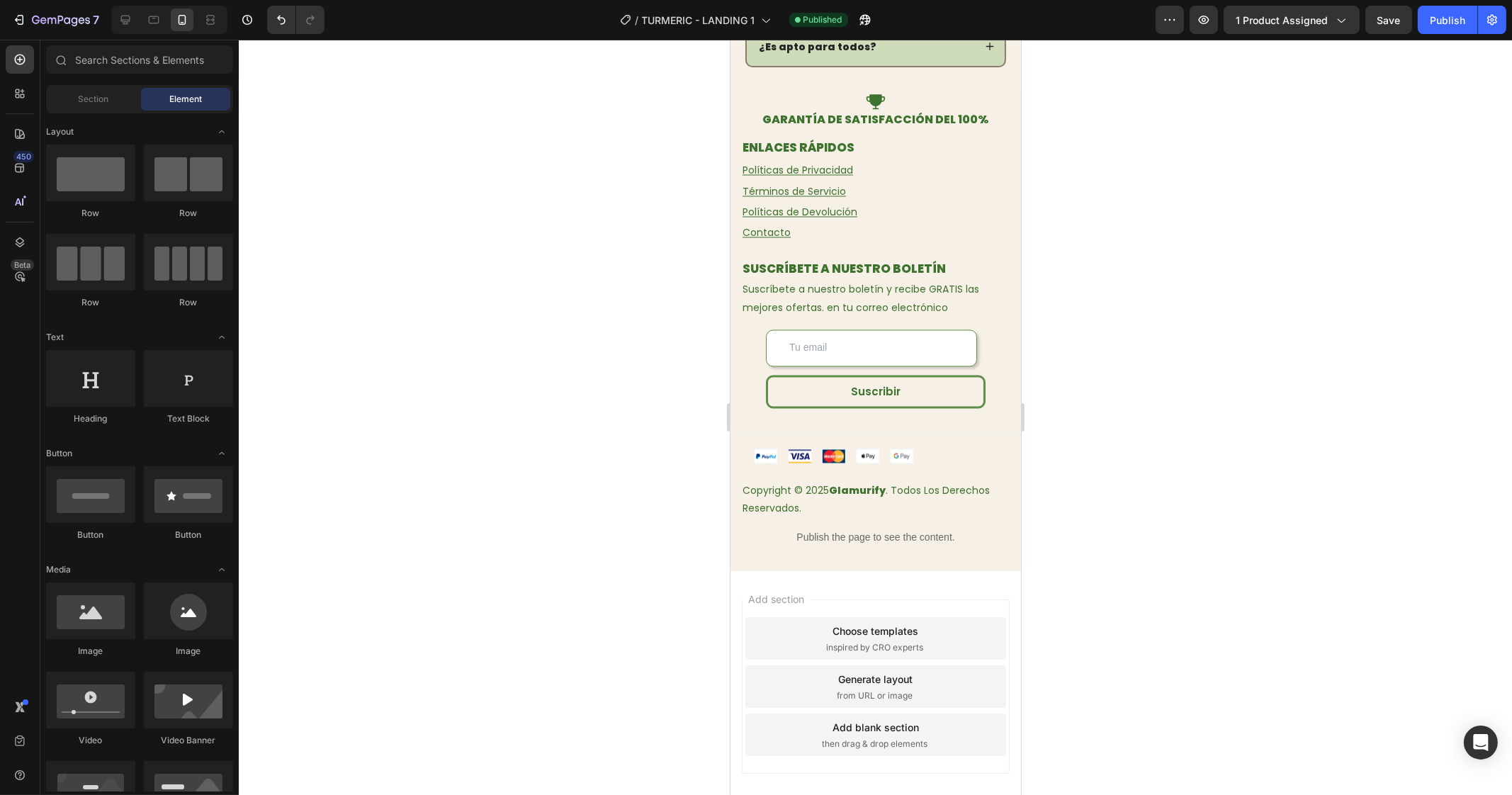
drag, startPoint x: 1011, startPoint y: 384, endPoint x: 1767, endPoint y: 754, distance: 841.7
